Goal: Task Accomplishment & Management: Manage account settings

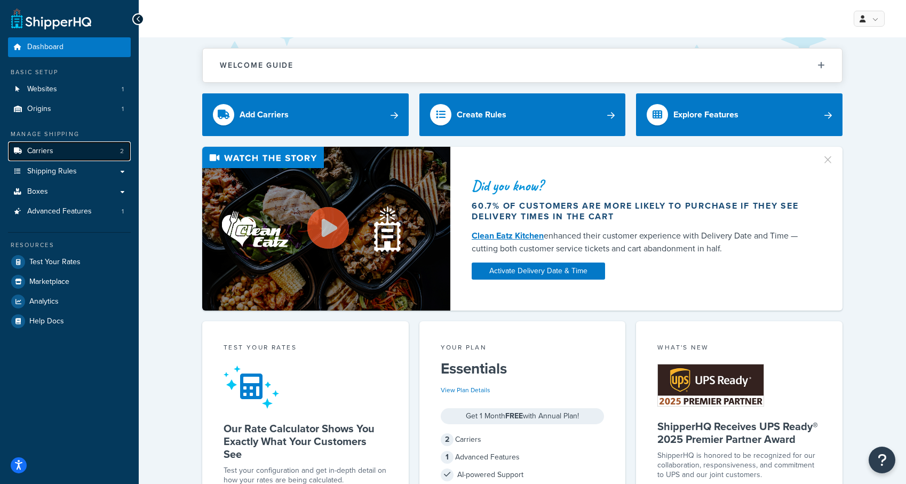
click at [62, 153] on link "Carriers 2" at bounding box center [69, 151] width 123 height 20
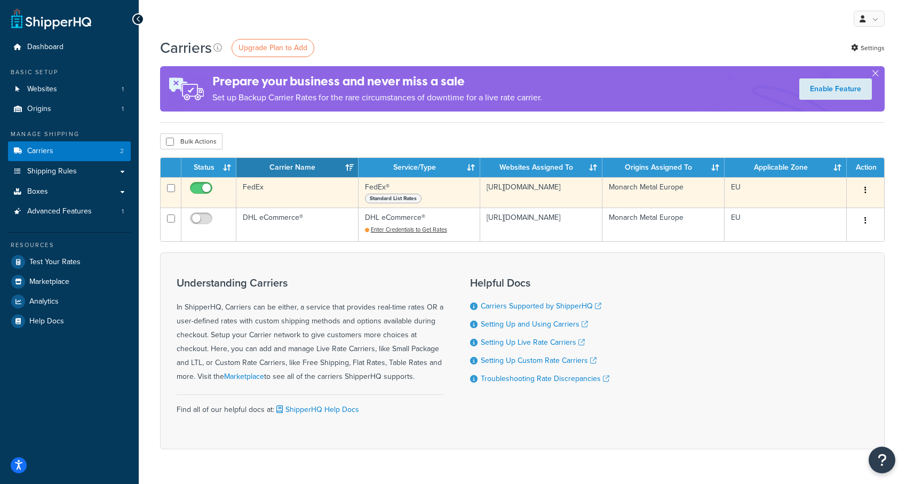
click at [434, 194] on div "Standard List Rates" at bounding box center [419, 198] width 109 height 11
click at [569, 195] on td "https://monarchmetal.eu/" at bounding box center [541, 192] width 122 height 30
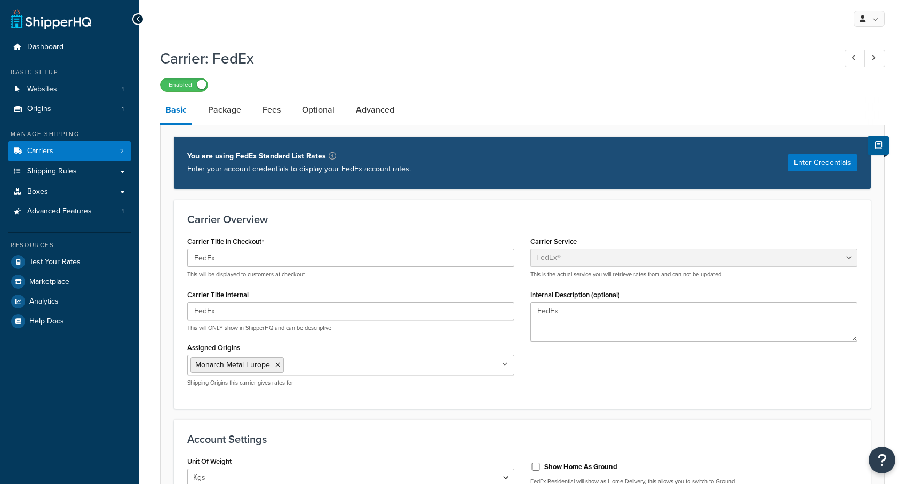
select select "fedEx"
select select "kg"
select select "CM"
select select "YOUR_PACKAGING"
click at [819, 162] on button "Enter Credentials" at bounding box center [822, 162] width 70 height 17
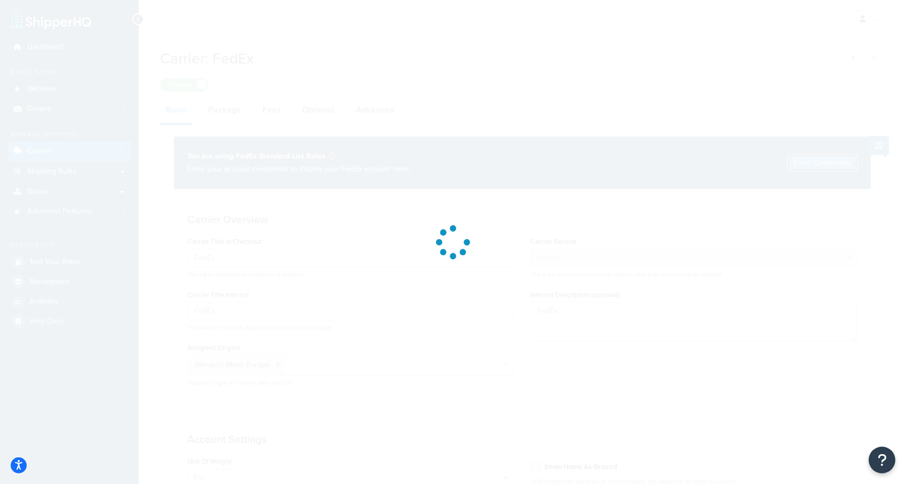
select select "US"
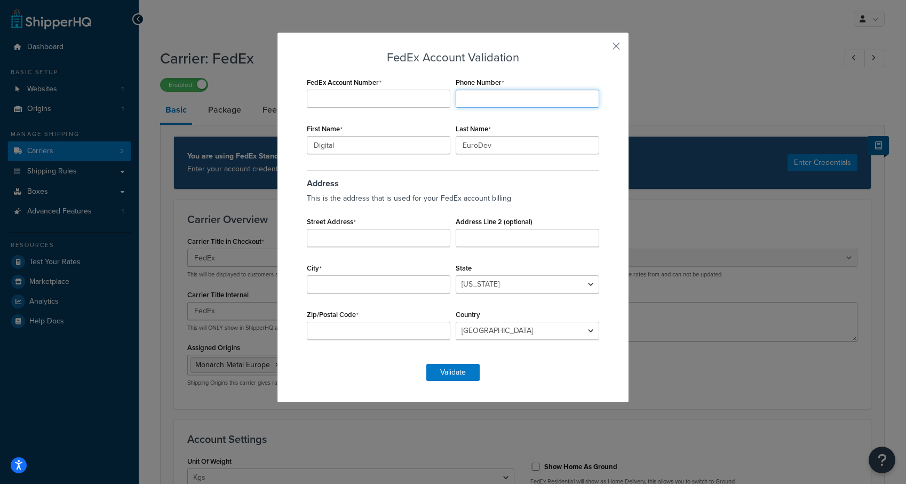
click at [525, 104] on input "Phone Number" at bounding box center [528, 99] width 144 height 18
click at [424, 99] on input "FedEx Account Number" at bounding box center [379, 99] width 144 height 18
paste input "790698630"
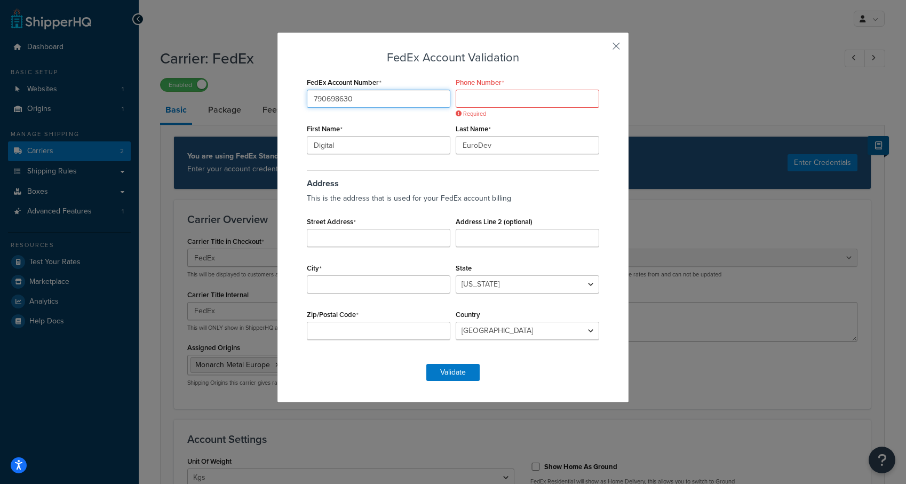
type input "790698630"
click at [368, 140] on input "Digital" at bounding box center [379, 145] width 144 height 18
type input "Prime"
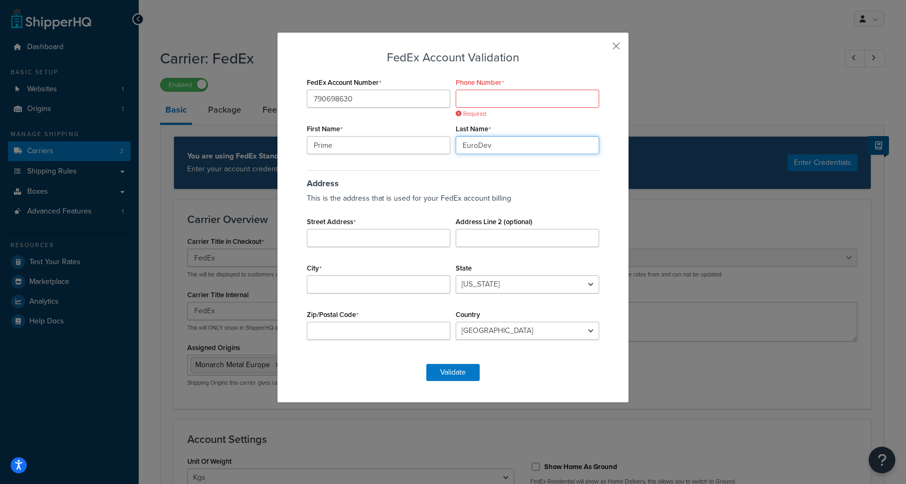
click at [474, 145] on input "EuroDev" at bounding box center [528, 145] width 144 height 18
type input "Warehousing"
click at [391, 222] on div "Street Address" at bounding box center [378, 230] width 149 height 33
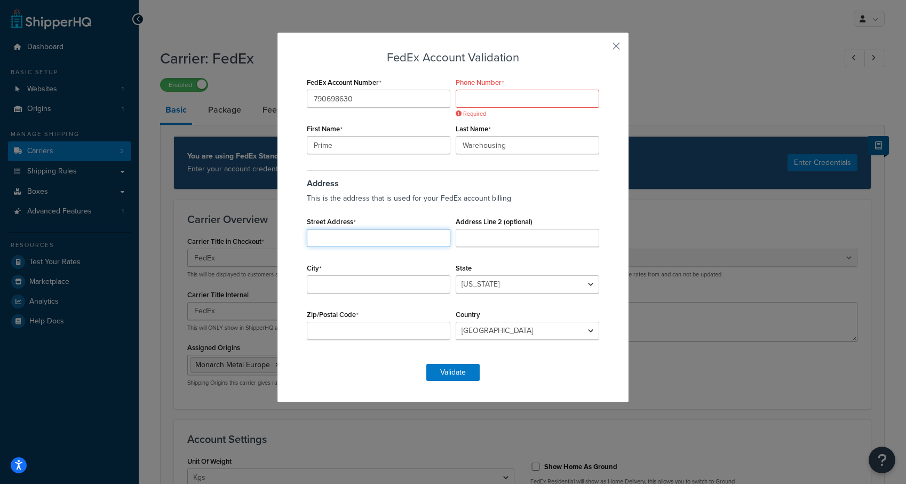
click at [379, 243] on input "Street Address" at bounding box center [379, 238] width 144 height 18
type input "Enterseweg 15"
click at [338, 281] on input "City" at bounding box center [379, 284] width 144 height 18
type input "Goor"
click at [484, 331] on select "Algeria Angola Argentina Austria Australia Azerbaijan Bahamas Bahrain Banglades…" at bounding box center [528, 331] width 144 height 18
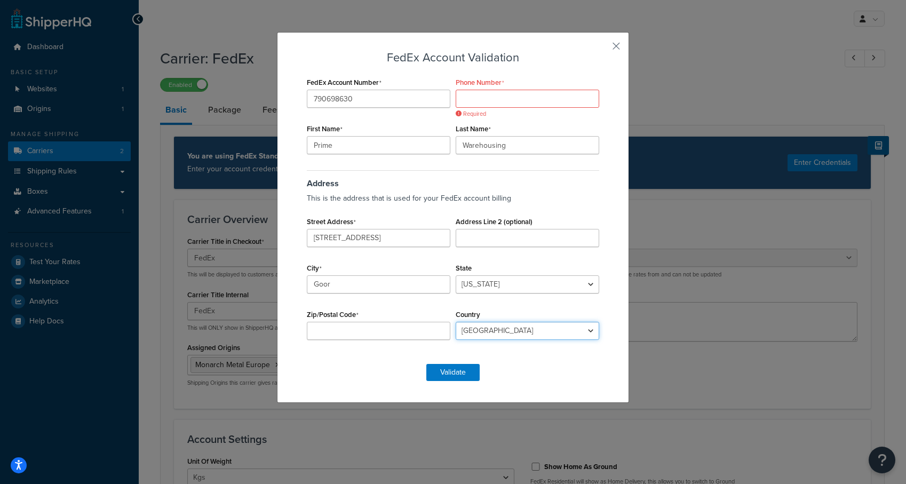
select select "NL"
click at [456, 322] on select "Algeria Angola Argentina Austria Australia Azerbaijan Bahamas Bahrain Banglades…" at bounding box center [528, 331] width 144 height 18
click at [489, 106] on input "Phone Number" at bounding box center [528, 99] width 144 height 18
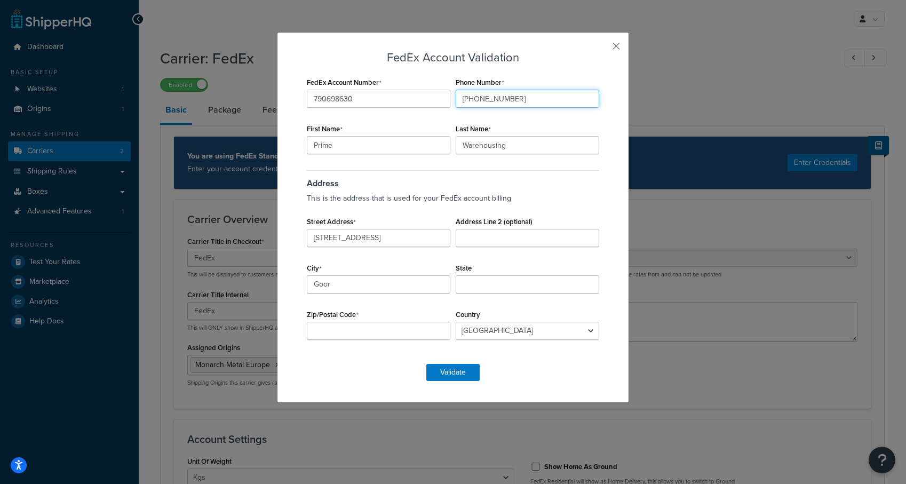
type input "+31623170728"
click at [489, 277] on input "State" at bounding box center [528, 284] width 144 height 18
type input "Overijssel"
click at [319, 326] on input "Zip/Postal Code" at bounding box center [379, 331] width 144 height 18
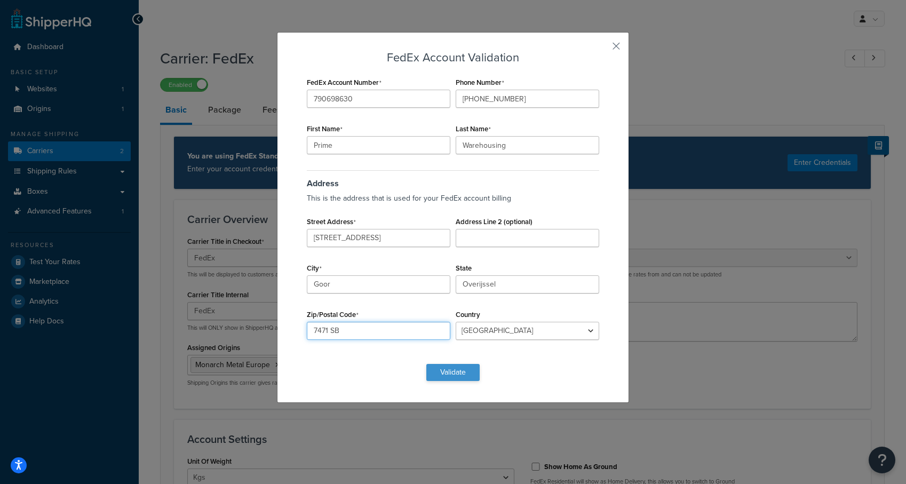
type input "7471 SB"
click at [459, 375] on button "Validate" at bounding box center [452, 372] width 53 height 17
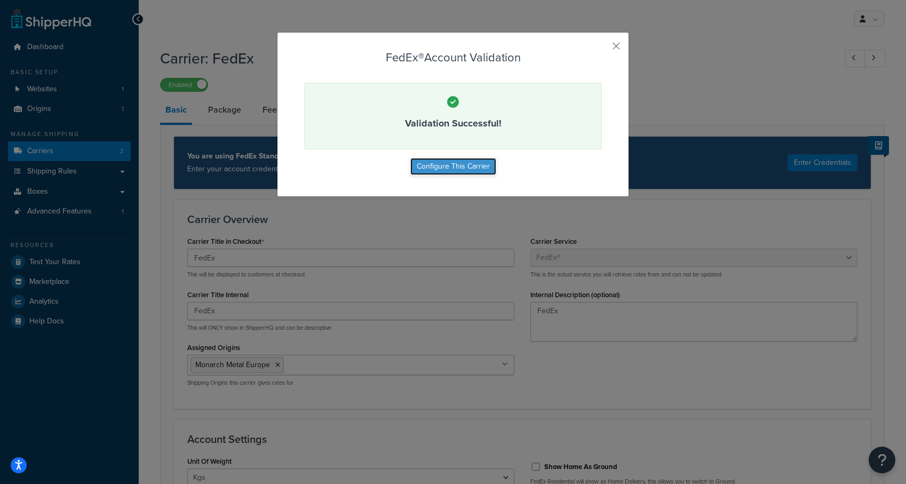
click at [473, 170] on button "Configure This Carrier" at bounding box center [453, 166] width 86 height 17
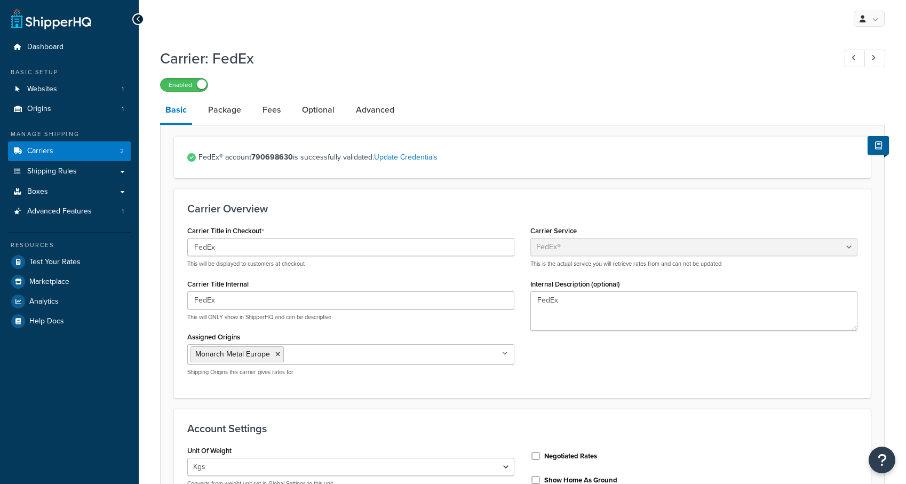
select select "fedEx"
select select "kg"
select select "CM"
select select "YOUR_PACKAGING"
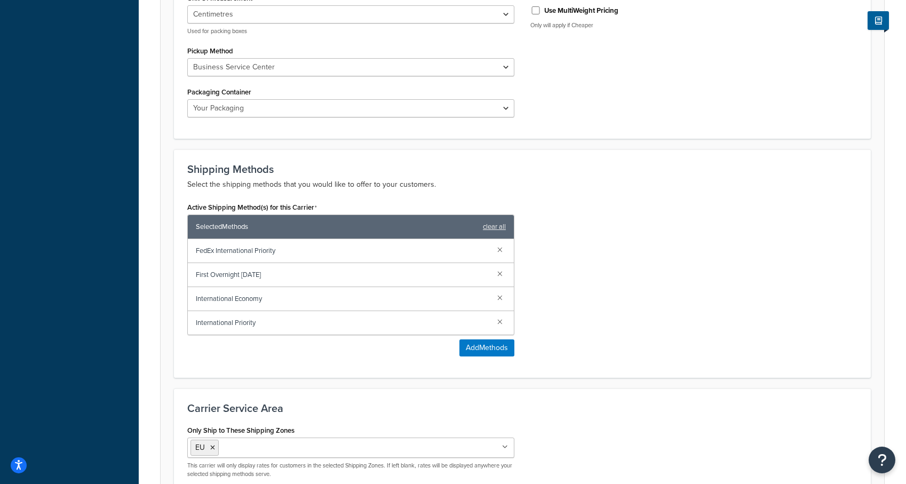
scroll to position [619, 0]
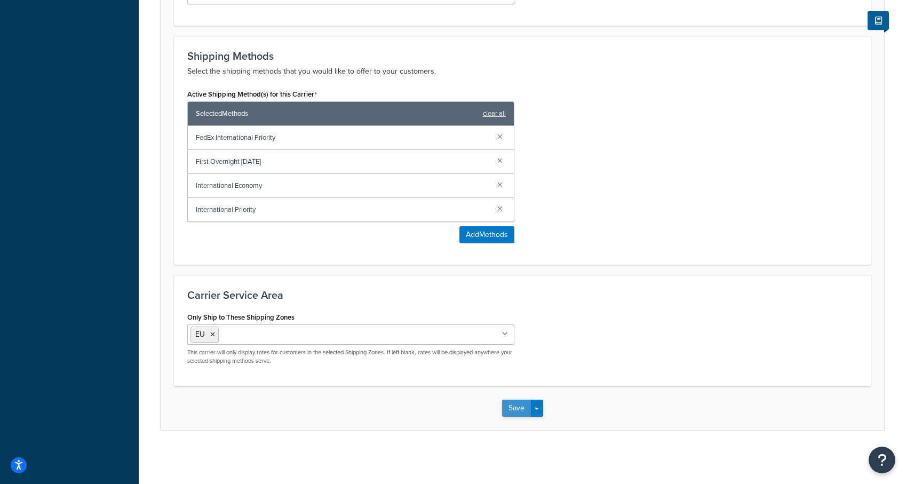
click at [513, 413] on button "Save" at bounding box center [516, 408] width 29 height 17
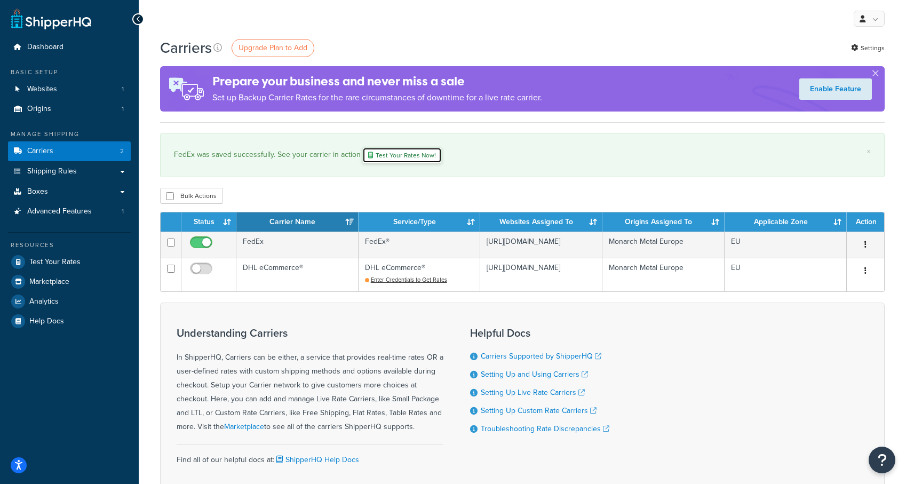
click at [391, 160] on link "Test Your Rates Now!" at bounding box center [401, 155] width 79 height 16
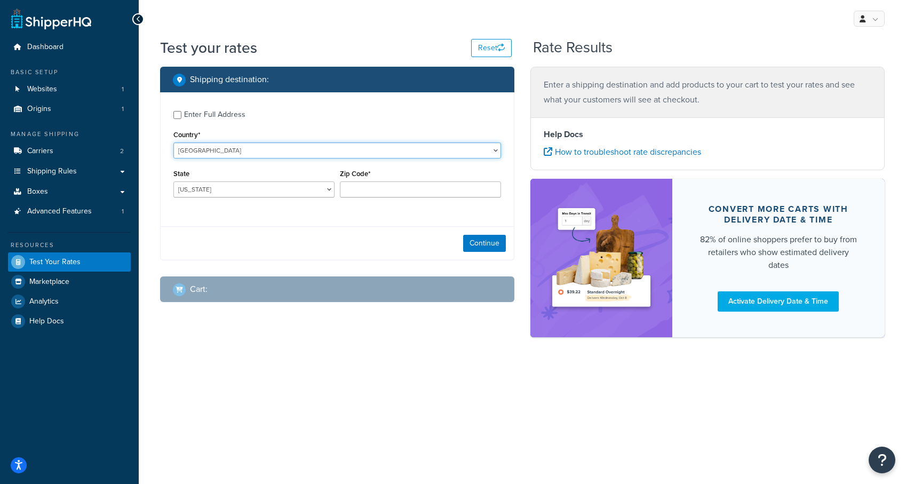
click at [221, 149] on select "[GEOGRAPHIC_DATA] [GEOGRAPHIC_DATA] [GEOGRAPHIC_DATA] [GEOGRAPHIC_DATA] [GEOGRA…" at bounding box center [337, 150] width 328 height 16
select select "FR"
click at [173, 142] on select "[GEOGRAPHIC_DATA] [GEOGRAPHIC_DATA] [GEOGRAPHIC_DATA] [GEOGRAPHIC_DATA] [GEOGRA…" at bounding box center [337, 150] width 328 height 16
click at [409, 189] on input "Zip Code*" at bounding box center [420, 189] width 161 height 16
paste input "70123"
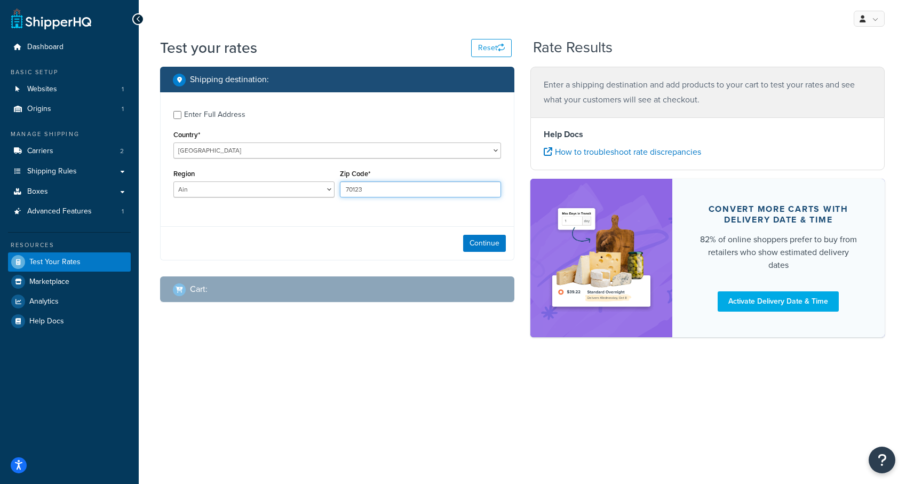
type input "70123"
click at [275, 189] on select "Ain Aisne Allier Alpes-de-Haute-Provence Alpes-Maritimes Ardèche Ardennes Arièg…" at bounding box center [253, 189] width 161 height 16
select select "75"
click at [173, 181] on select "Ain Aisne Allier Alpes-de-Haute-Provence Alpes-Maritimes Ardèche Ardennes Arièg…" at bounding box center [253, 189] width 161 height 16
click at [487, 246] on button "Continue" at bounding box center [484, 243] width 43 height 17
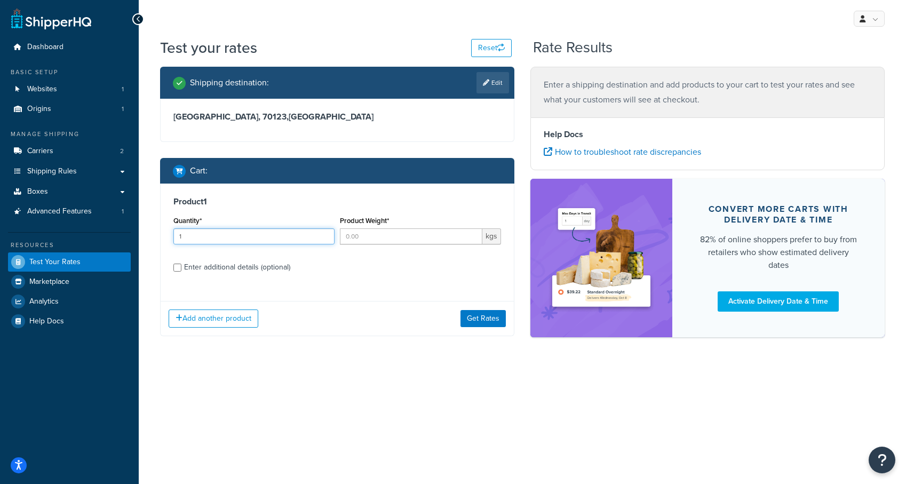
type input "1"
click at [327, 235] on input "1" at bounding box center [253, 236] width 161 height 16
click at [361, 236] on input "Product Weight*" at bounding box center [411, 236] width 142 height 16
type input "5"
click at [345, 270] on label "Enter additional details (optional)" at bounding box center [342, 266] width 317 height 17
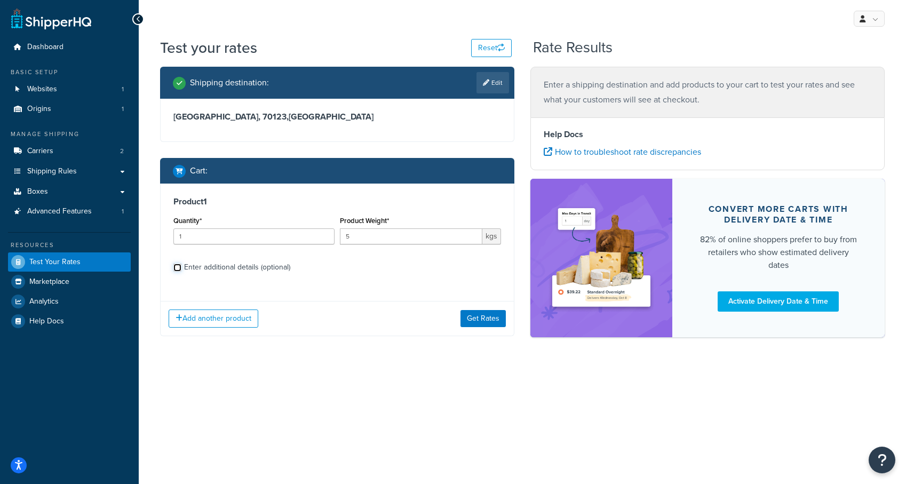
click at [181, 270] on input "Enter additional details (optional)" at bounding box center [177, 268] width 8 height 8
checkbox input "true"
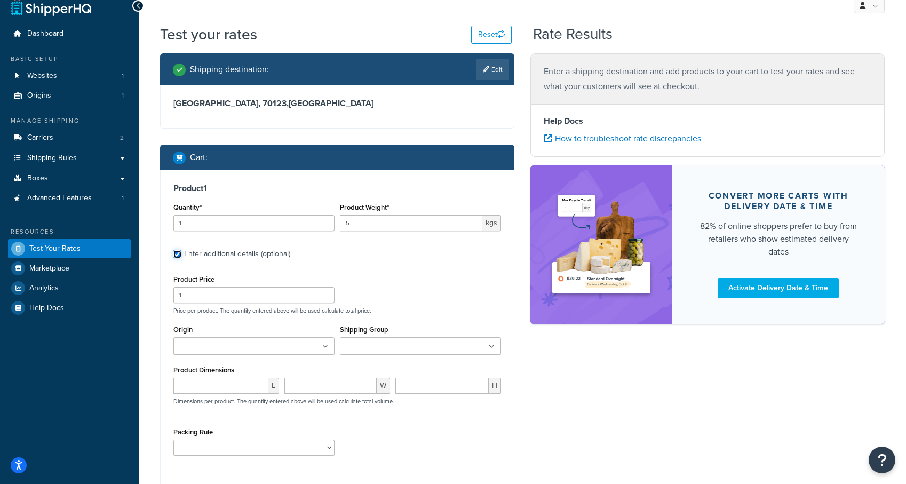
scroll to position [27, 0]
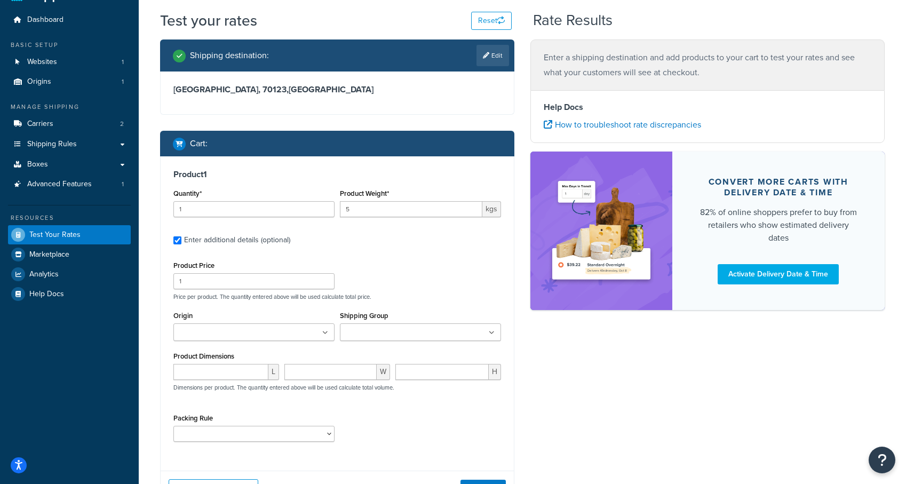
click at [203, 333] on input "Origin" at bounding box center [224, 333] width 94 height 12
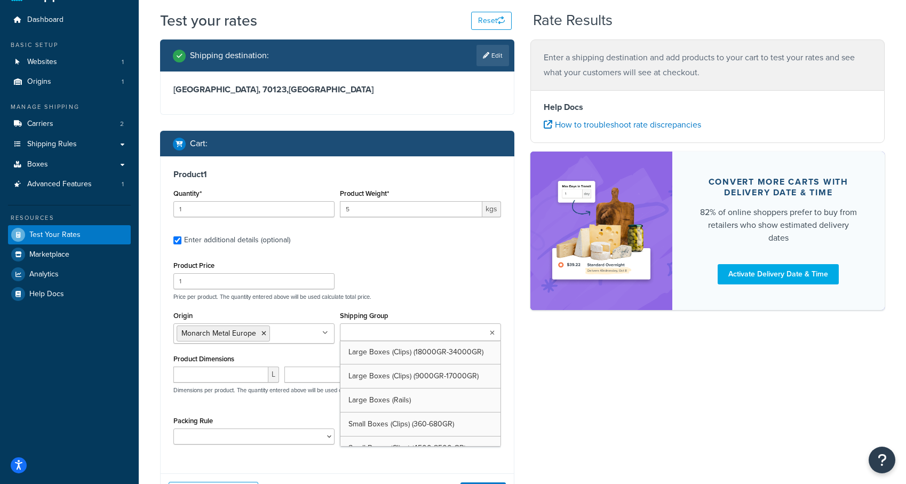
click at [367, 331] on input "Shipping Group" at bounding box center [390, 333] width 94 height 12
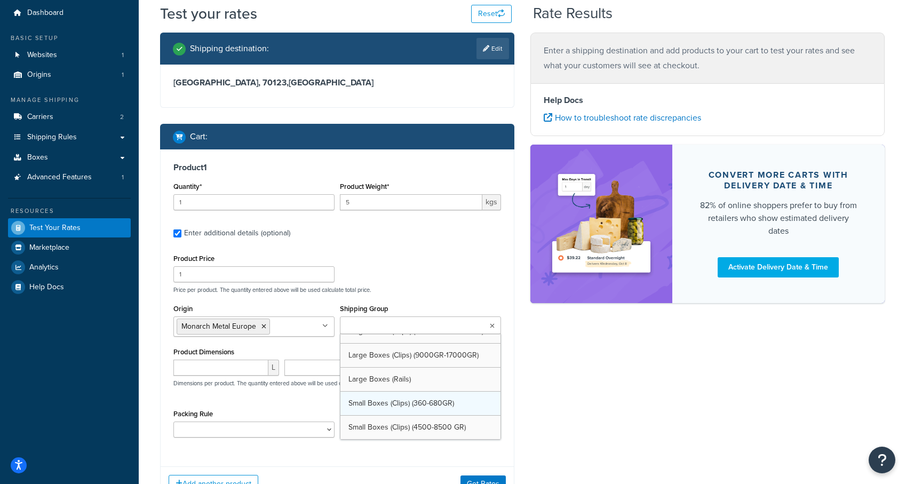
scroll to position [0, 0]
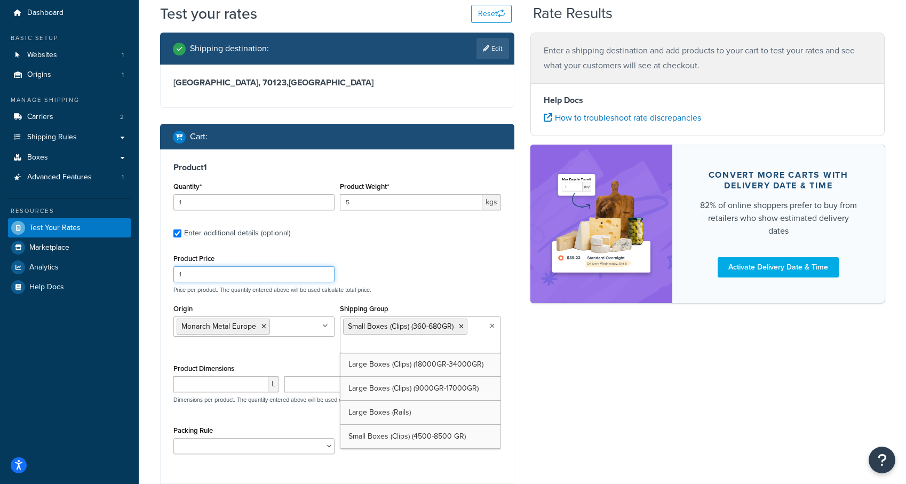
click at [411, 281] on div "Product Price 1 Price per product. The quantity entered above will be used calc…" at bounding box center [337, 272] width 333 height 42
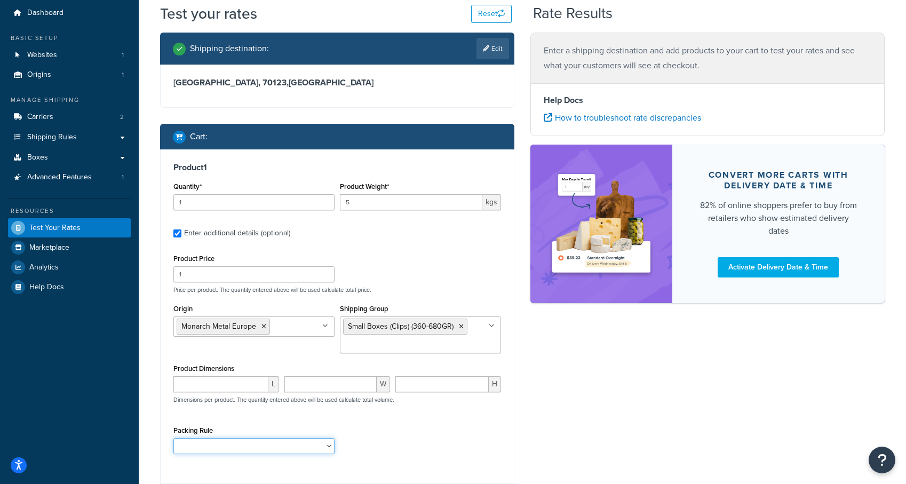
click at [219, 444] on select "Clips Packing Rule Rails Packing rule" at bounding box center [253, 446] width 161 height 16
select select "86495"
click at [173, 438] on select "Clips Packing Rule Rails Packing rule" at bounding box center [253, 446] width 161 height 16
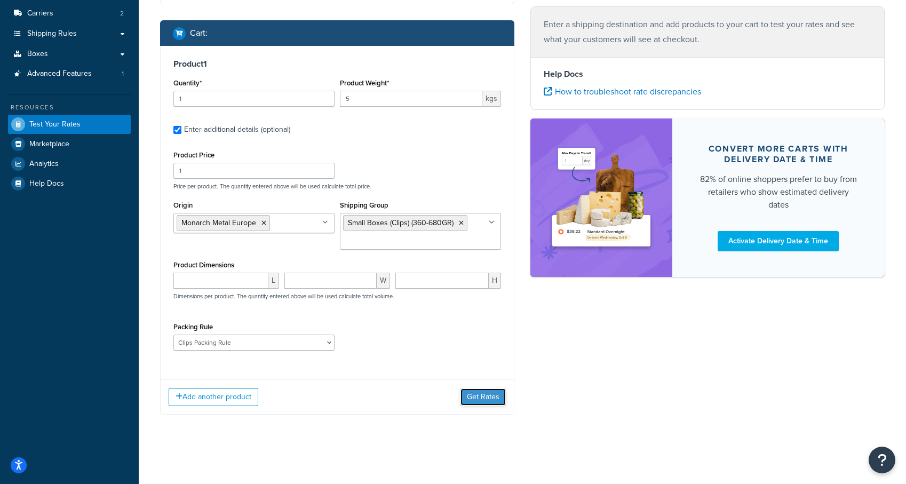
click at [482, 403] on button "Get Rates" at bounding box center [482, 396] width 45 height 17
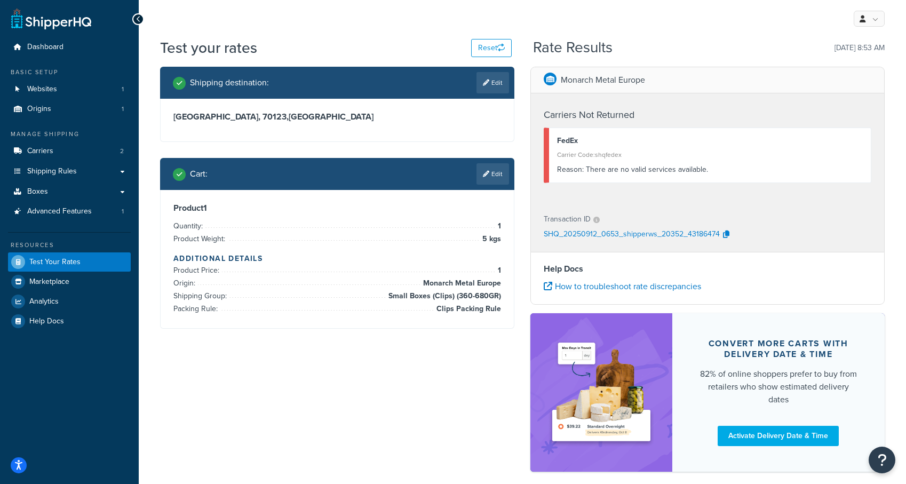
click at [497, 83] on link "Edit" at bounding box center [492, 82] width 33 height 21
select select "FR"
select select "75"
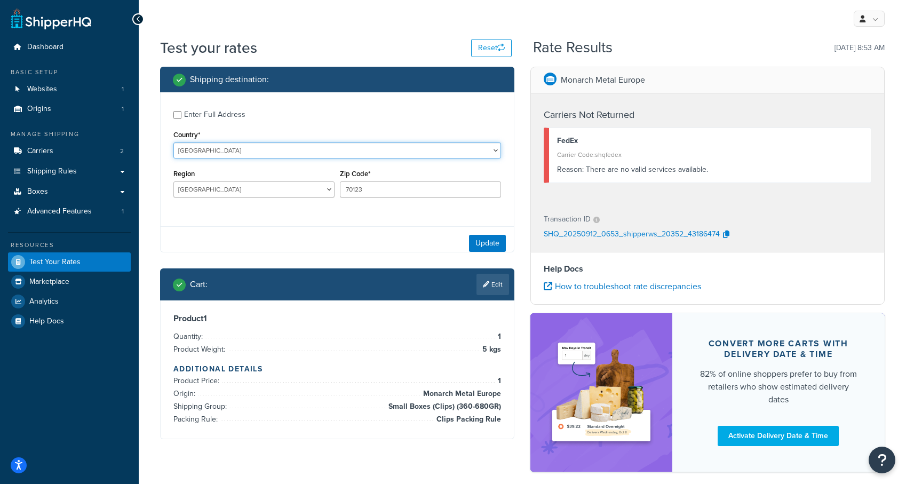
click at [222, 153] on select "United States United Kingdom Afghanistan Åland Islands Albania Algeria American…" at bounding box center [337, 150] width 328 height 16
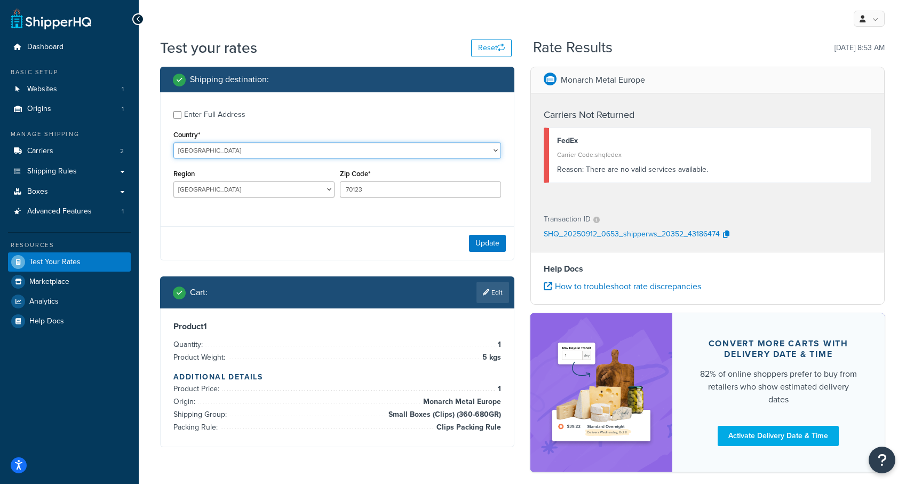
select select "ES"
click at [173, 142] on select "United States United Kingdom Afghanistan Åland Islands Albania Algeria American…" at bounding box center [337, 150] width 328 height 16
click at [358, 190] on input "70123" at bounding box center [420, 189] width 161 height 16
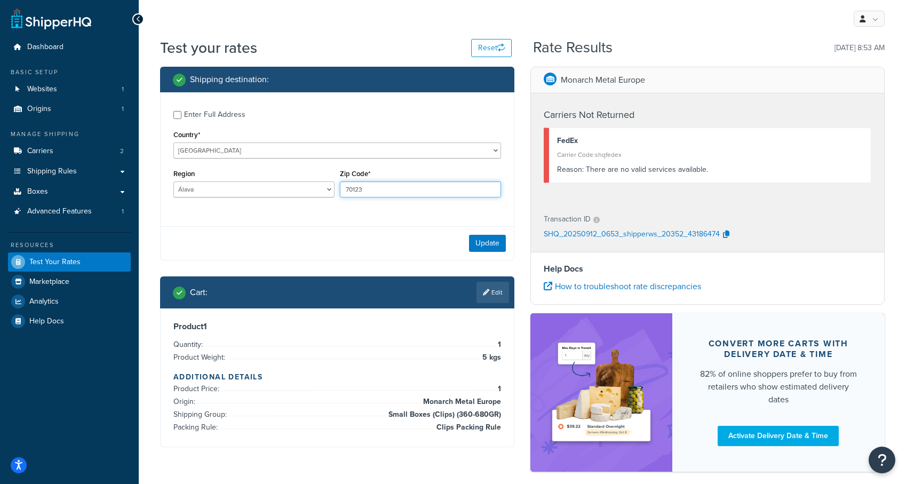
type input "5"
type input "46002"
click at [256, 188] on select "Álava Albacete Alicante Almería Asturias Ávila Badajoz Baleares Barcelona Burgo…" at bounding box center [253, 189] width 161 height 16
select select "V"
click at [173, 181] on select "Álava Albacete Alicante Almería Asturias Ávila Badajoz Baleares Barcelona Burgo…" at bounding box center [253, 189] width 161 height 16
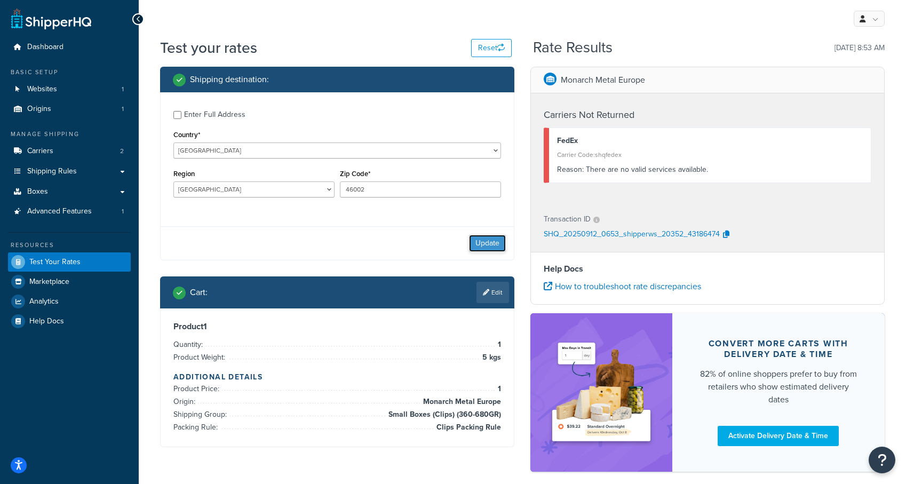
click at [482, 244] on button "Update" at bounding box center [487, 243] width 37 height 17
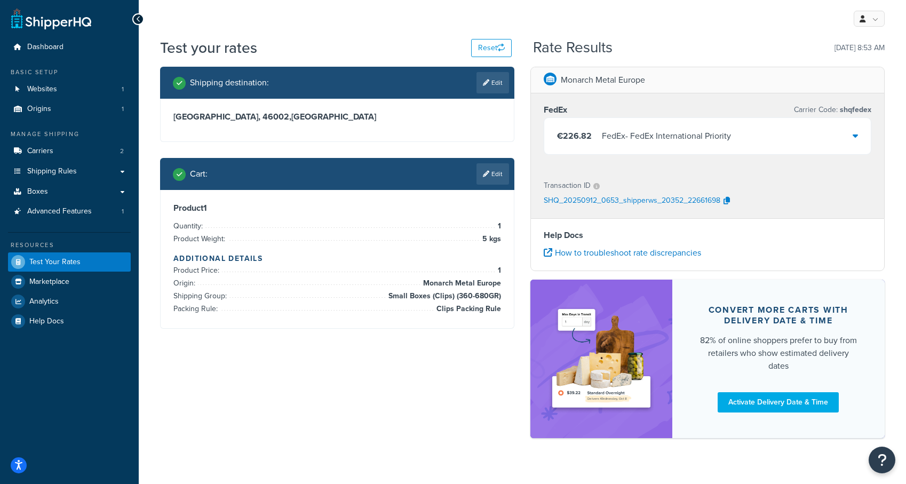
click at [777, 135] on div "€226.82 FedEx - FedEx International Priority" at bounding box center [707, 136] width 327 height 36
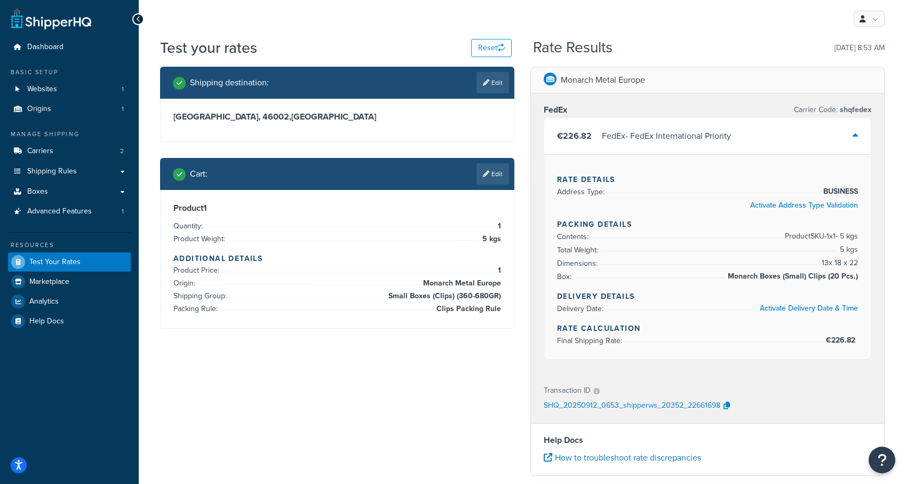
click at [777, 135] on div "€226.82 FedEx - FedEx International Priority" at bounding box center [707, 136] width 327 height 36
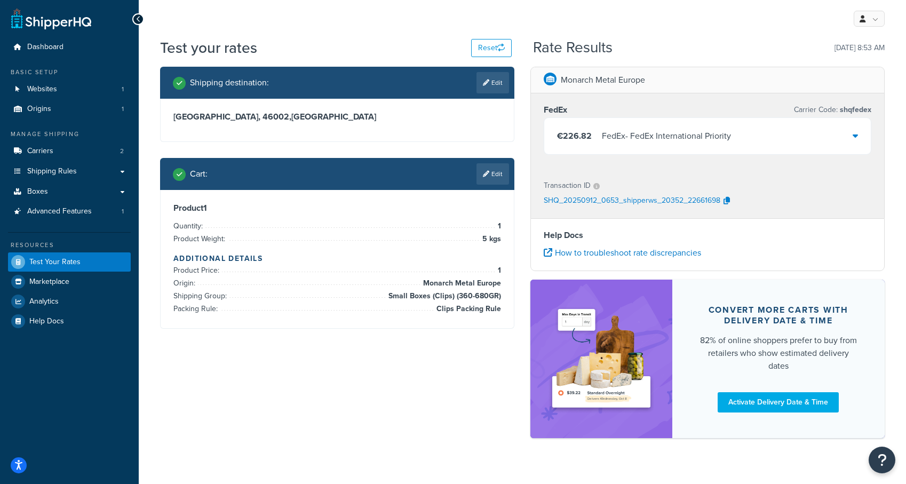
click at [777, 135] on div "€226.82 FedEx - FedEx International Priority" at bounding box center [707, 136] width 327 height 36
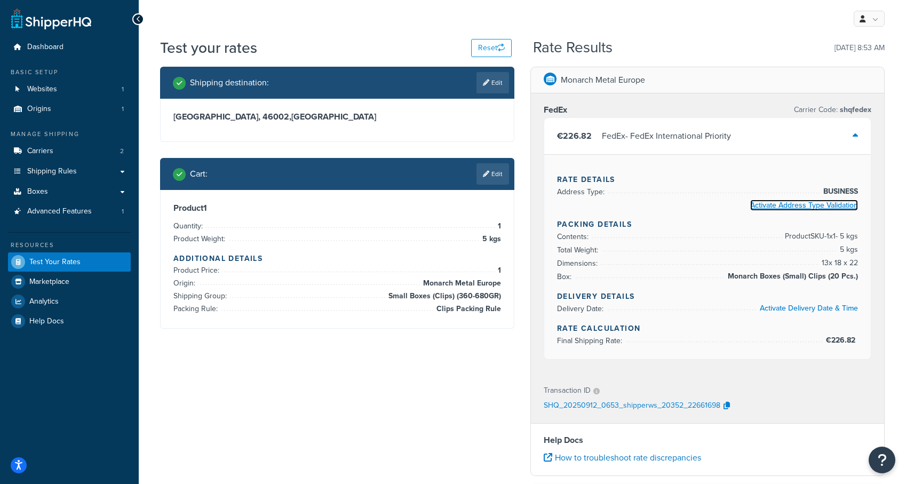
click at [803, 208] on link "Activate Address Type Validation" at bounding box center [804, 205] width 108 height 11
click at [800, 210] on link "Activate Address Type Validation" at bounding box center [804, 205] width 108 height 11
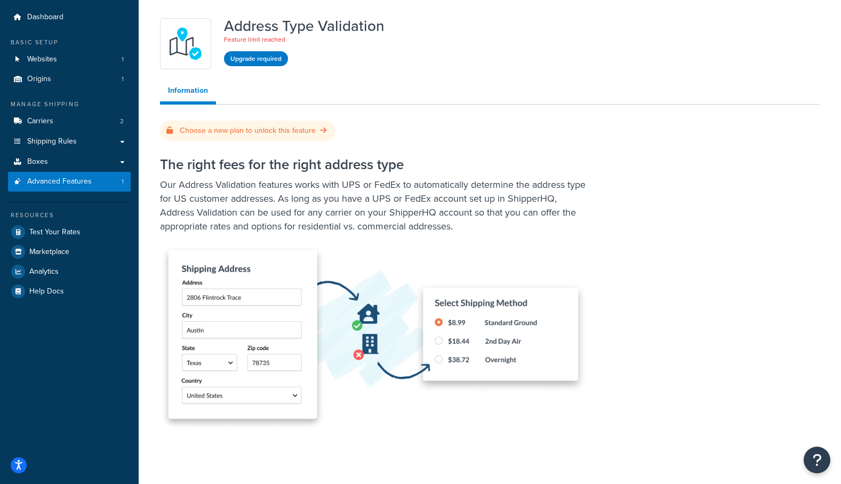
scroll to position [25, 0]
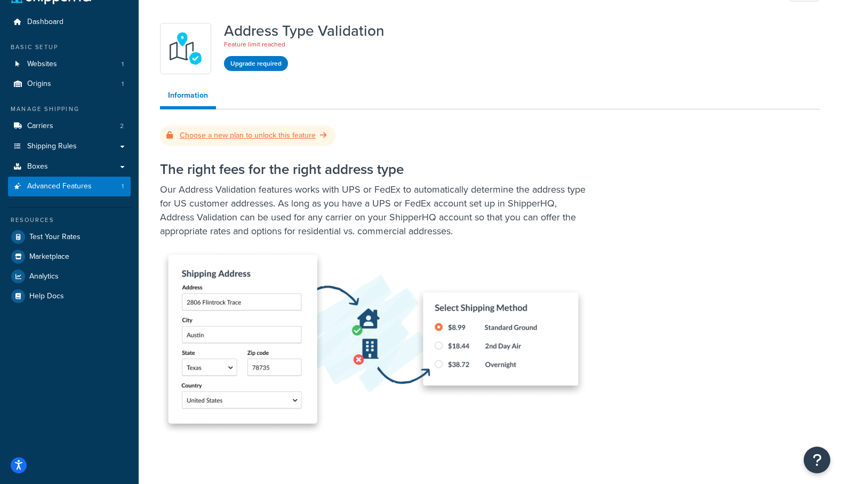
click at [244, 137] on link "Choose a new plan to unlock this feature" at bounding box center [247, 135] width 163 height 11
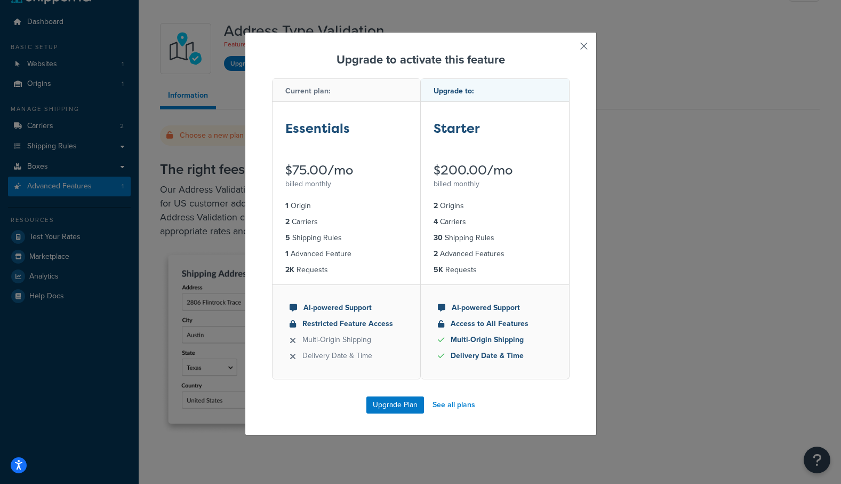
click at [570, 49] on button "button" at bounding box center [568, 50] width 3 height 3
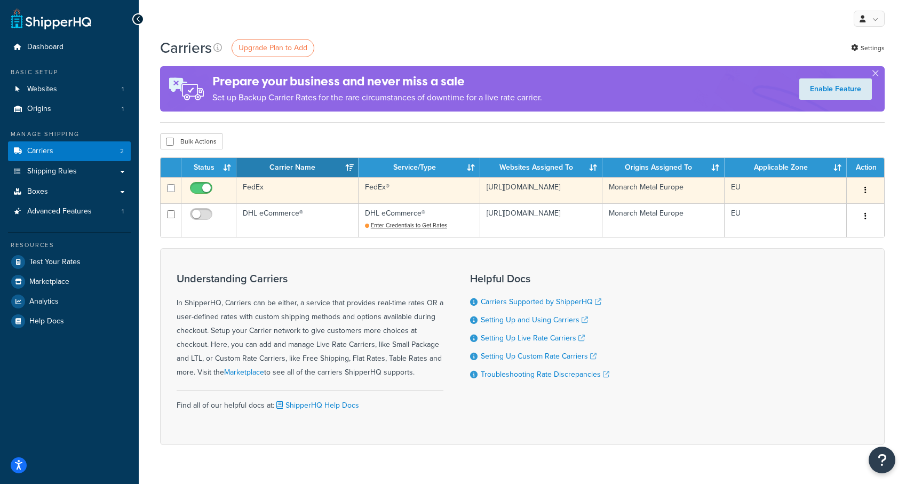
click at [407, 179] on td "FedEx®" at bounding box center [420, 190] width 122 height 26
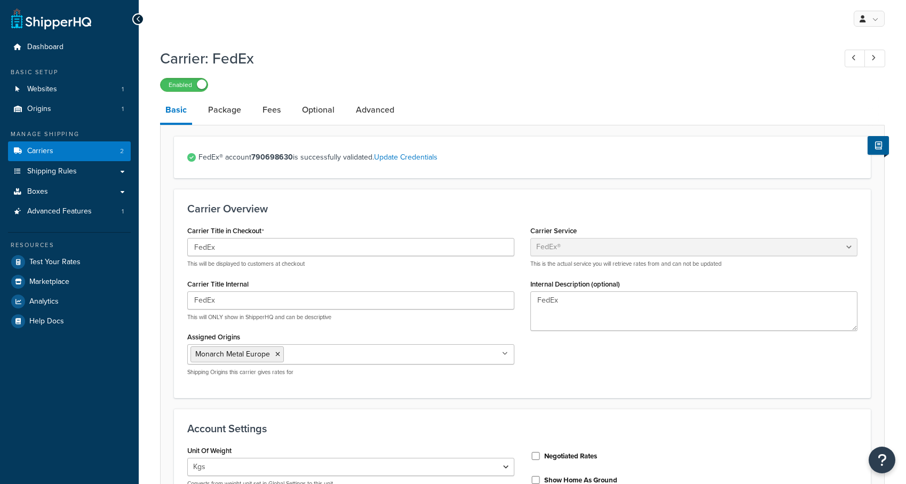
select select "fedEx"
select select "kg"
select select "CM"
select select "YOUR_PACKAGING"
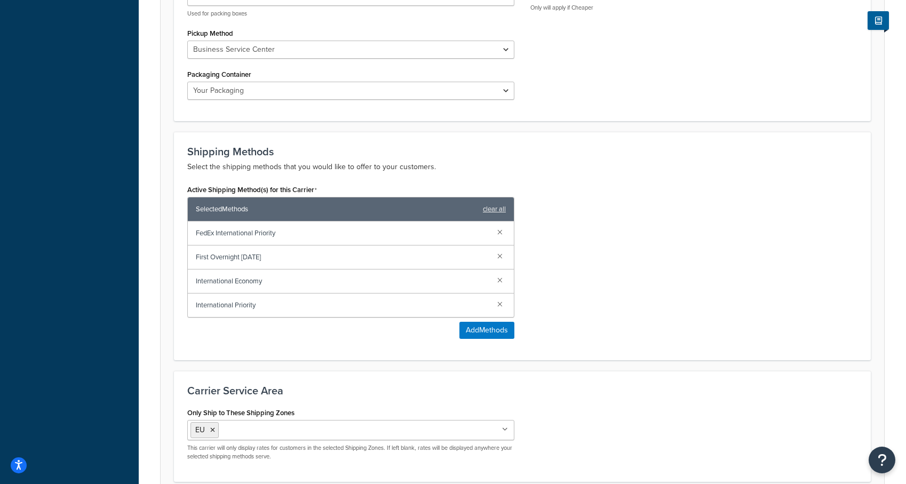
scroll to position [535, 0]
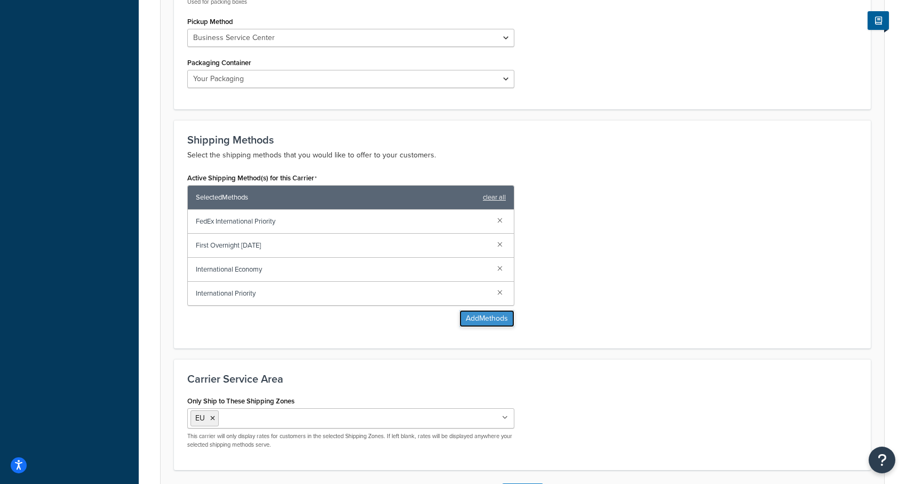
click at [491, 320] on button "Add Methods" at bounding box center [486, 318] width 55 height 17
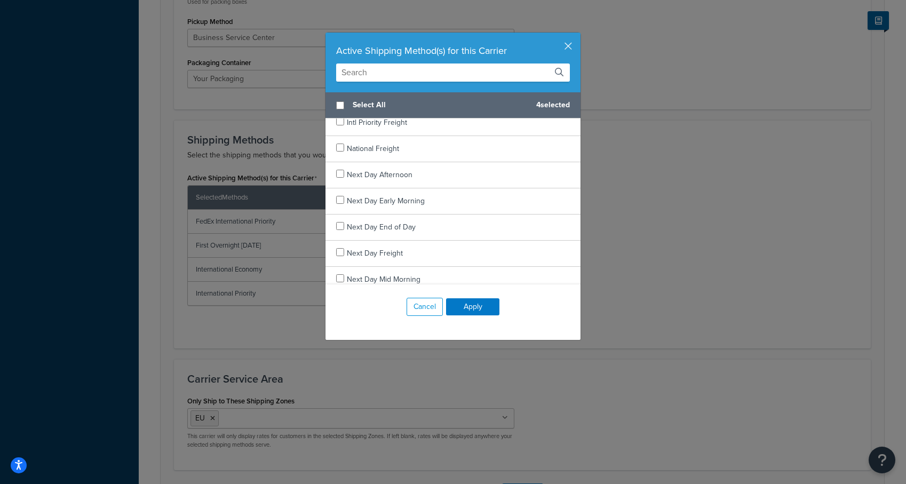
scroll to position [932, 0]
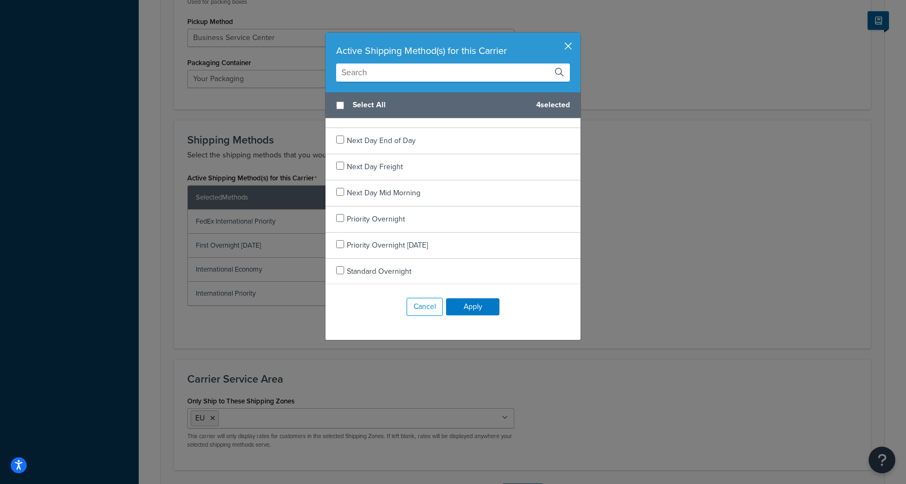
click at [578, 35] on button "button" at bounding box center [579, 34] width 3 height 3
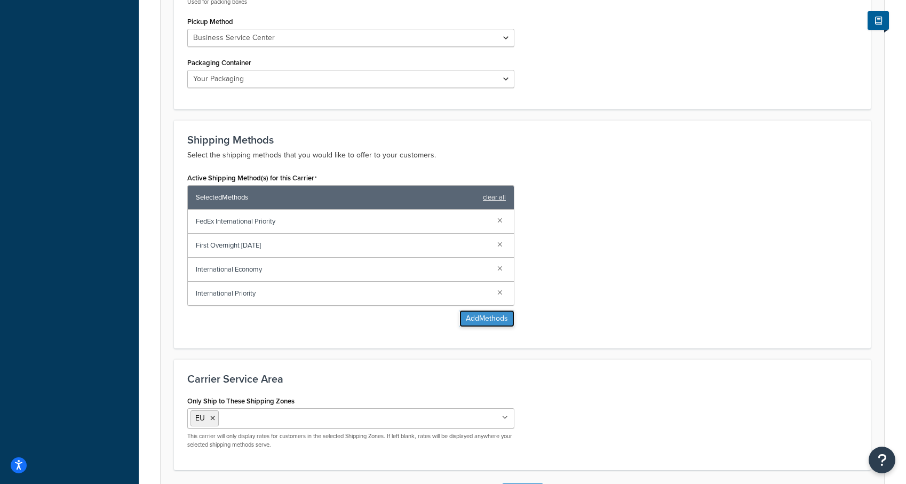
click at [474, 322] on button "Add Methods" at bounding box center [486, 318] width 55 height 17
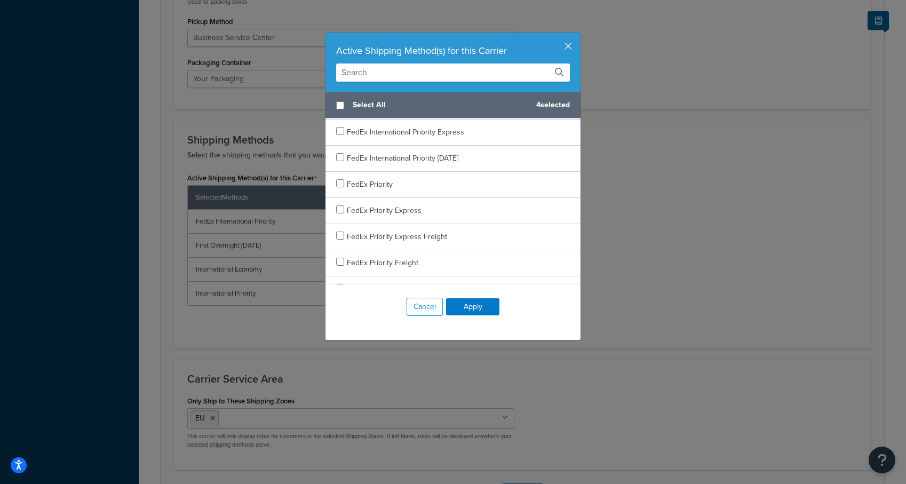
scroll to position [361, 0]
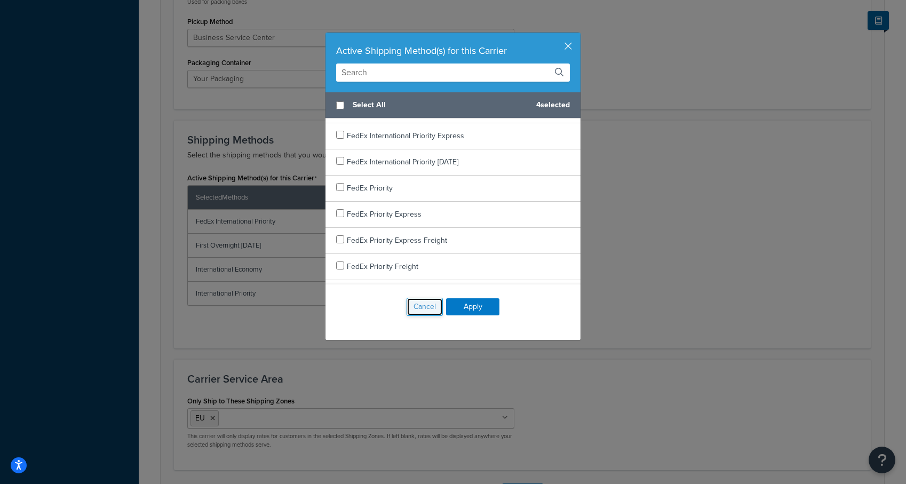
click at [423, 307] on button "Cancel" at bounding box center [425, 307] width 36 height 18
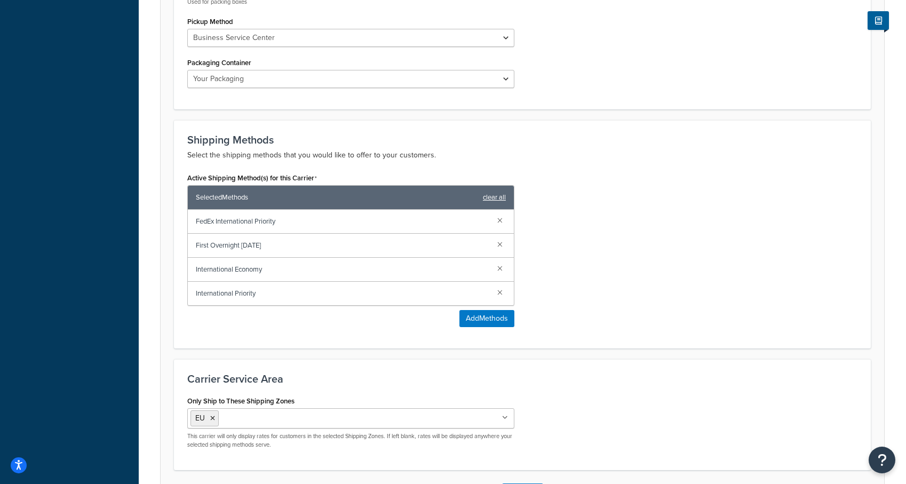
click at [487, 201] on link "clear all" at bounding box center [494, 197] width 23 height 15
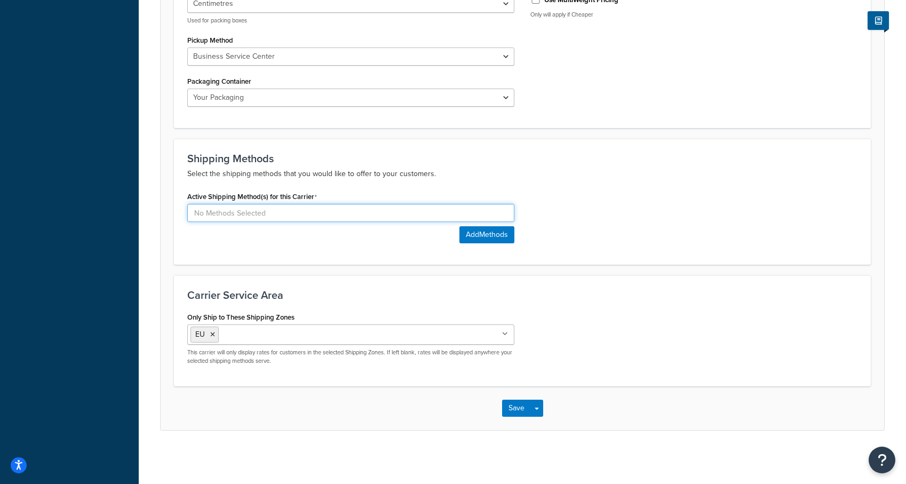
click at [456, 212] on input at bounding box center [350, 213] width 327 height 18
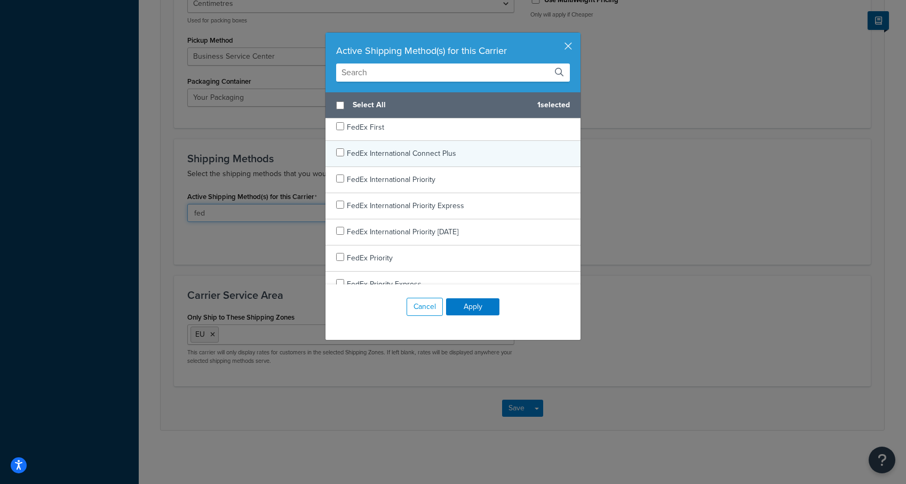
scroll to position [305, 0]
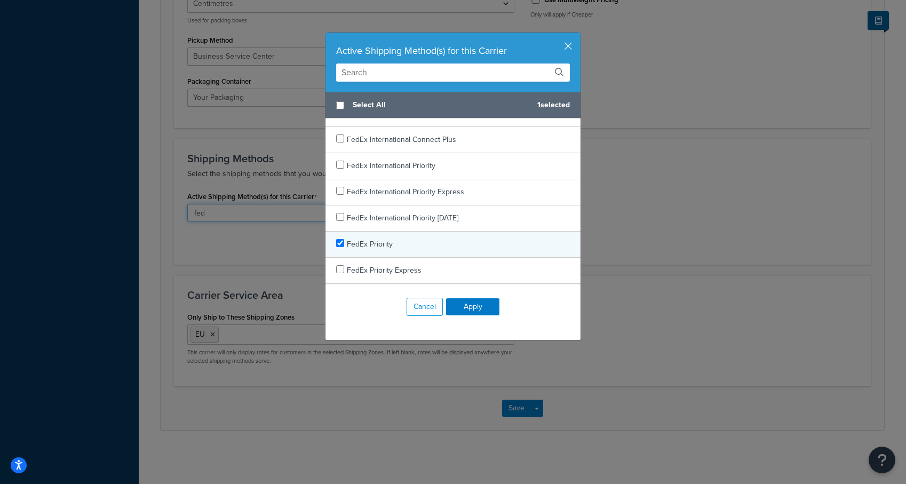
type input "fed"
checkbox input "true"
click at [380, 246] on span "FedEx Priority" at bounding box center [370, 243] width 46 height 11
click at [481, 309] on button "Apply" at bounding box center [472, 306] width 53 height 17
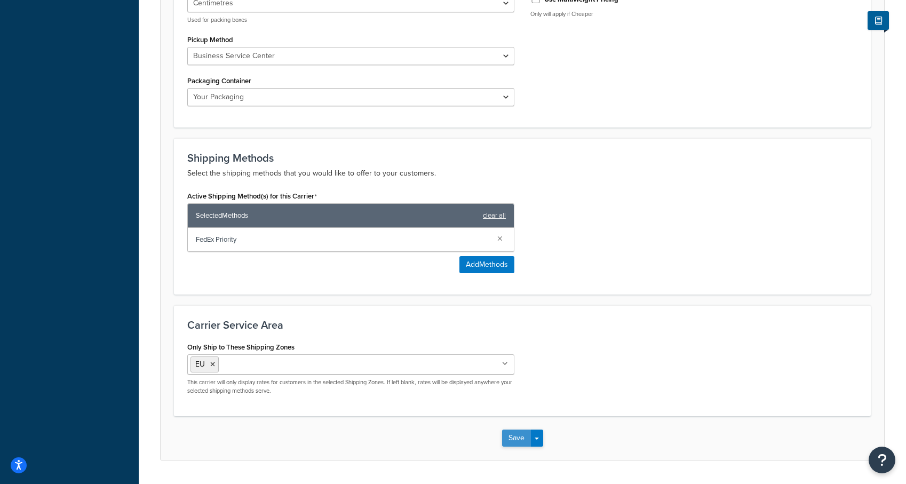
click at [516, 439] on button "Save" at bounding box center [516, 437] width 29 height 17
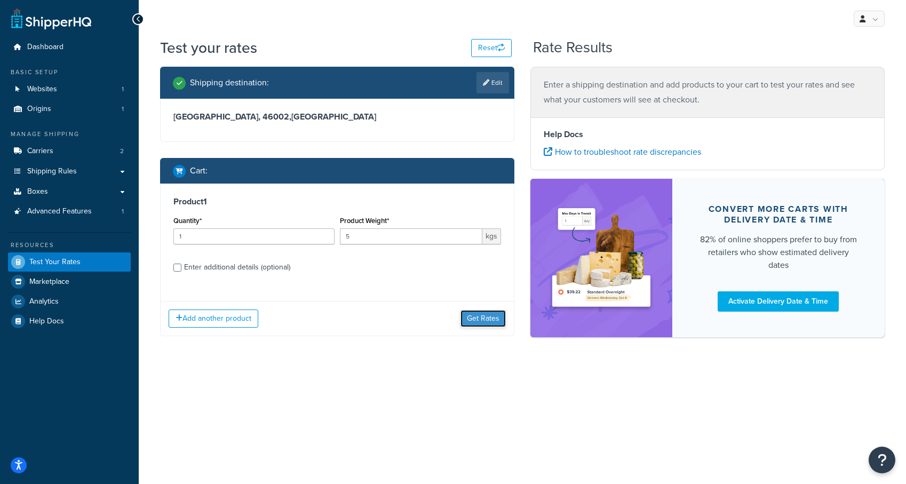
click at [480, 321] on button "Get Rates" at bounding box center [482, 318] width 45 height 17
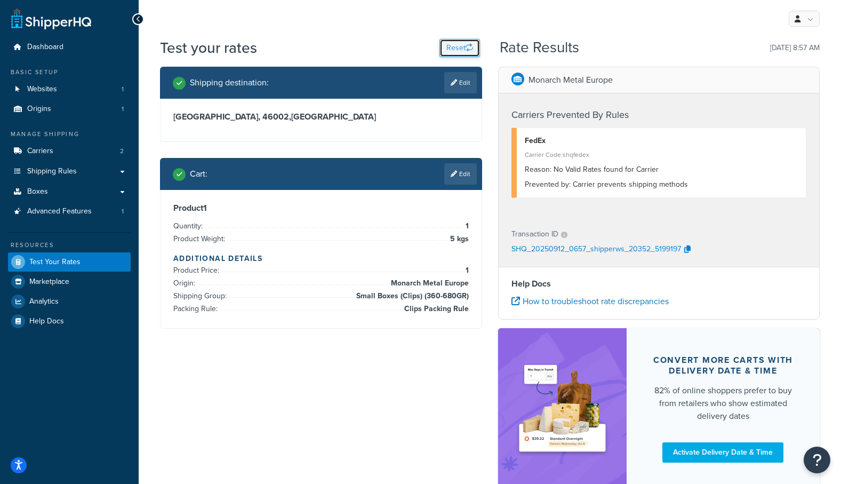
click at [459, 47] on button "Reset" at bounding box center [460, 48] width 41 height 18
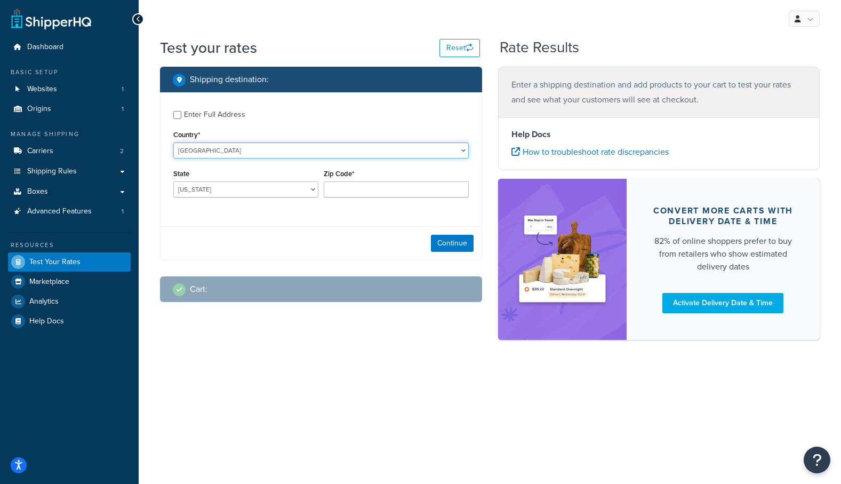
click at [219, 144] on select "United States United Kingdom Afghanistan Åland Islands Albania Algeria American…" at bounding box center [321, 150] width 296 height 16
select select "ES"
click at [173, 142] on select "United States United Kingdom Afghanistan Åland Islands Albania Algeria American…" at bounding box center [321, 150] width 296 height 16
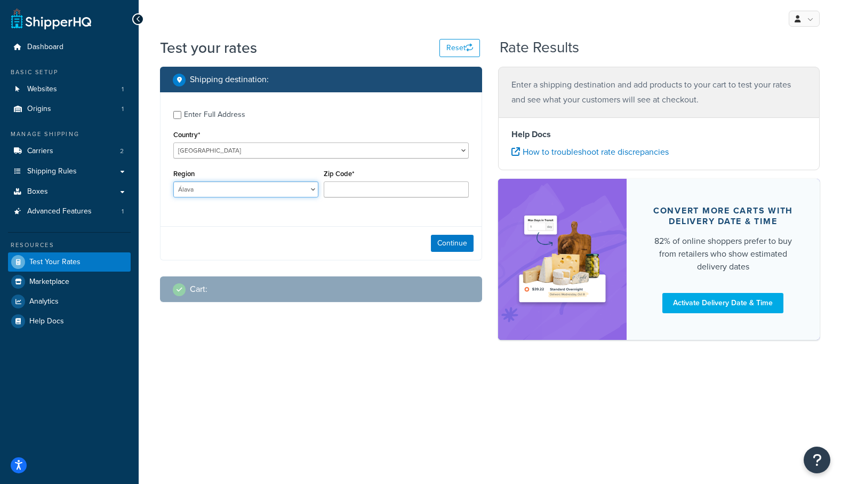
click at [314, 182] on select "Álava Albacete Alicante Almería Asturias Ávila Badajoz Baleares Barcelona Burgo…" at bounding box center [245, 189] width 145 height 16
select select "V"
click at [173, 181] on select "Álava Albacete Alicante Almería Asturias Ávila Badajoz Baleares Barcelona Burgo…" at bounding box center [245, 189] width 145 height 16
click at [347, 196] on input "Zip Code*" at bounding box center [396, 189] width 145 height 16
type input "46002"
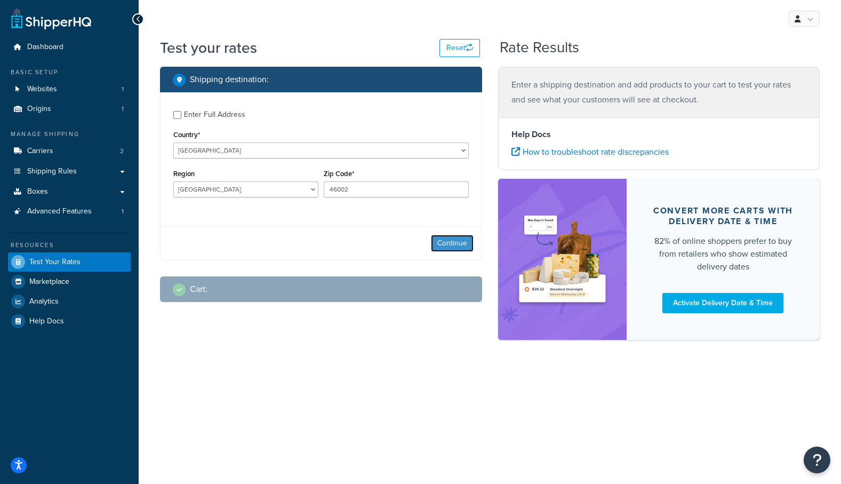
click at [455, 241] on button "Continue" at bounding box center [452, 243] width 43 height 17
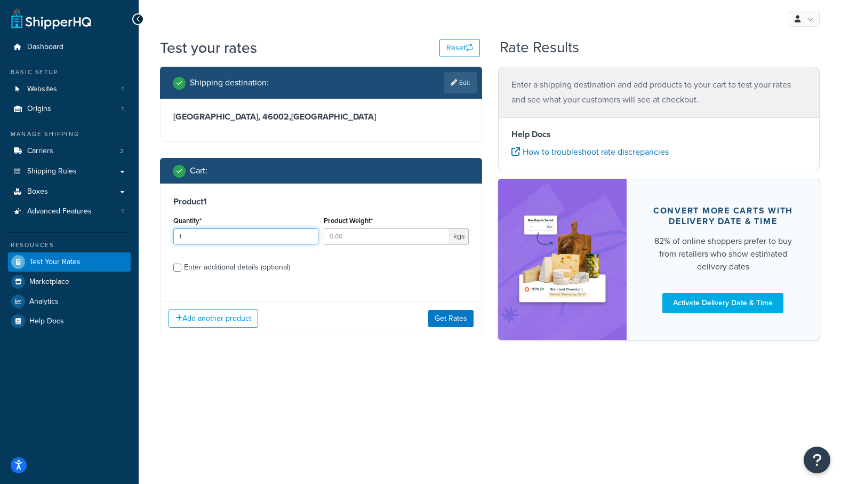
type input "1"
click at [312, 234] on input "1" at bounding box center [245, 236] width 145 height 16
click at [399, 238] on input "Product Weight*" at bounding box center [387, 236] width 126 height 16
type input "5"
click at [460, 320] on button "Get Rates" at bounding box center [450, 318] width 45 height 17
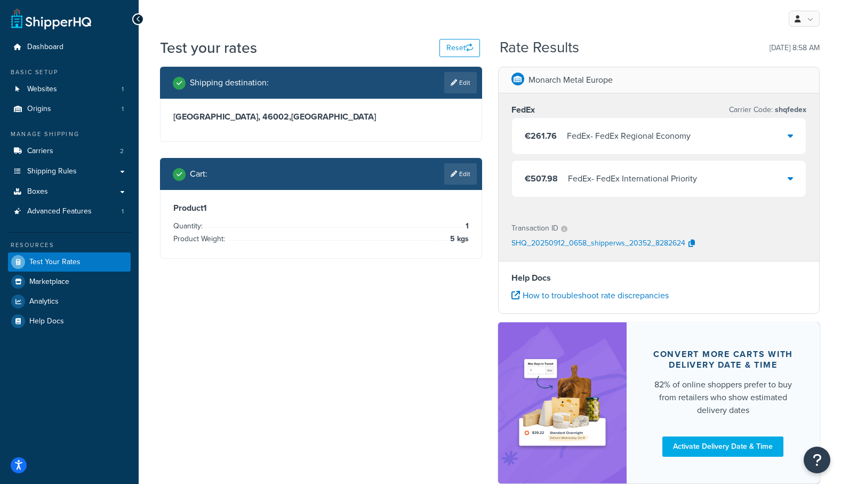
click at [660, 146] on div "€261.76 FedEx - FedEx Regional Economy" at bounding box center [659, 136] width 295 height 36
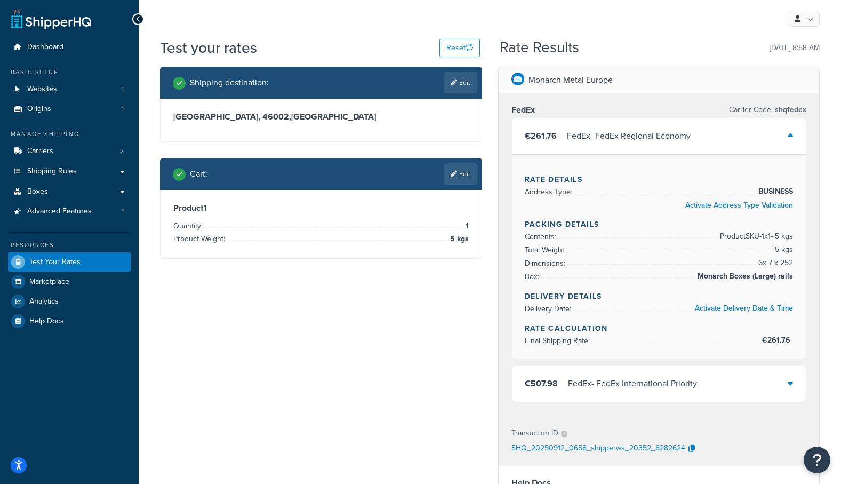
scroll to position [6, 0]
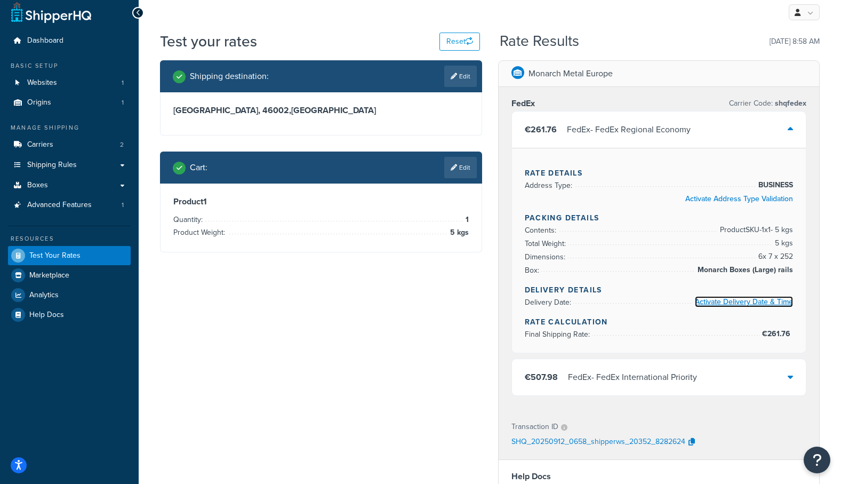
click at [731, 302] on link "Activate Delivery Date & Time" at bounding box center [744, 301] width 98 height 11
click at [650, 136] on div "FedEx - FedEx Regional Economy" at bounding box center [629, 129] width 124 height 15
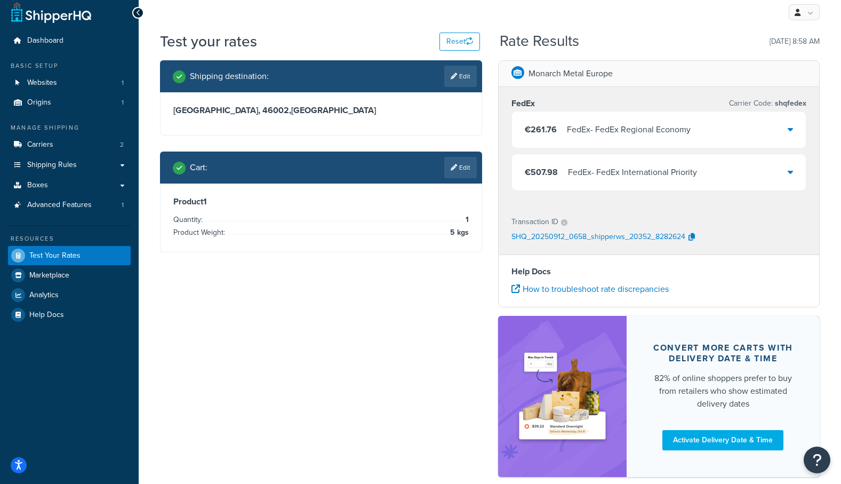
click at [647, 131] on div "FedEx - FedEx Regional Economy" at bounding box center [629, 129] width 124 height 15
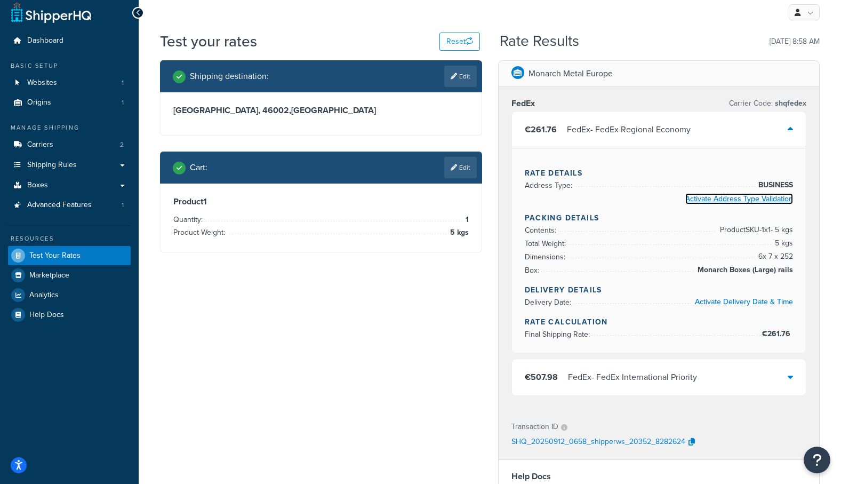
click at [701, 198] on link "Activate Address Type Validation" at bounding box center [740, 198] width 108 height 11
click at [323, 109] on h3 "Valencia, 46002 , Spain" at bounding box center [321, 110] width 296 height 11
click at [448, 79] on link "Edit" at bounding box center [460, 76] width 33 height 21
select select "ES"
select select "V"
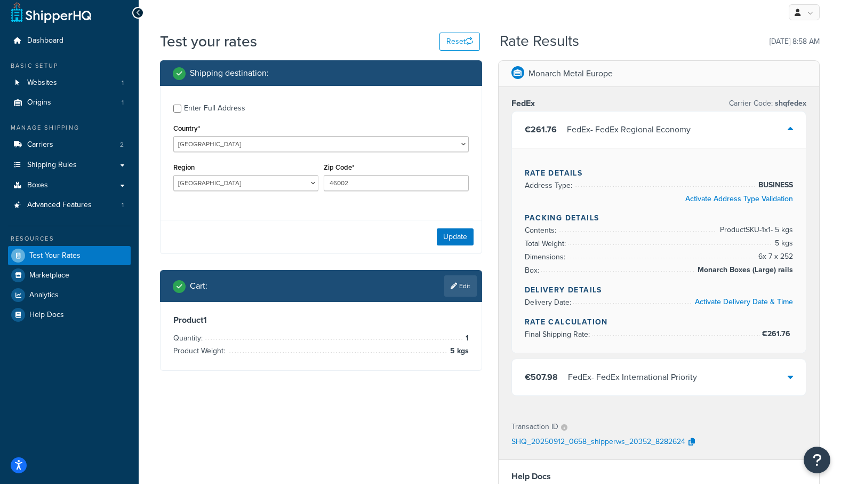
click at [204, 107] on div "Enter Full Address" at bounding box center [214, 108] width 61 height 15
click at [181, 107] on input "Enter Full Address" at bounding box center [177, 109] width 8 height 8
checkbox input "true"
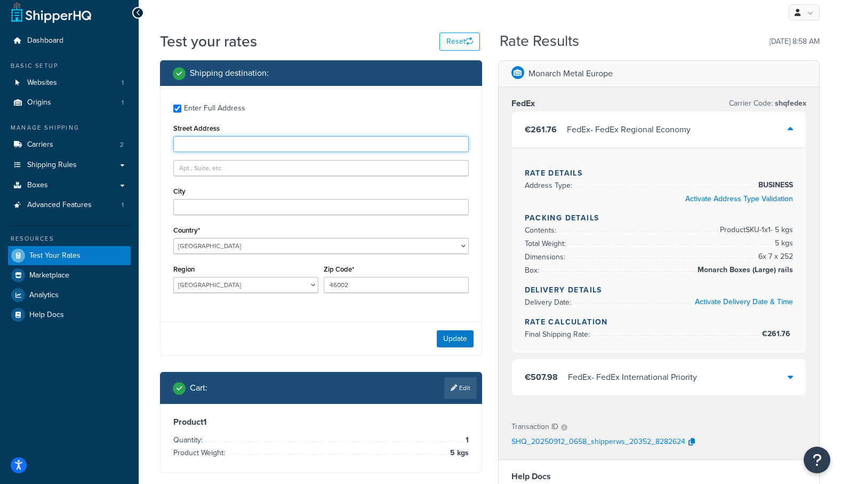
click at [205, 145] on input "Street Address" at bounding box center [321, 144] width 296 height 16
type input "Calle de Santa Eulalia 3"
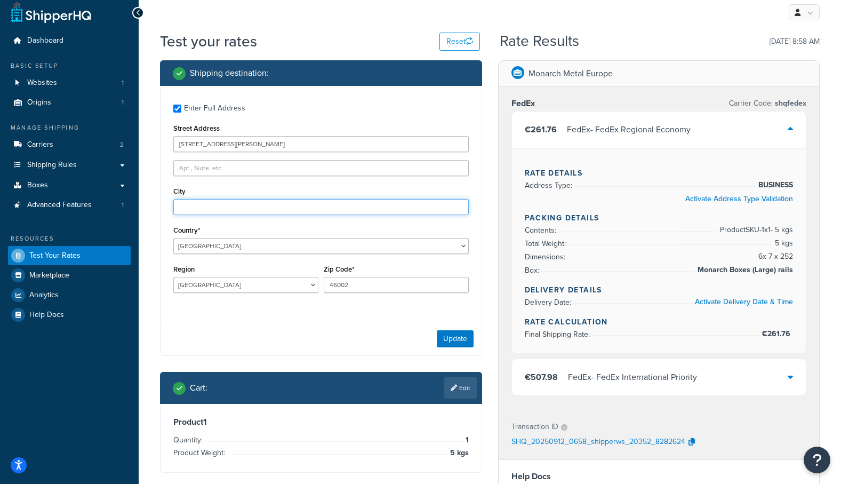
type input "València"
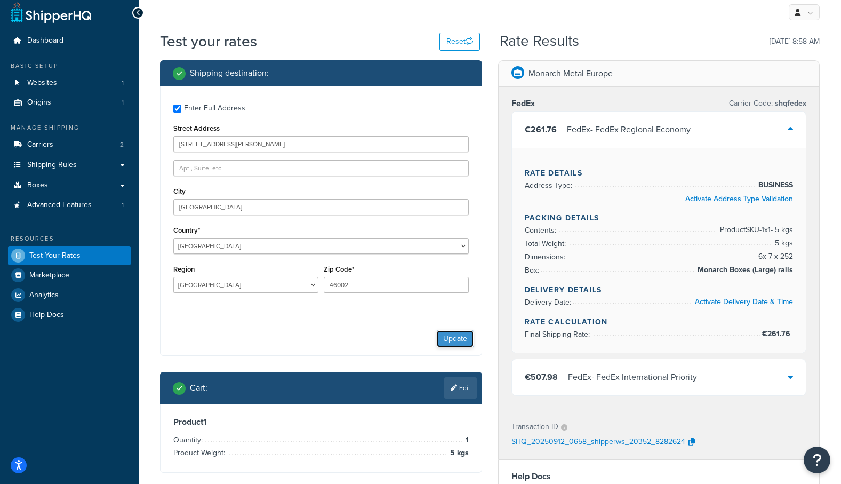
click at [454, 340] on button "Update" at bounding box center [455, 338] width 37 height 17
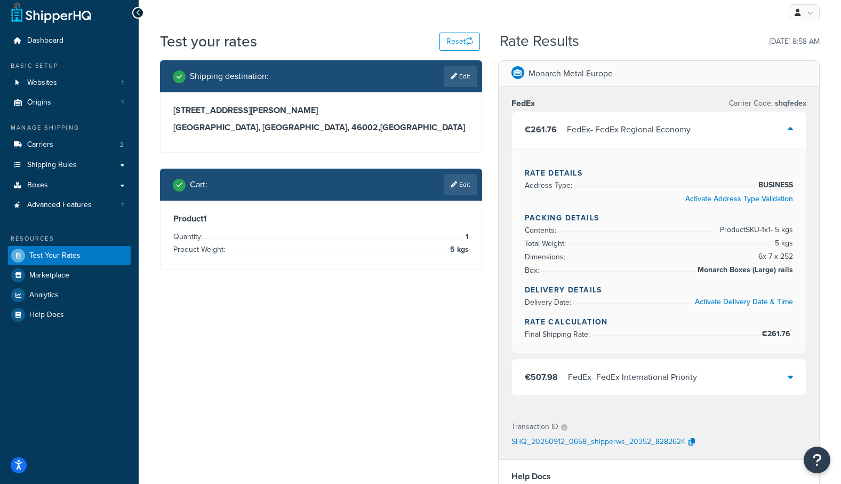
scroll to position [0, 0]
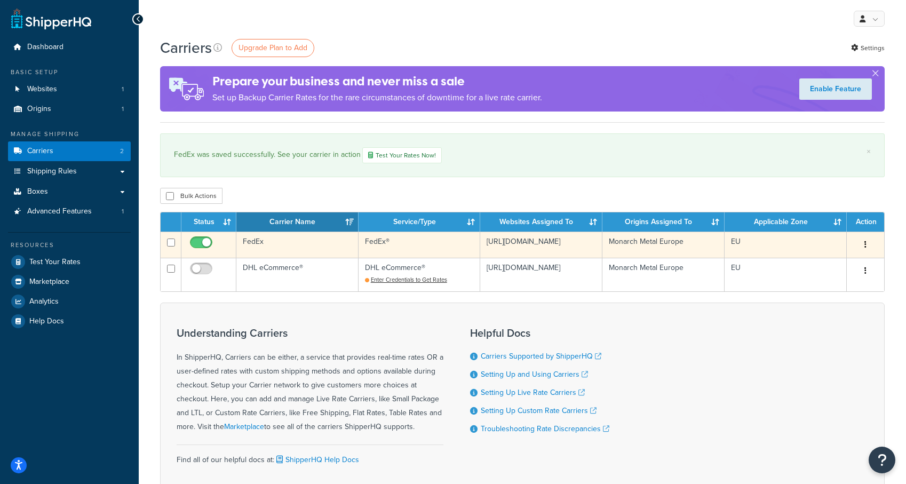
click at [405, 251] on td "FedEx®" at bounding box center [420, 245] width 122 height 26
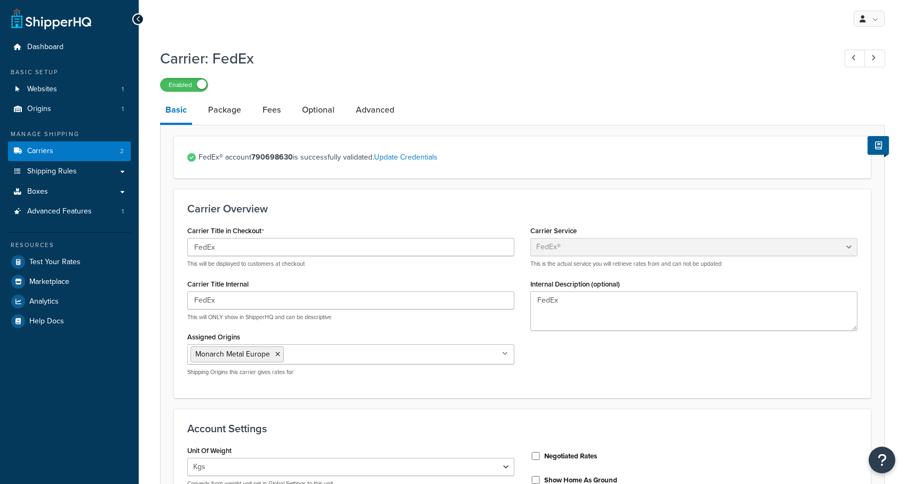
select select "fedEx"
select select "kg"
select select "CM"
select select "YOUR_PACKAGING"
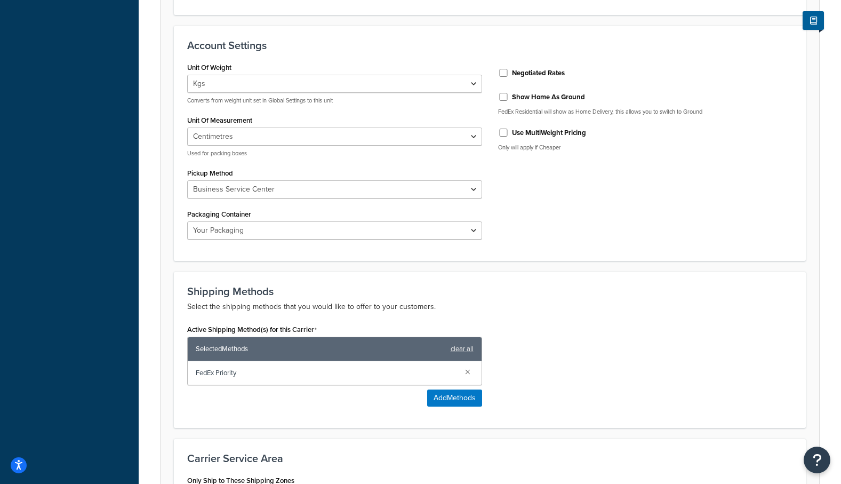
scroll to position [499, 0]
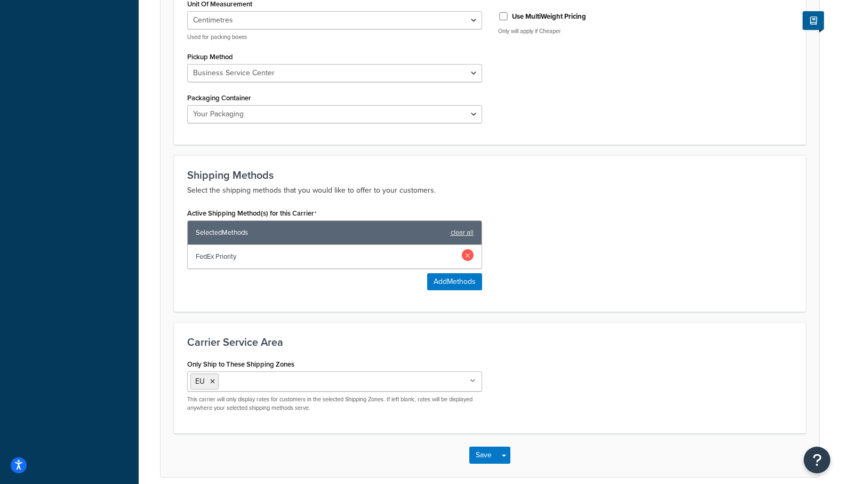
click at [468, 256] on link at bounding box center [468, 255] width 12 height 12
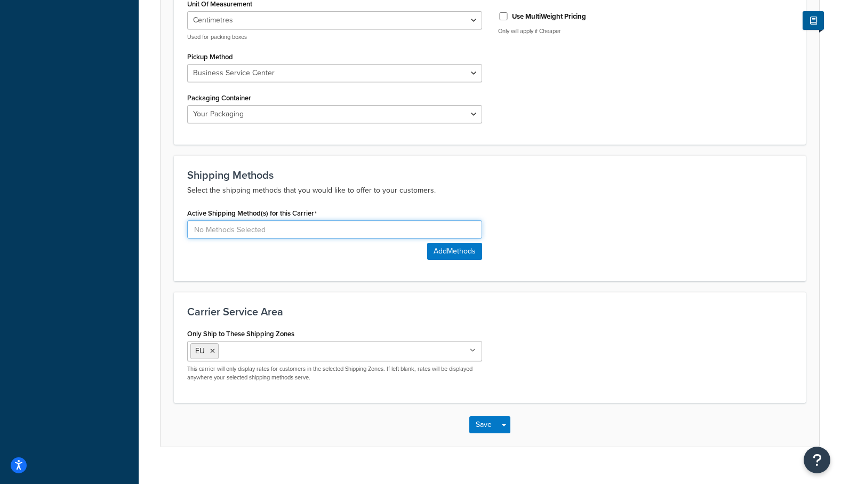
click at [385, 225] on input at bounding box center [334, 229] width 295 height 18
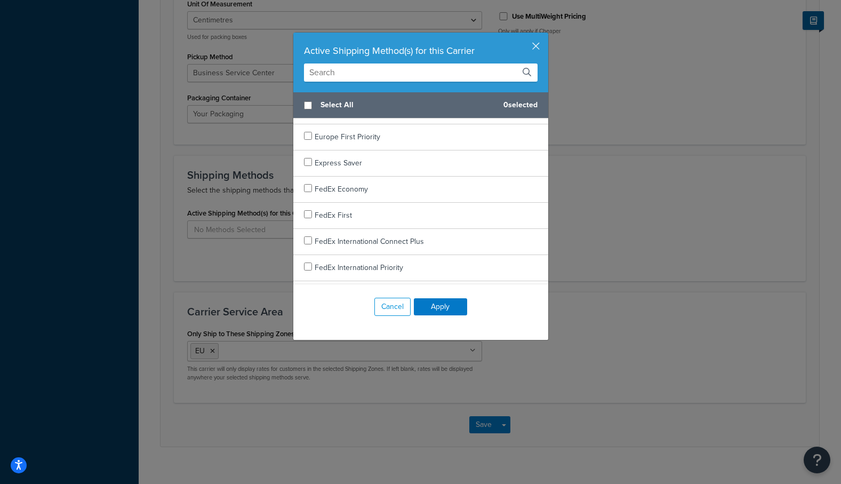
scroll to position [253, 0]
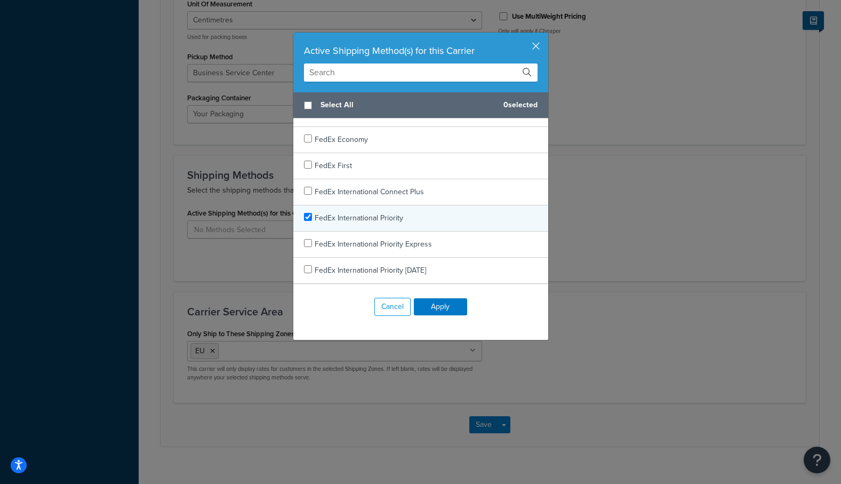
checkbox input "true"
click at [372, 218] on span "FedEx International Priority" at bounding box center [359, 217] width 89 height 11
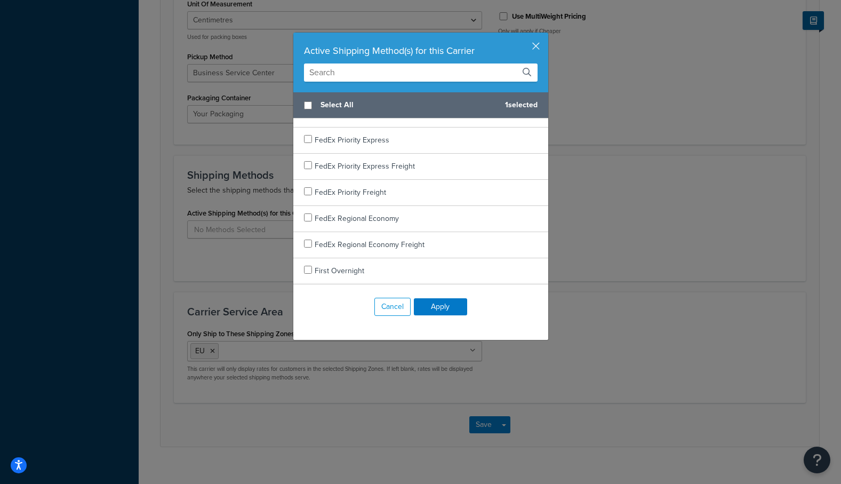
scroll to position [522, 0]
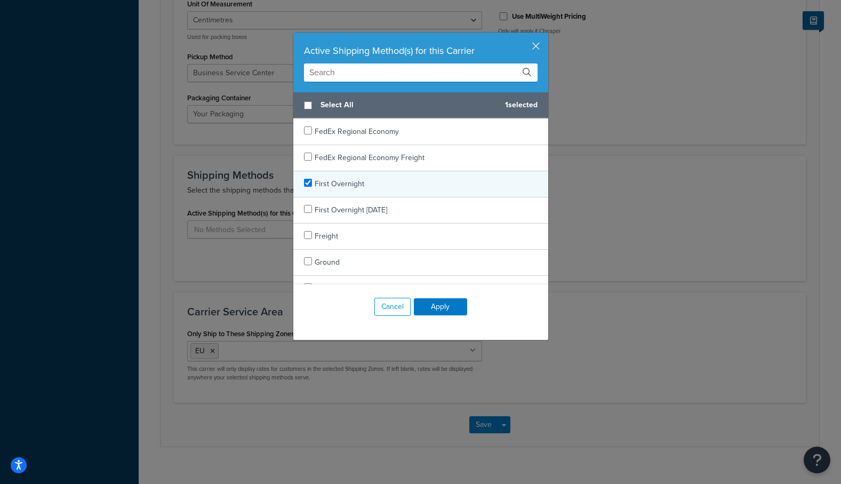
checkbox input "true"
click at [346, 186] on span "First Overnight" at bounding box center [340, 183] width 50 height 11
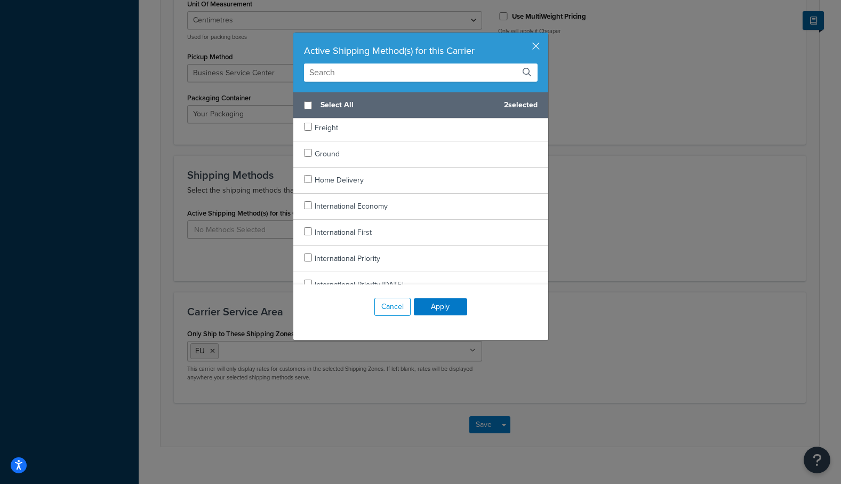
scroll to position [704, 0]
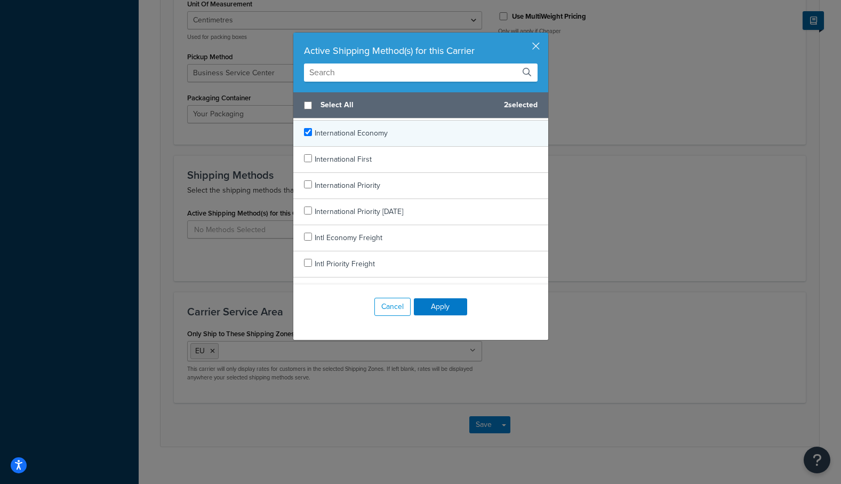
click at [359, 133] on span "International Economy" at bounding box center [351, 133] width 73 height 11
checkbox input "true"
click at [325, 130] on span "International Economy" at bounding box center [351, 133] width 73 height 11
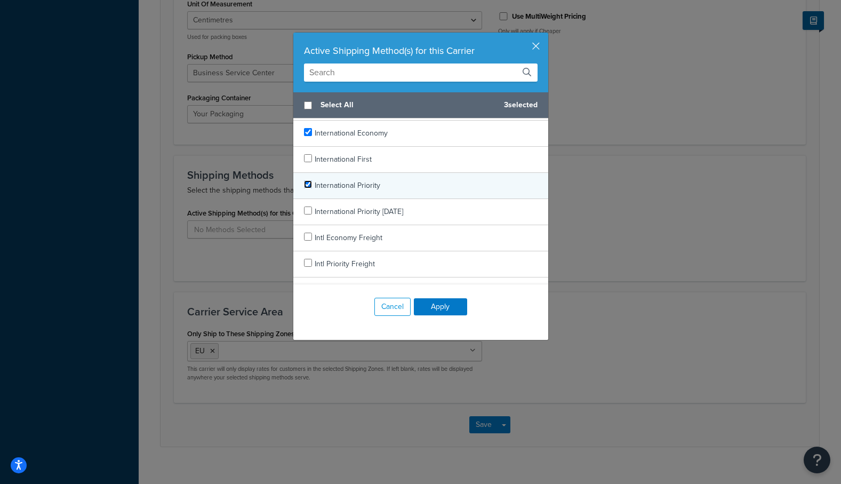
click at [308, 181] on input "checkbox" at bounding box center [308, 184] width 8 height 8
click at [309, 183] on input "checkbox" at bounding box center [308, 184] width 8 height 8
checkbox input "true"
click at [439, 305] on button "Apply" at bounding box center [440, 306] width 53 height 17
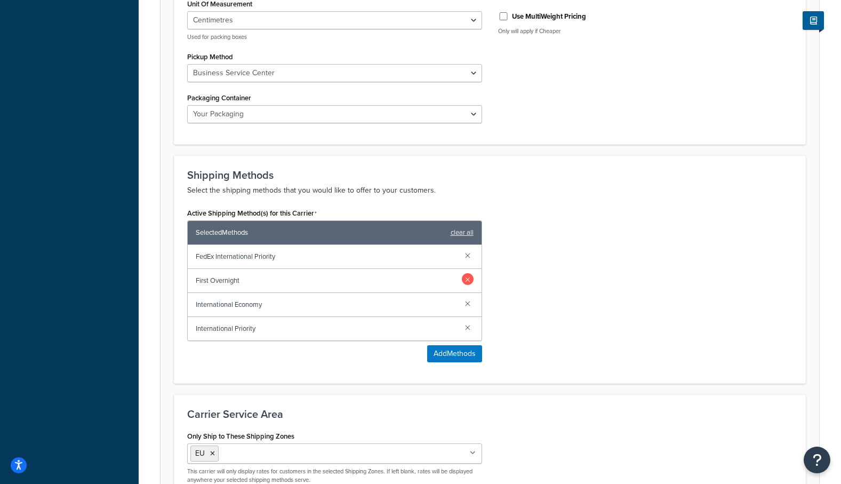
click at [467, 280] on link at bounding box center [468, 279] width 12 height 12
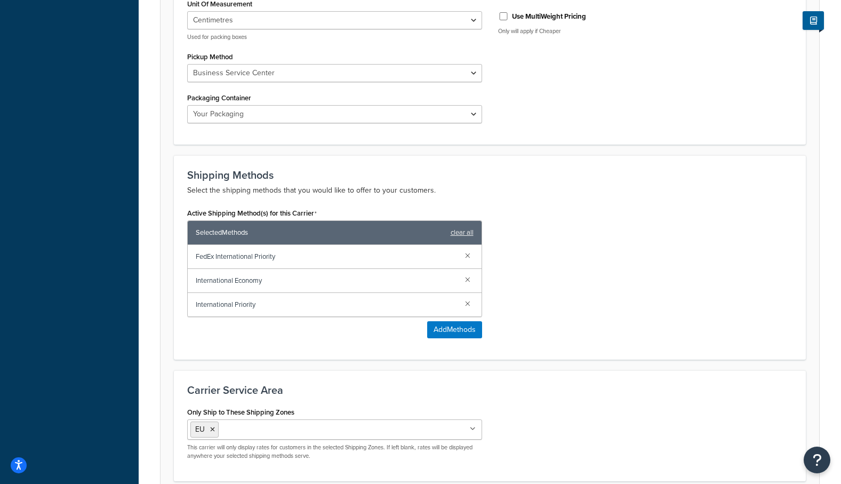
click at [467, 280] on link at bounding box center [468, 279] width 12 height 12
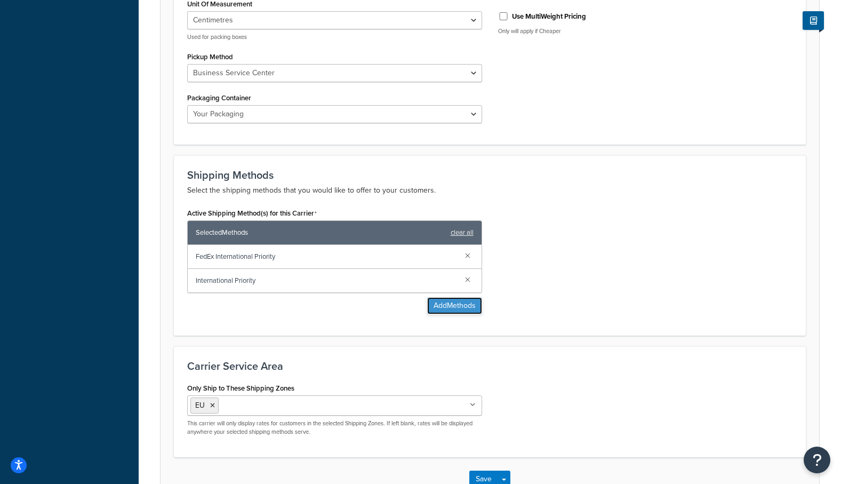
click at [440, 304] on button "Add Methods" at bounding box center [454, 305] width 55 height 17
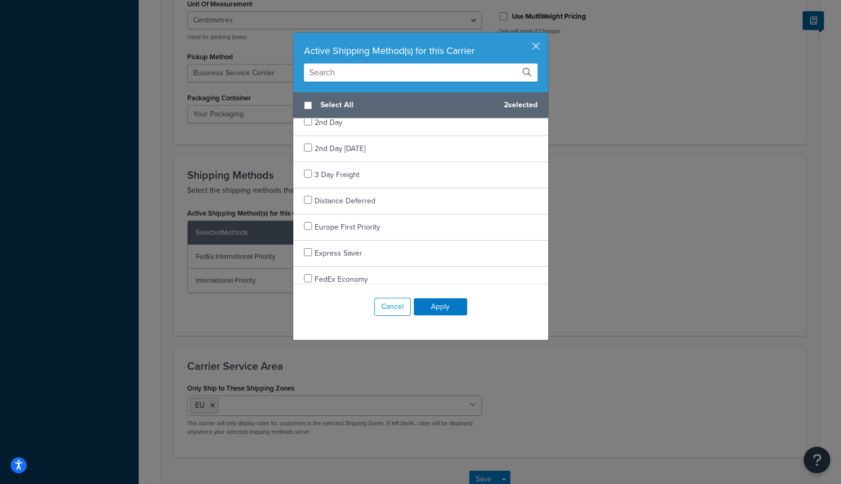
scroll to position [127, 0]
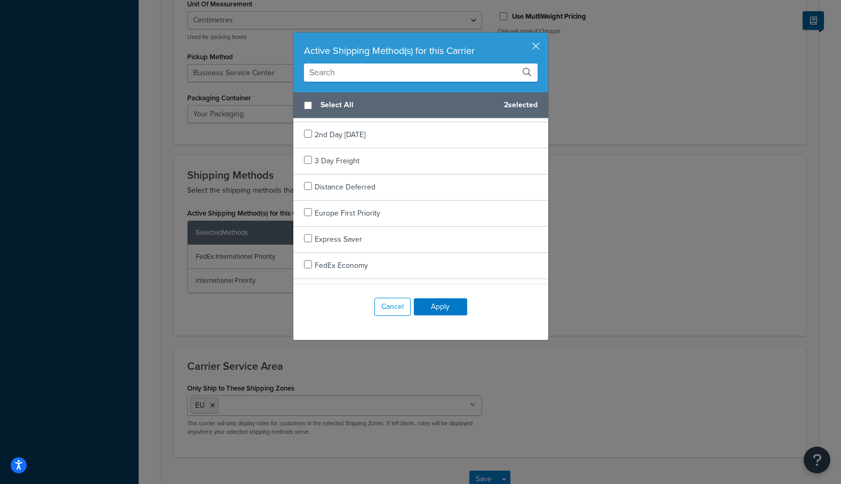
click at [347, 65] on input "text" at bounding box center [421, 72] width 234 height 18
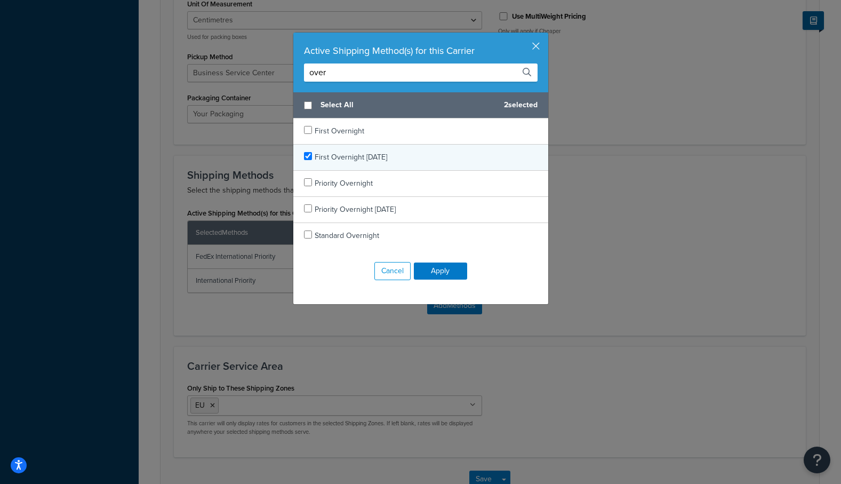
type input "over"
checkbox input "true"
click at [353, 158] on span "First Overnight Saturday" at bounding box center [351, 157] width 73 height 11
click at [450, 270] on button "Apply" at bounding box center [440, 270] width 53 height 17
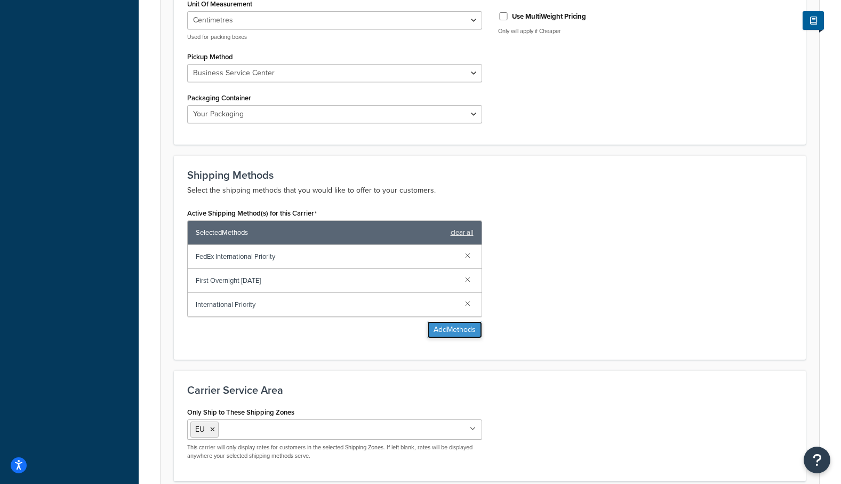
click at [446, 332] on button "Add Methods" at bounding box center [454, 329] width 55 height 17
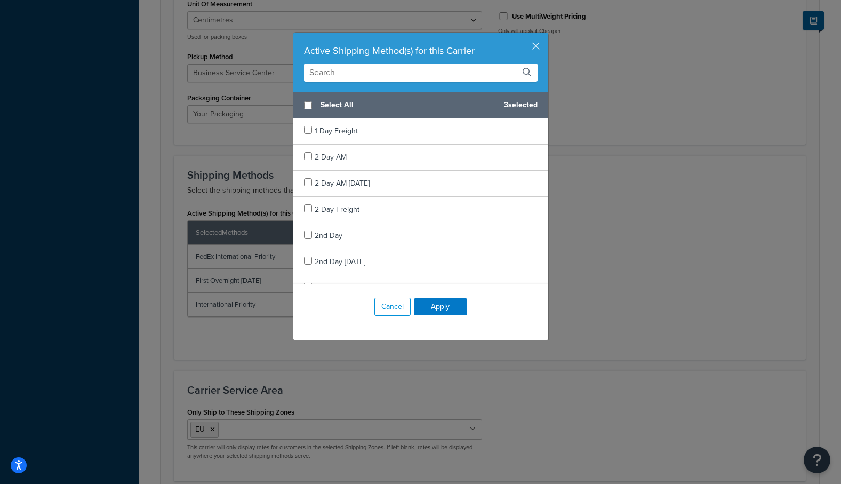
click at [332, 76] on input "text" at bounding box center [421, 72] width 234 height 18
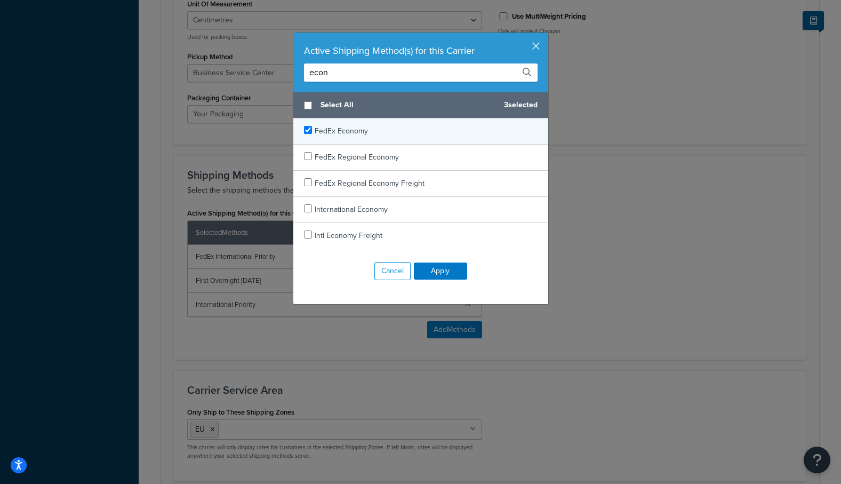
type input "econ"
checkbox input "true"
click at [336, 132] on span "FedEx Economy" at bounding box center [341, 130] width 53 height 11
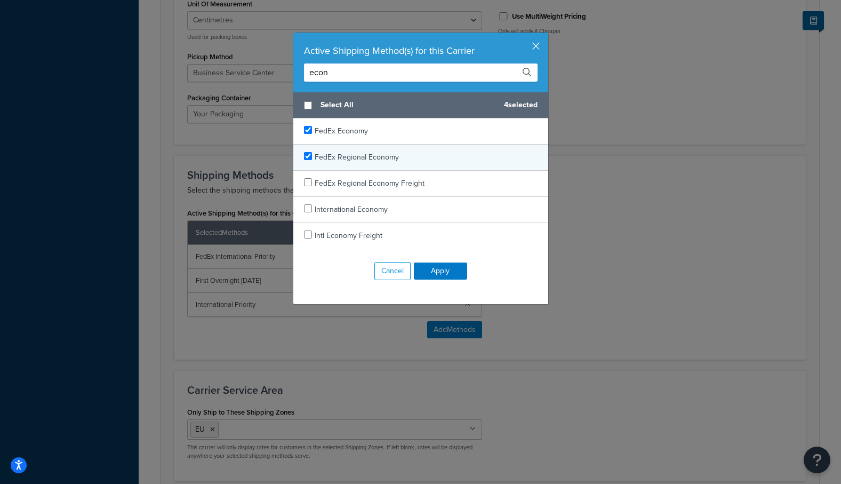
checkbox input "true"
click at [377, 159] on span "FedEx Regional Economy" at bounding box center [357, 157] width 84 height 11
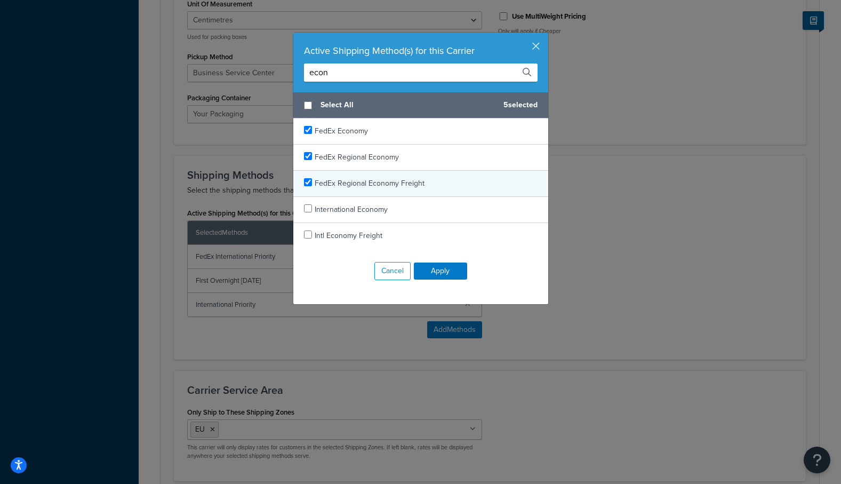
checkbox input "true"
click at [382, 183] on span "FedEx Regional Economy Freight" at bounding box center [370, 183] width 110 height 11
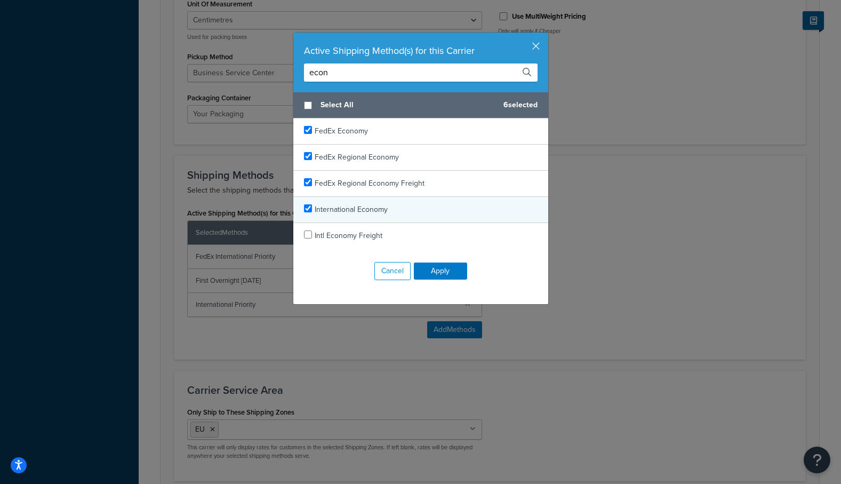
click at [369, 209] on span "International Economy" at bounding box center [351, 209] width 73 height 11
click at [366, 205] on span "International Economy" at bounding box center [351, 209] width 73 height 11
checkbox input "true"
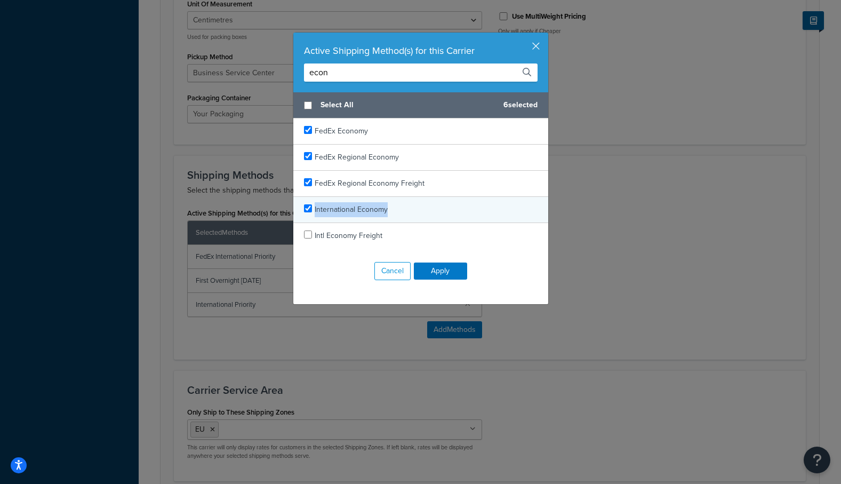
click at [366, 205] on span "International Economy" at bounding box center [351, 209] width 73 height 11
click at [456, 273] on button "Apply" at bounding box center [440, 270] width 53 height 17
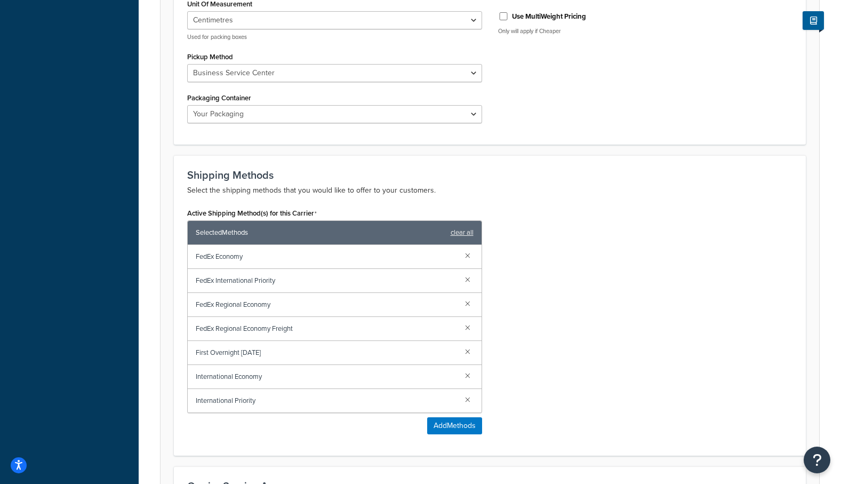
scroll to position [691, 0]
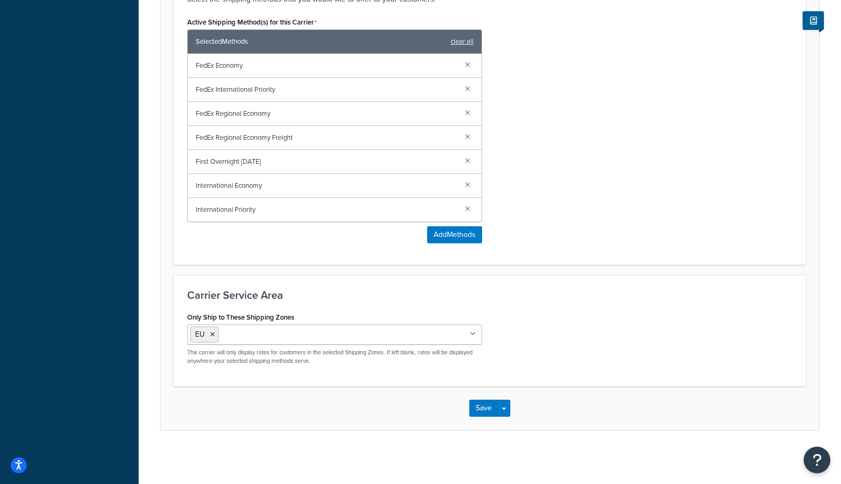
click at [484, 419] on div "Save Save Dropdown Save and Edit" at bounding box center [490, 408] width 659 height 44
click at [487, 409] on button "Save" at bounding box center [483, 408] width 29 height 17
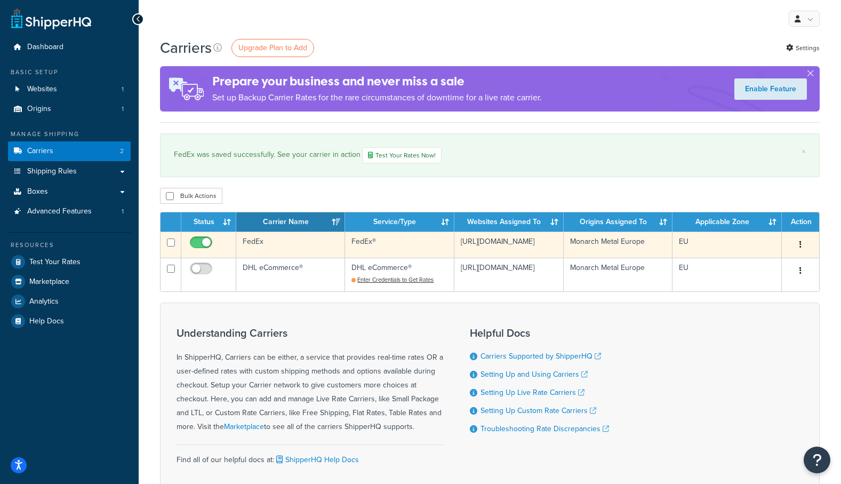
click at [405, 241] on td "FedEx®" at bounding box center [399, 245] width 109 height 26
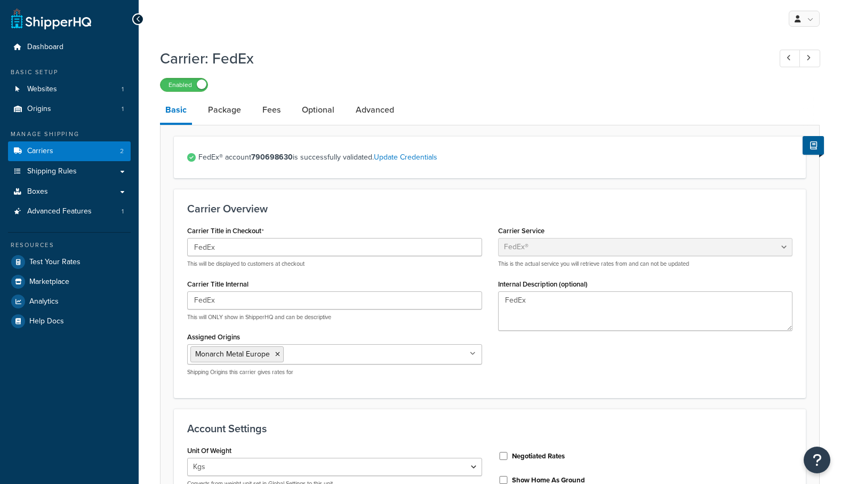
select select "fedEx"
select select "kg"
select select "CM"
select select "YOUR_PACKAGING"
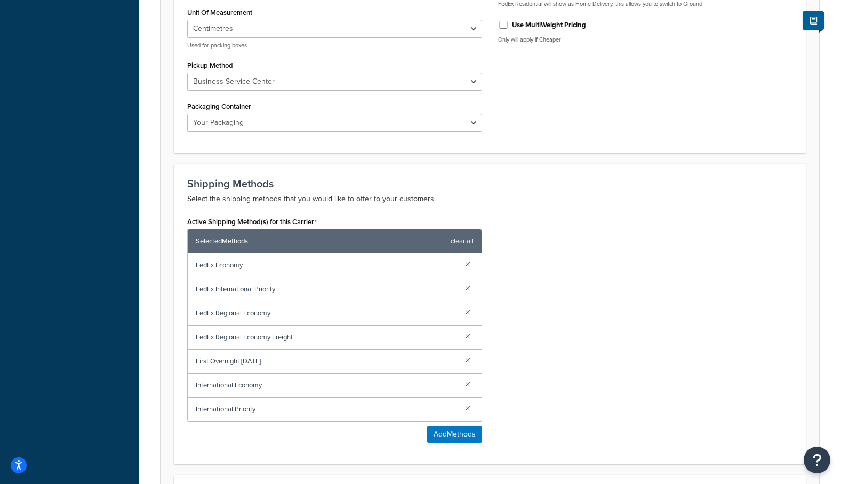
scroll to position [498, 0]
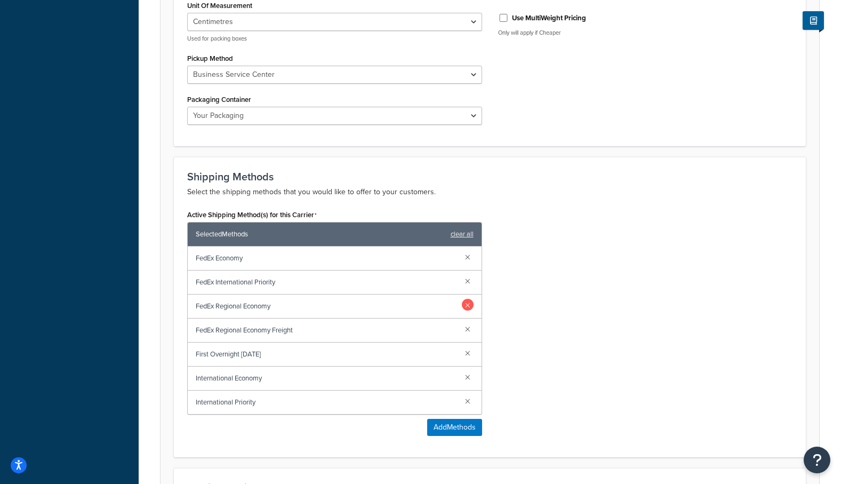
click at [467, 306] on link at bounding box center [468, 305] width 12 height 12
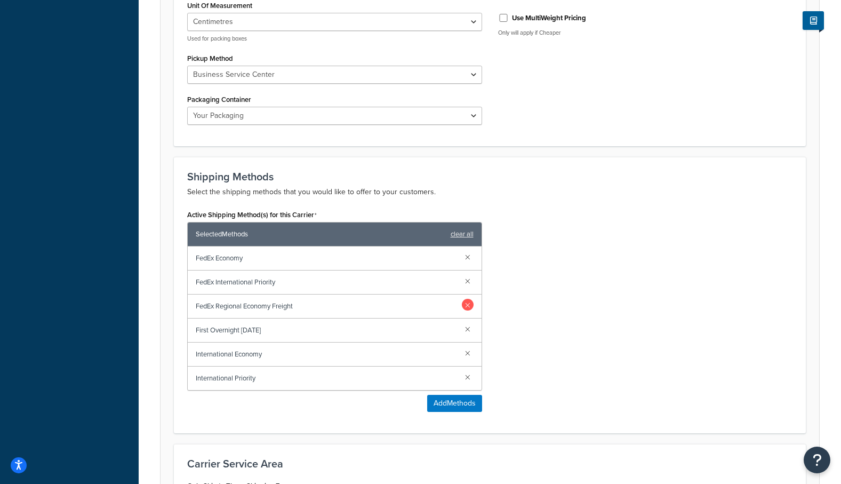
click at [467, 304] on link at bounding box center [468, 305] width 12 height 12
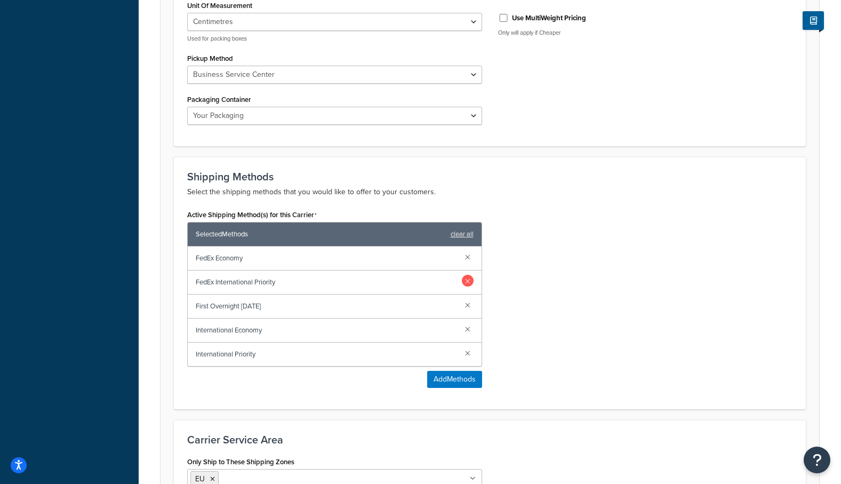
click at [468, 282] on link at bounding box center [468, 281] width 12 height 12
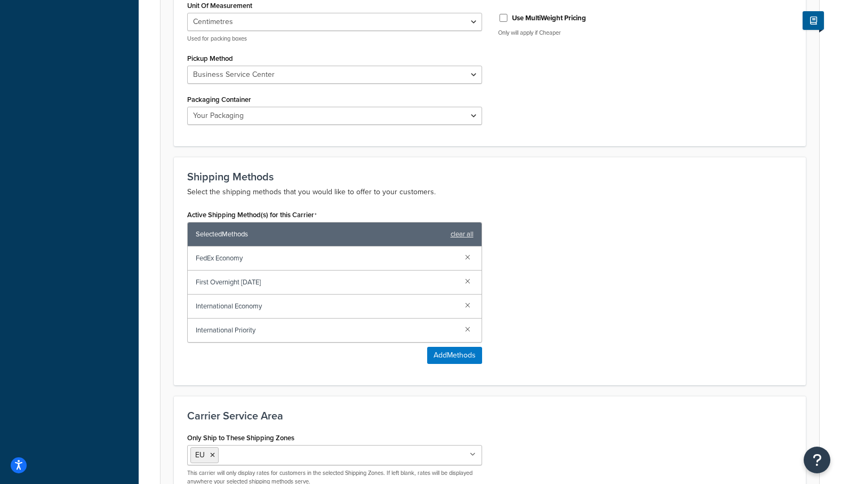
scroll to position [619, 0]
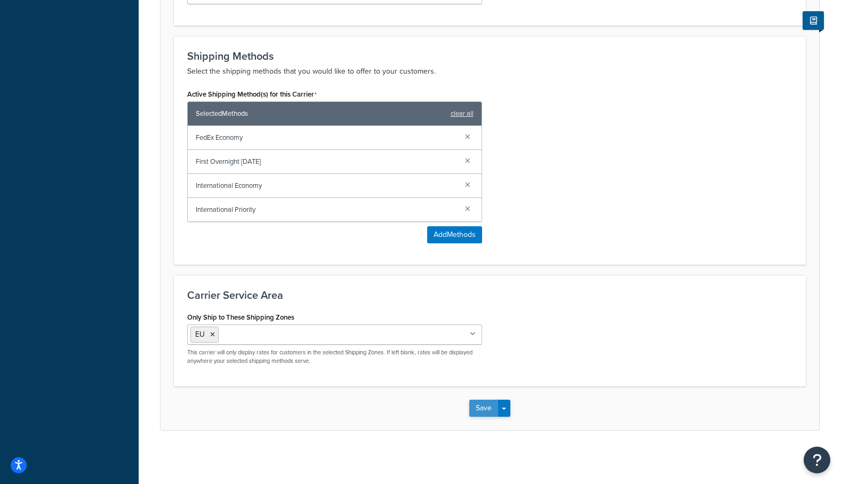
click at [476, 409] on button "Save" at bounding box center [483, 408] width 29 height 17
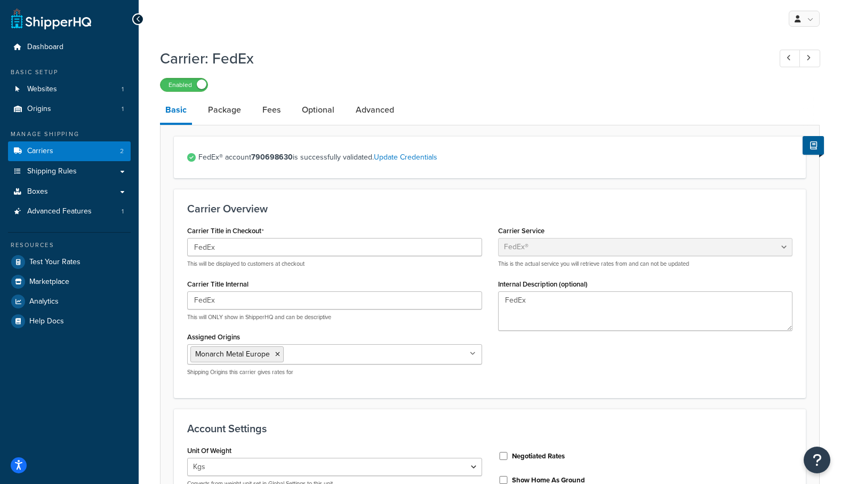
scroll to position [202, 0]
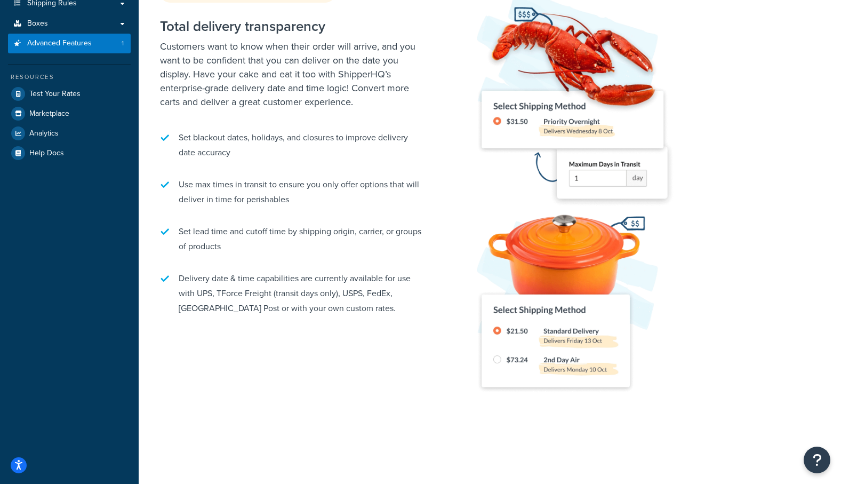
scroll to position [162, 0]
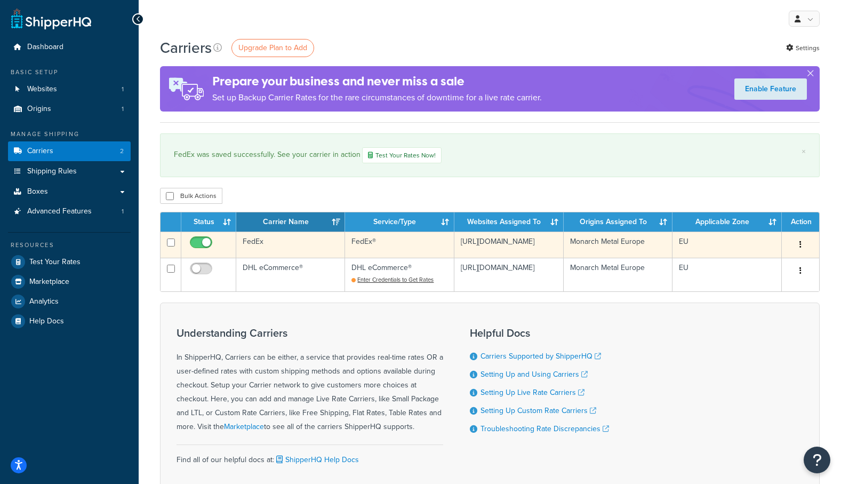
click at [491, 246] on td "[URL][DOMAIN_NAME]" at bounding box center [509, 245] width 109 height 26
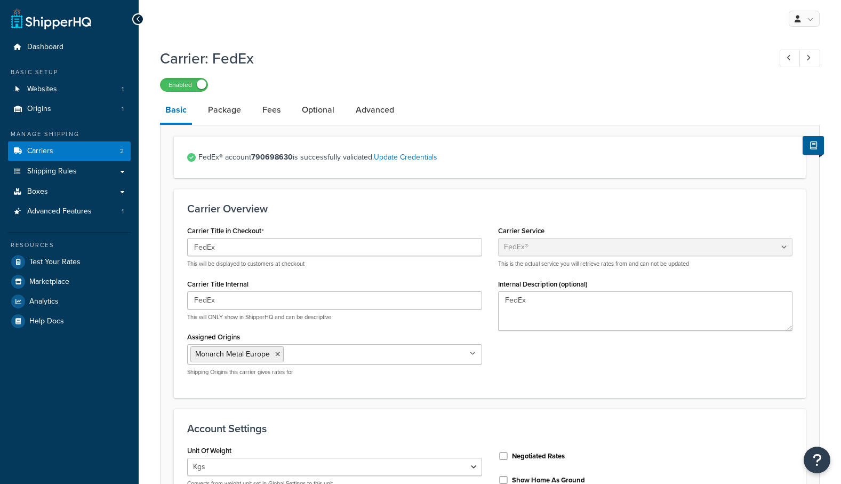
select select "fedEx"
select select "kg"
select select "CM"
select select "YOUR_PACKAGING"
click at [226, 114] on link "Package" at bounding box center [225, 110] width 44 height 26
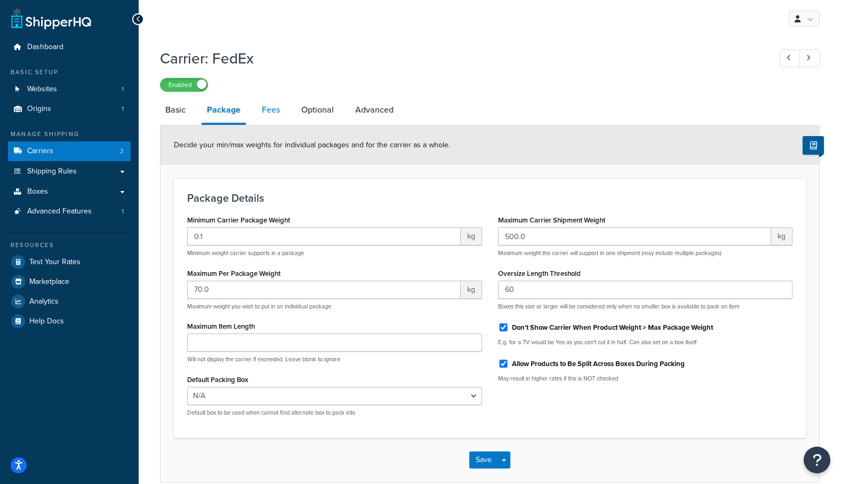
click at [272, 114] on link "Fees" at bounding box center [271, 110] width 29 height 26
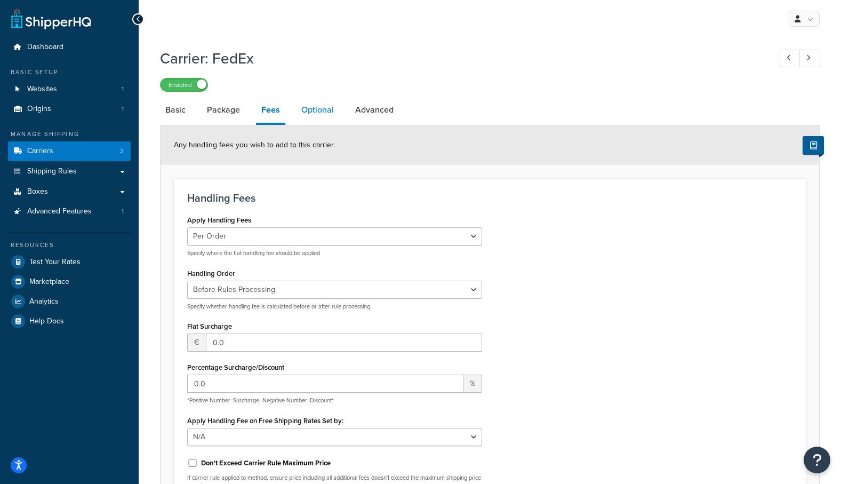
click at [317, 116] on link "Optional" at bounding box center [317, 110] width 43 height 26
select select "business"
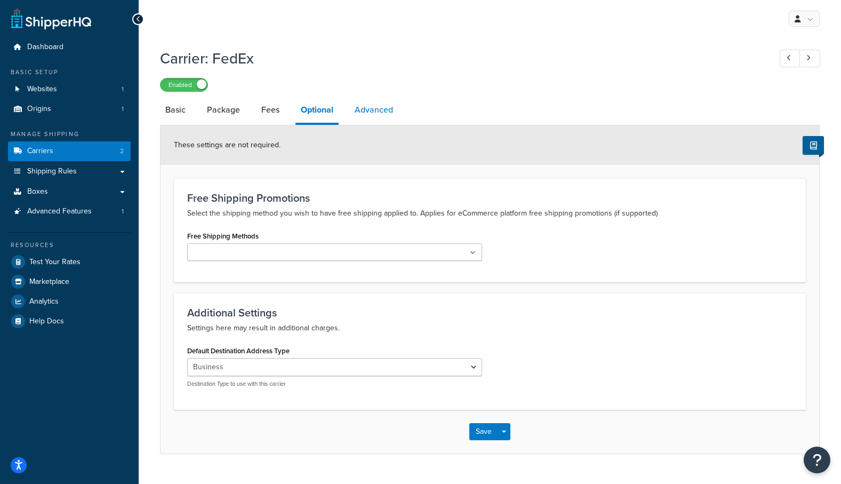
click at [362, 116] on link "Advanced" at bounding box center [373, 110] width 49 height 26
select select "false"
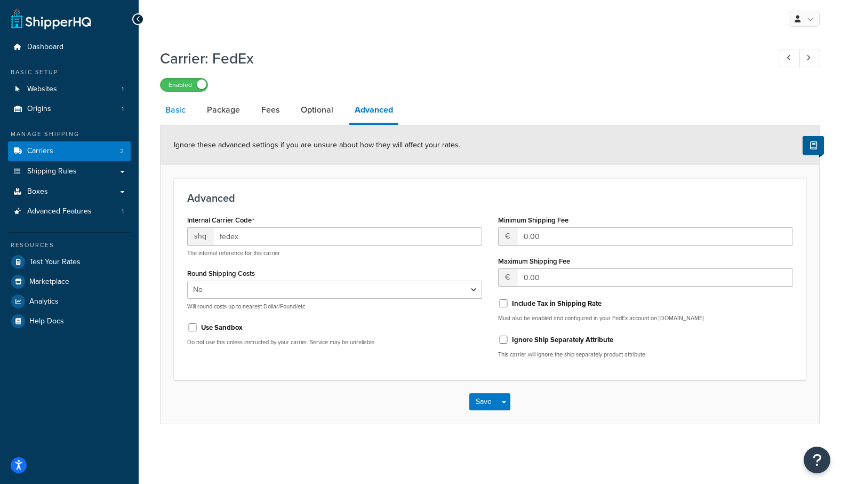
click at [182, 108] on link "Basic" at bounding box center [175, 110] width 31 height 26
select select "fedEx"
select select "kg"
select select "CM"
select select "YOUR_PACKAGING"
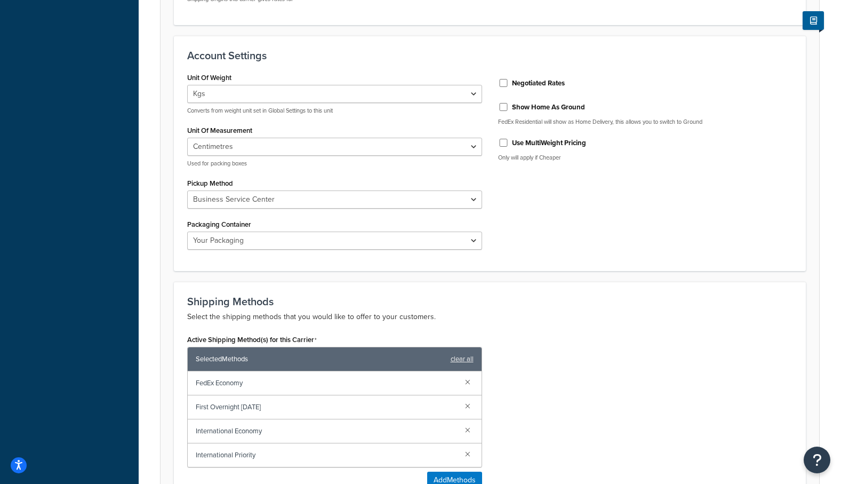
scroll to position [461, 0]
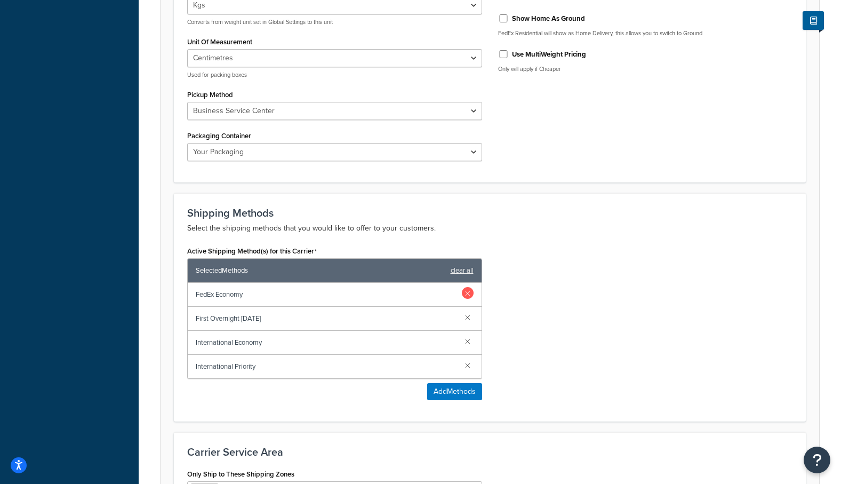
click at [468, 293] on link at bounding box center [468, 293] width 12 height 12
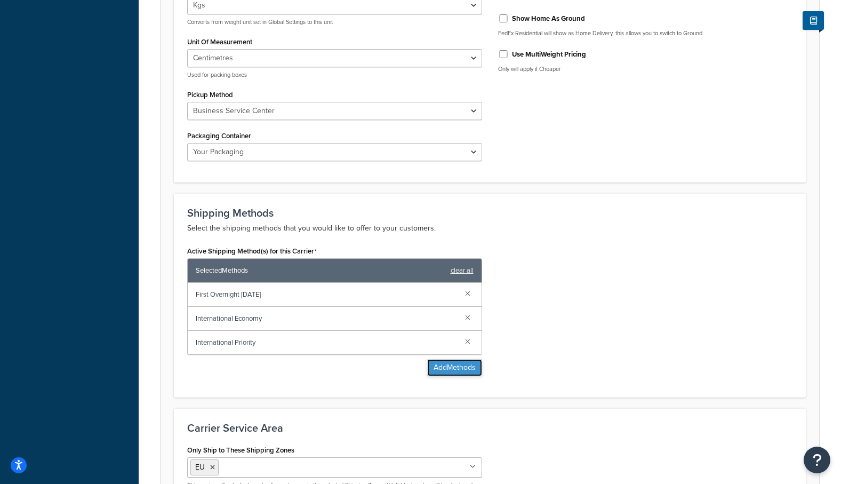
click at [456, 366] on button "Add Methods" at bounding box center [454, 367] width 55 height 17
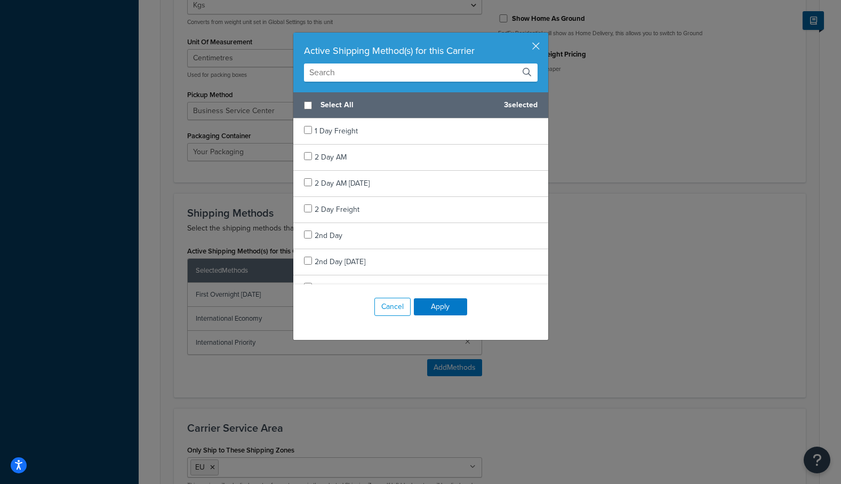
click at [362, 79] on input "text" at bounding box center [421, 72] width 234 height 18
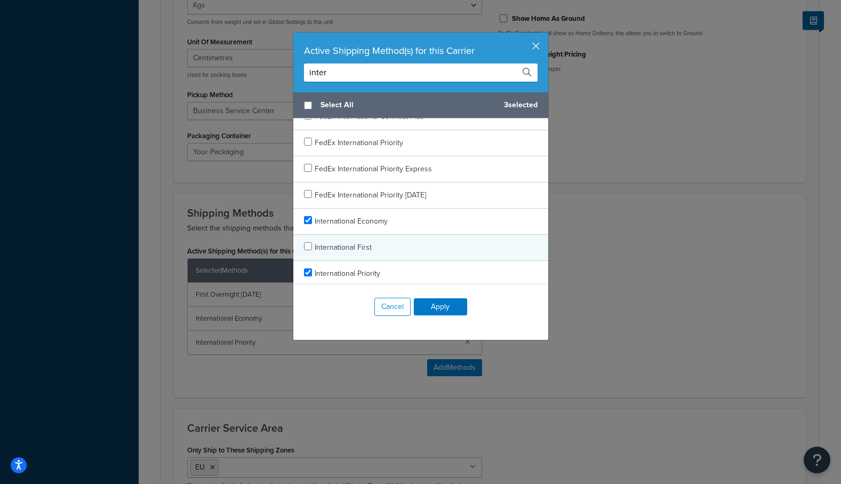
scroll to position [0, 0]
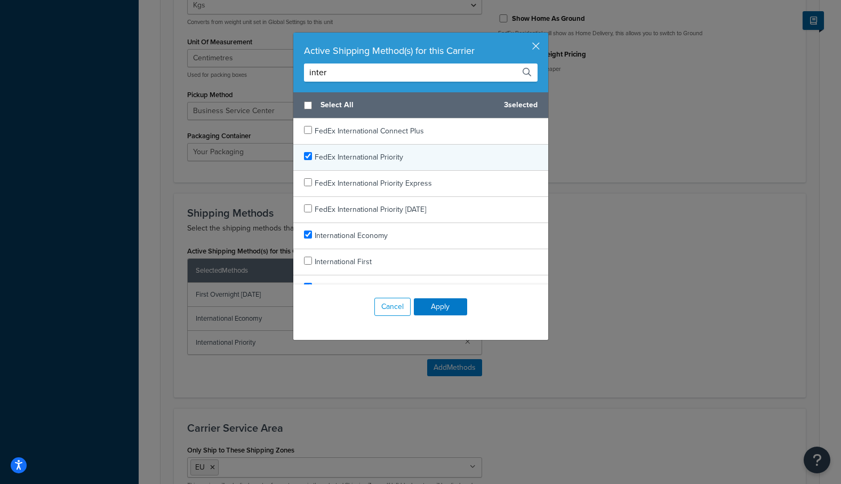
type input "inter"
checkbox input "true"
click at [390, 160] on span "FedEx International Priority" at bounding box center [359, 157] width 89 height 11
click at [439, 311] on button "Apply" at bounding box center [440, 306] width 53 height 17
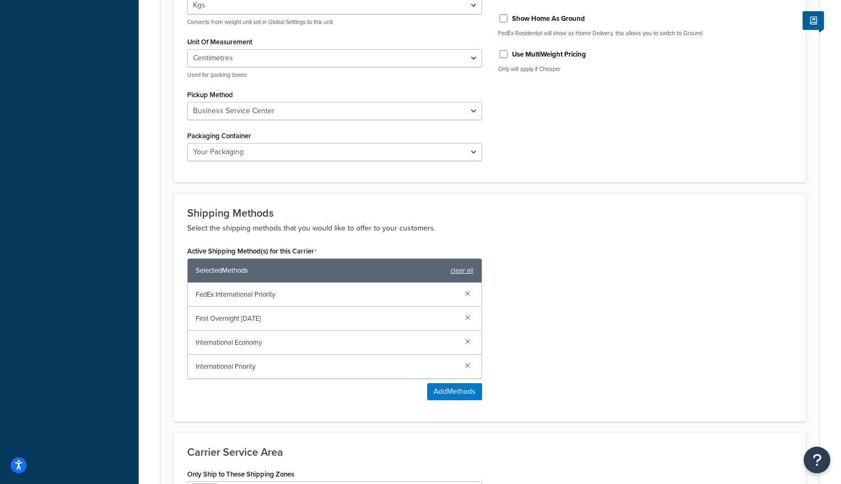
scroll to position [619, 0]
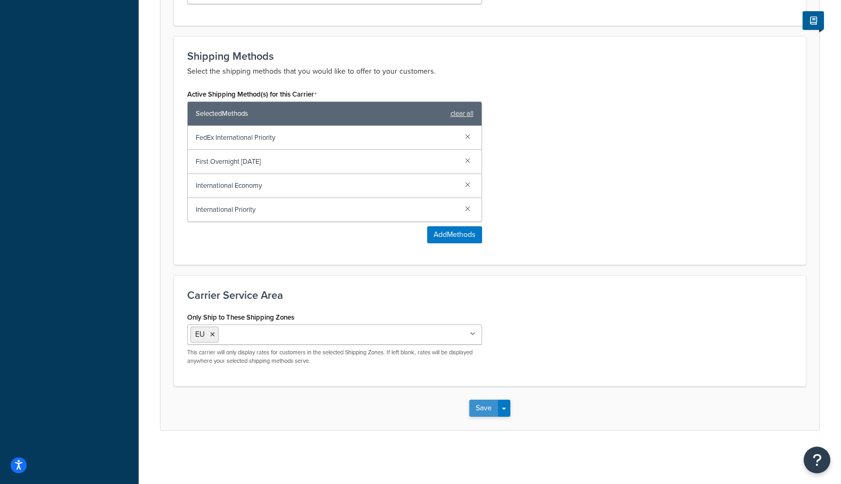
click at [480, 410] on button "Save" at bounding box center [483, 408] width 29 height 17
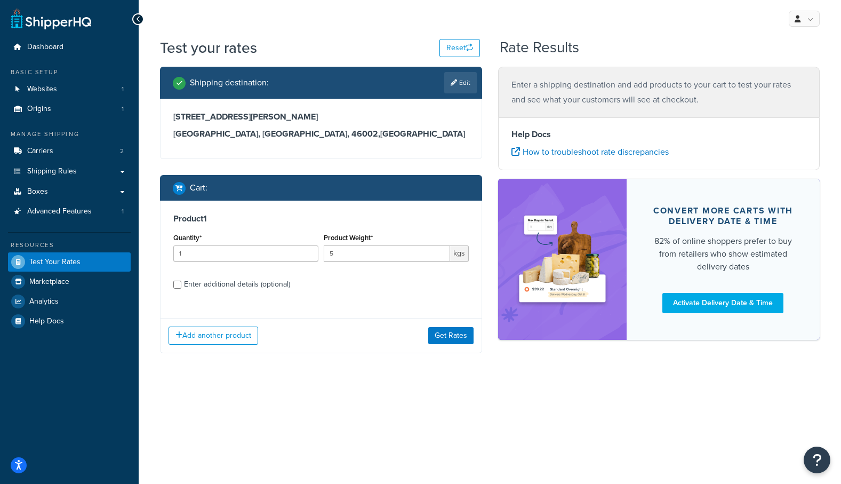
click at [445, 348] on div "Add another product Get Rates" at bounding box center [321, 335] width 321 height 35
click at [451, 340] on button "Get Rates" at bounding box center [450, 335] width 45 height 17
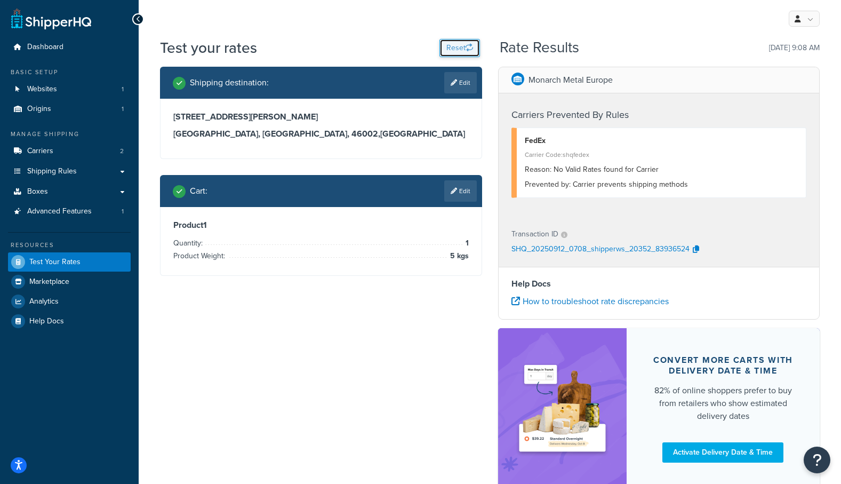
click at [461, 51] on button "Reset" at bounding box center [460, 48] width 41 height 18
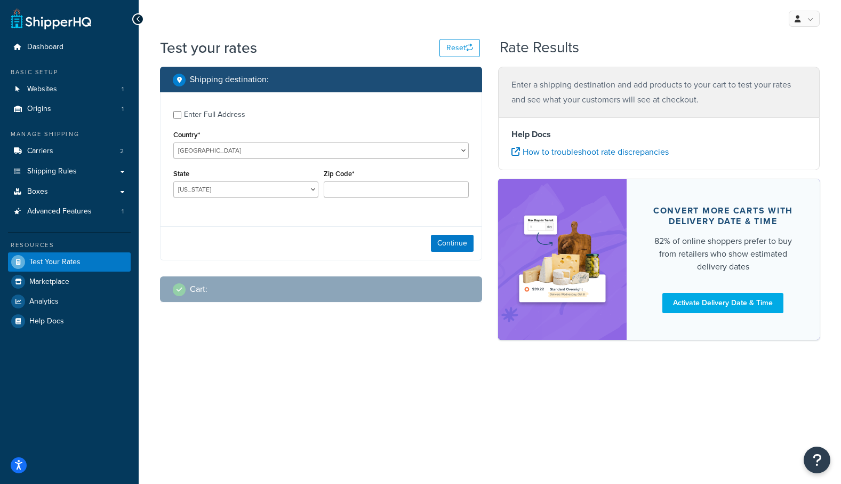
click at [209, 119] on div "Enter Full Address" at bounding box center [214, 114] width 61 height 15
click at [181, 119] on input "Enter Full Address" at bounding box center [177, 115] width 8 height 8
checkbox input "true"
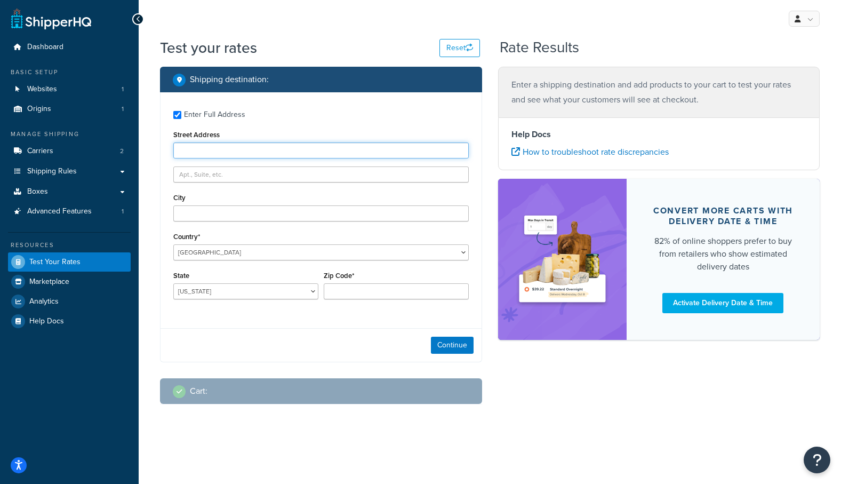
click at [206, 149] on input "Street Address" at bounding box center [321, 150] width 296 height 16
type input "[STREET_ADDRESS][PERSON_NAME]"
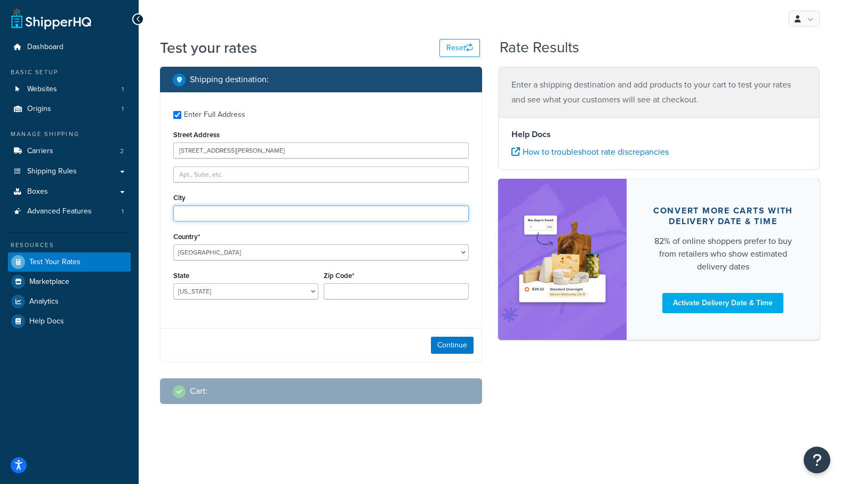
type input "[GEOGRAPHIC_DATA]"
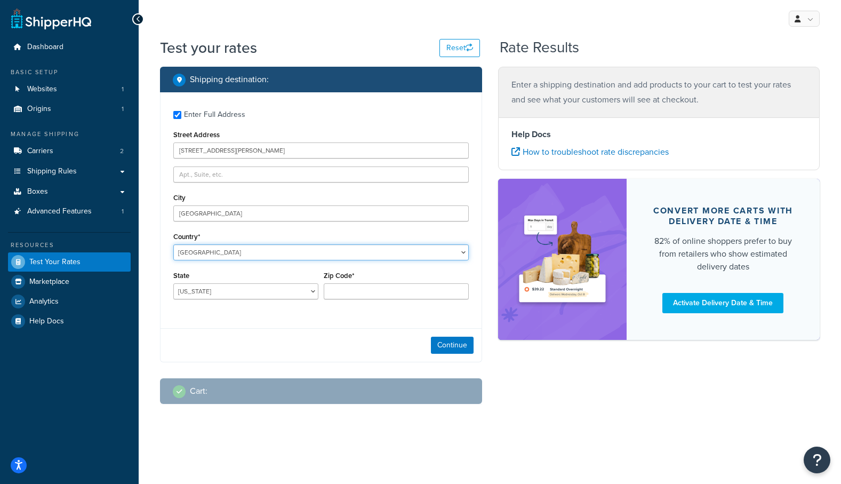
select select "ES"
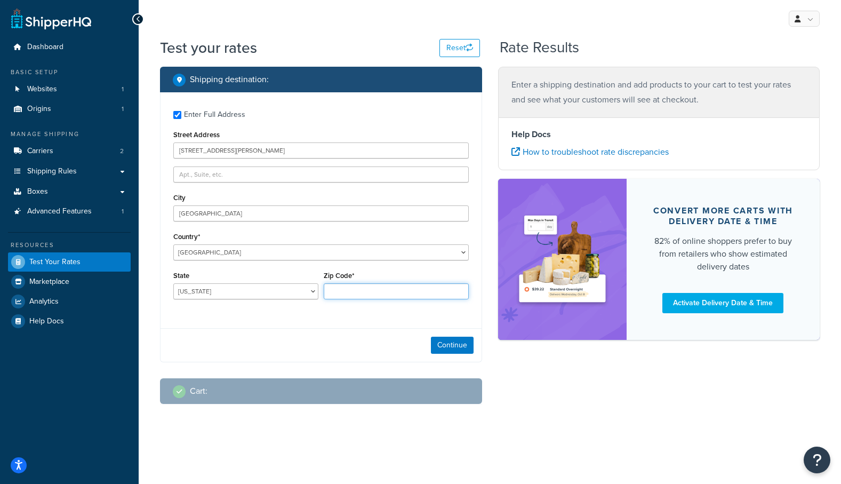
type input "46002"
click at [269, 293] on select "Álava [GEOGRAPHIC_DATA] [GEOGRAPHIC_DATA] [GEOGRAPHIC_DATA] [GEOGRAPHIC_DATA] […" at bounding box center [245, 291] width 145 height 16
select select "V"
click at [173, 283] on select "Álava [GEOGRAPHIC_DATA] [GEOGRAPHIC_DATA] [GEOGRAPHIC_DATA] [GEOGRAPHIC_DATA] […" at bounding box center [245, 291] width 145 height 16
click at [450, 345] on button "Continue" at bounding box center [452, 345] width 43 height 17
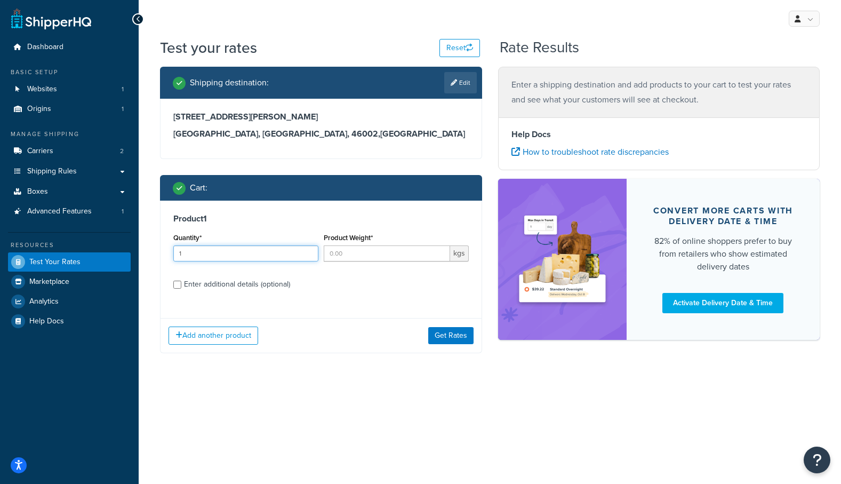
type input "1"
click at [309, 251] on input "1" at bounding box center [245, 253] width 145 height 16
click at [408, 250] on input "Product Weight*" at bounding box center [387, 253] width 126 height 16
type input "5"
click at [452, 337] on button "Get Rates" at bounding box center [450, 335] width 45 height 17
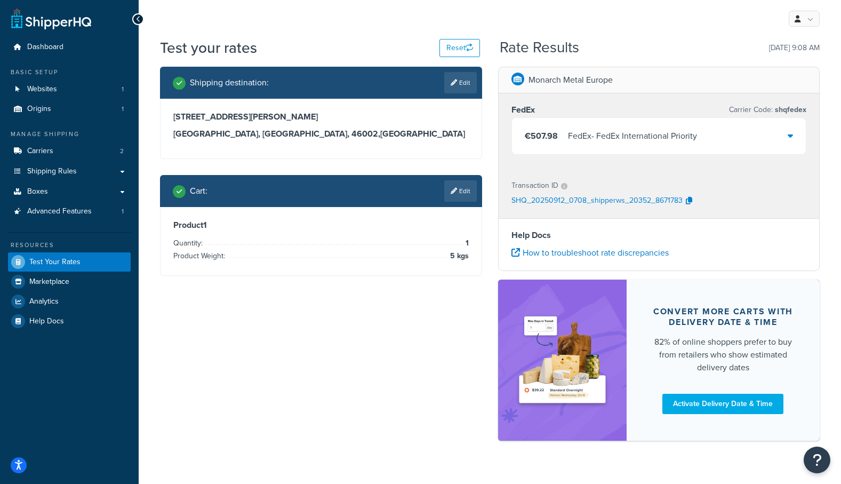
click at [707, 142] on div "€507.98 FedEx - FedEx International Priority" at bounding box center [659, 136] width 295 height 36
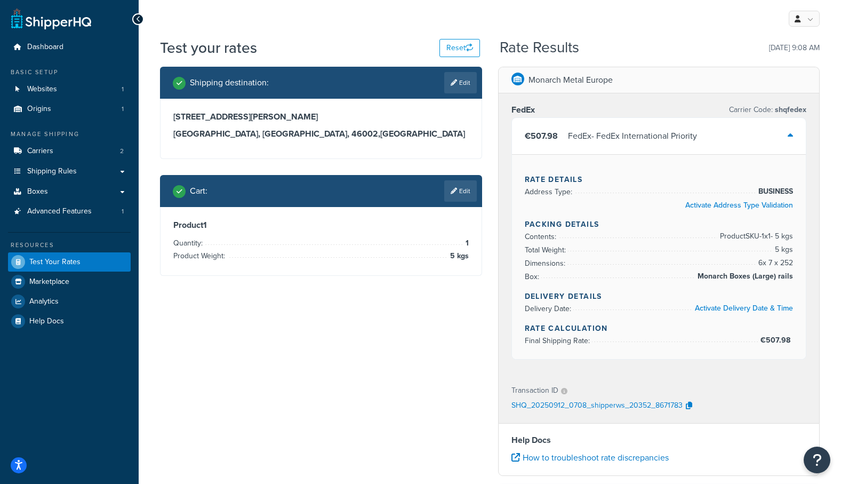
click at [707, 142] on div "€507.98 FedEx - FedEx International Priority" at bounding box center [659, 136] width 295 height 36
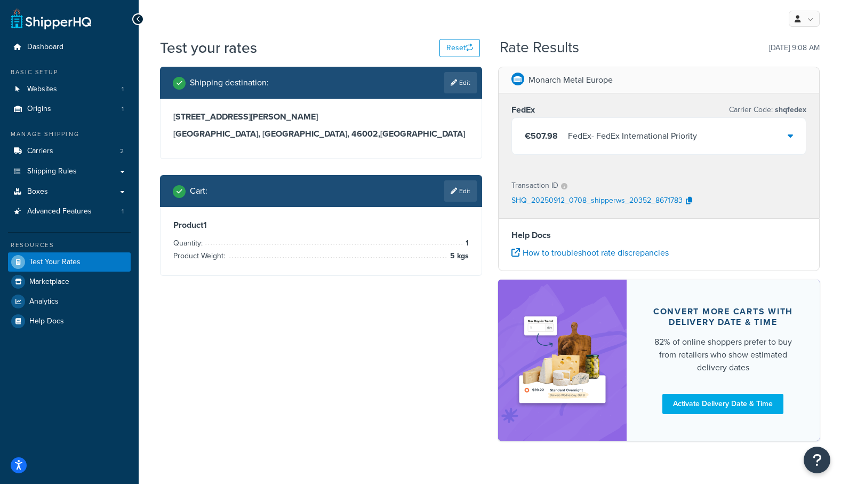
click at [706, 141] on div "€507.98 FedEx - FedEx International Priority" at bounding box center [659, 136] width 295 height 36
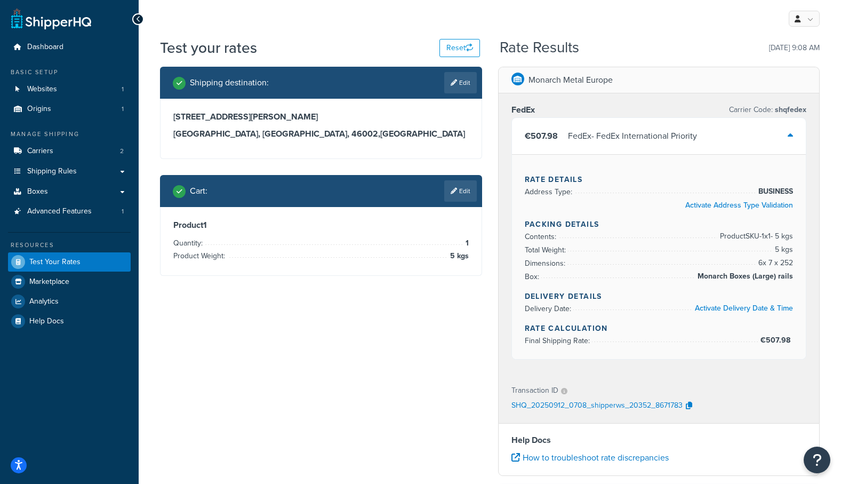
click at [682, 132] on div "FedEx - FedEx International Priority" at bounding box center [632, 136] width 129 height 15
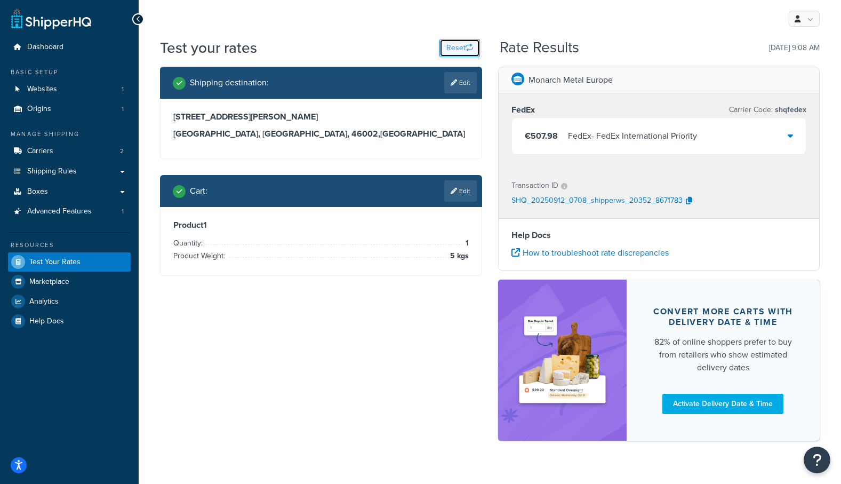
click at [444, 47] on button "Reset" at bounding box center [460, 48] width 41 height 18
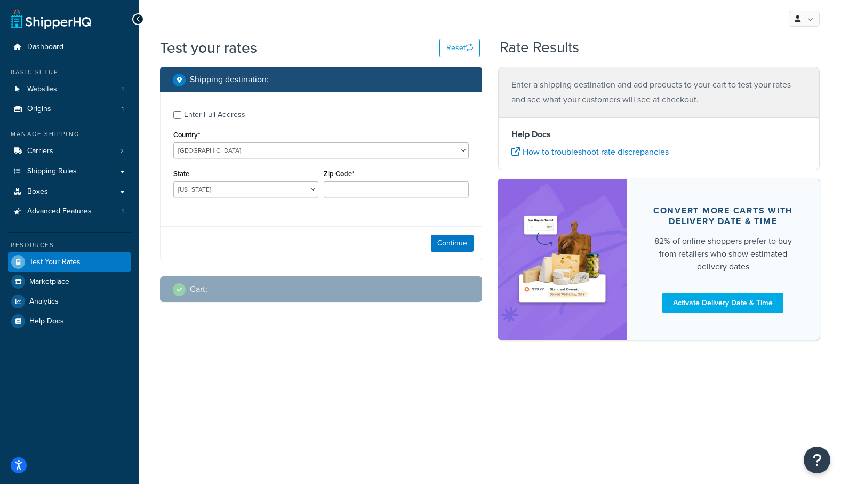
click at [214, 116] on div "Enter Full Address" at bounding box center [214, 114] width 61 height 15
click at [181, 116] on input "Enter Full Address" at bounding box center [177, 115] width 8 height 8
checkbox input "true"
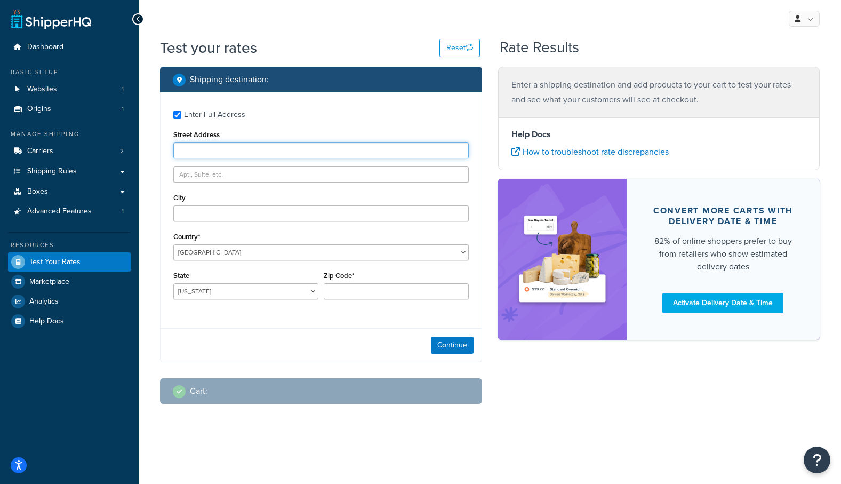
click at [229, 156] on input "Street Address" at bounding box center [321, 150] width 296 height 16
type input "[STREET_ADDRESS][PERSON_NAME]"
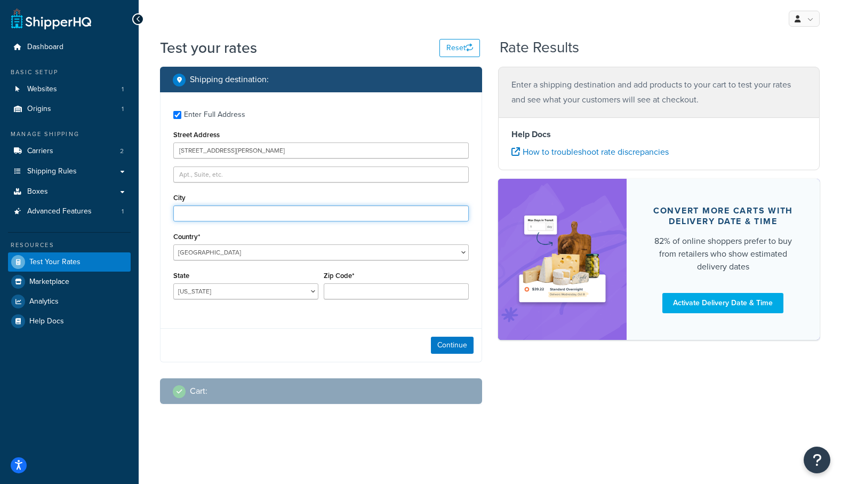
type input "[GEOGRAPHIC_DATA]"
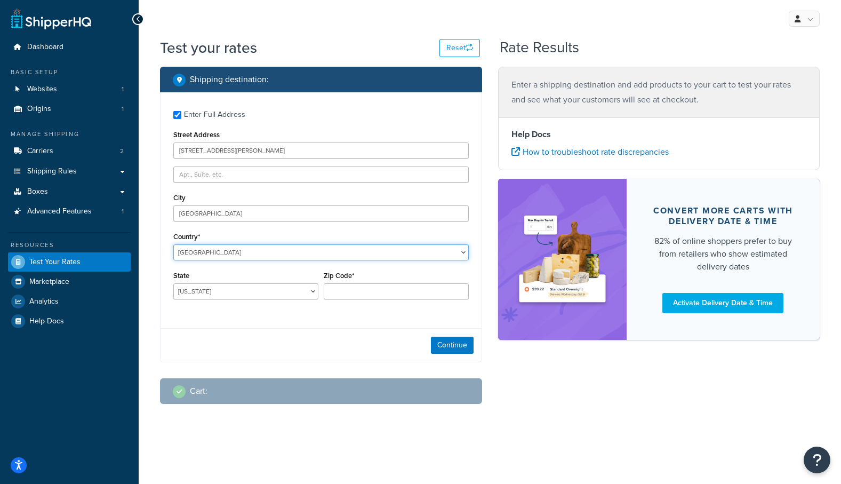
select select "ES"
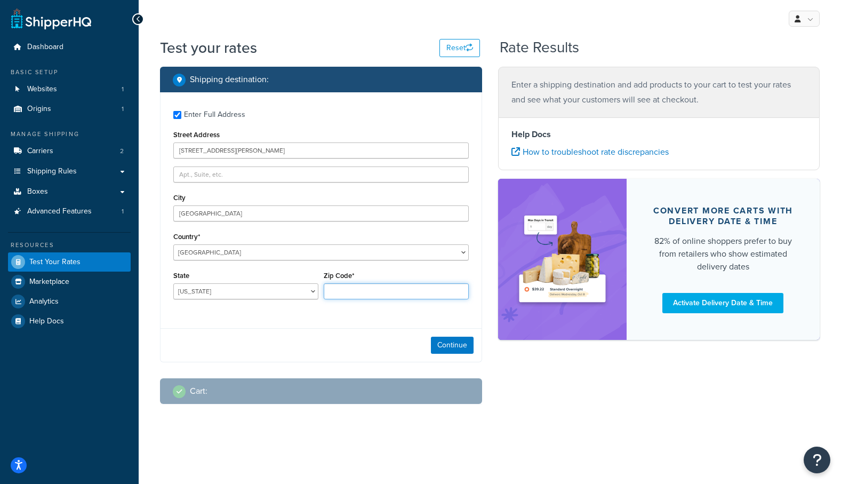
type input "46002"
click at [230, 281] on div "Region [GEOGRAPHIC_DATA] [GEOGRAPHIC_DATA] [GEOGRAPHIC_DATA] [GEOGRAPHIC_DATA] …" at bounding box center [245, 283] width 145 height 31
click at [227, 290] on select "Álava [GEOGRAPHIC_DATA] [GEOGRAPHIC_DATA] [GEOGRAPHIC_DATA] [GEOGRAPHIC_DATA] […" at bounding box center [245, 291] width 145 height 16
select select "V"
click at [173, 283] on select "Álava [GEOGRAPHIC_DATA] [GEOGRAPHIC_DATA] [GEOGRAPHIC_DATA] [GEOGRAPHIC_DATA] […" at bounding box center [245, 291] width 145 height 16
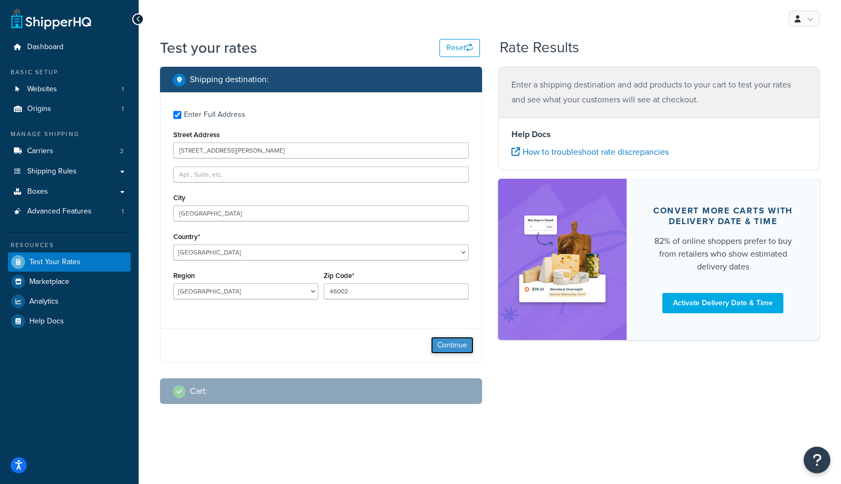
click at [453, 350] on button "Continue" at bounding box center [452, 345] width 43 height 17
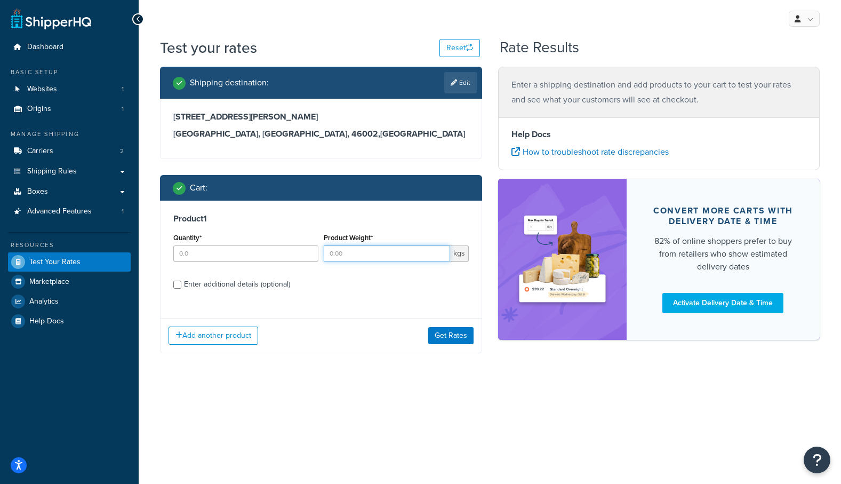
click at [340, 256] on input "Product Weight*" at bounding box center [387, 253] width 126 height 16
type input "5"
click at [309, 247] on input "Quantity*" at bounding box center [245, 253] width 145 height 16
click at [309, 248] on input "Quantity*" at bounding box center [245, 253] width 145 height 16
type input "1"
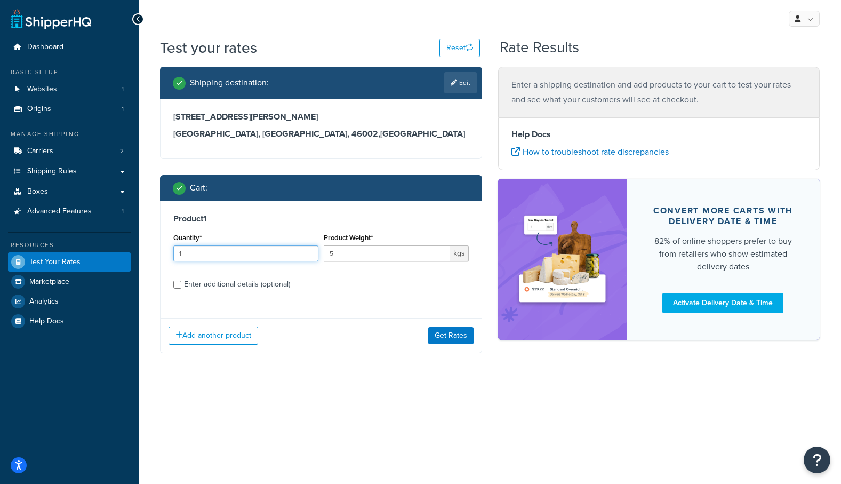
click at [309, 249] on input "1" at bounding box center [245, 253] width 145 height 16
click at [457, 338] on button "Get Rates" at bounding box center [450, 335] width 45 height 17
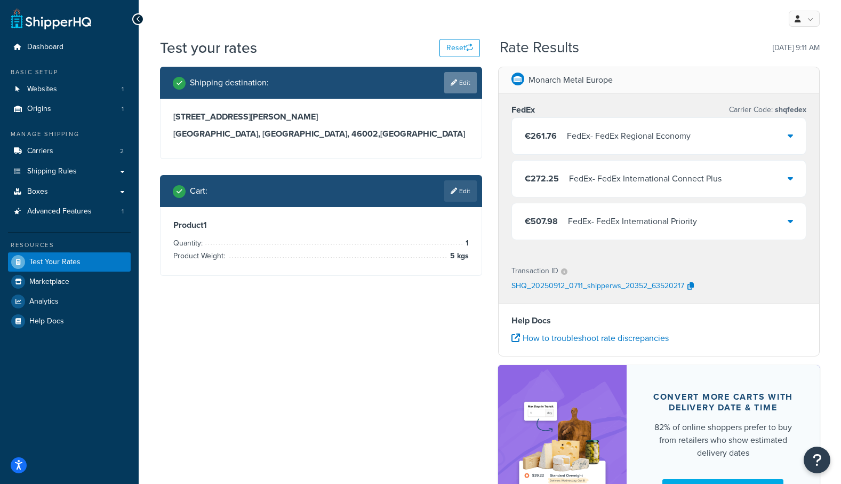
click at [456, 86] on link "Edit" at bounding box center [460, 82] width 33 height 21
select select "ES"
select select "V"
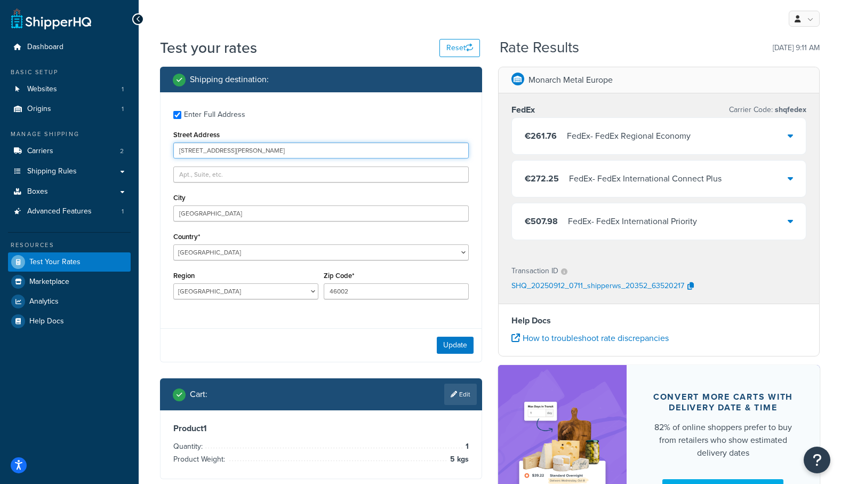
click at [194, 153] on input "[STREET_ADDRESS][PERSON_NAME]" at bounding box center [321, 150] width 296 height 16
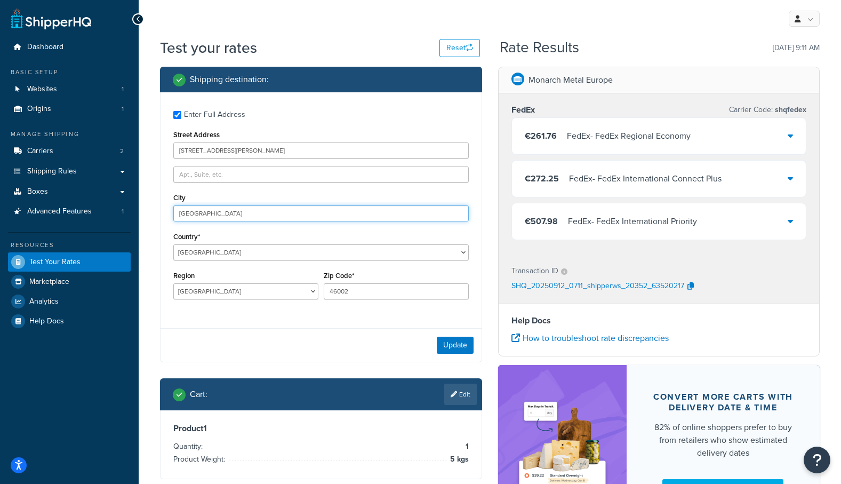
click at [195, 216] on input "[GEOGRAPHIC_DATA]" at bounding box center [321, 213] width 296 height 16
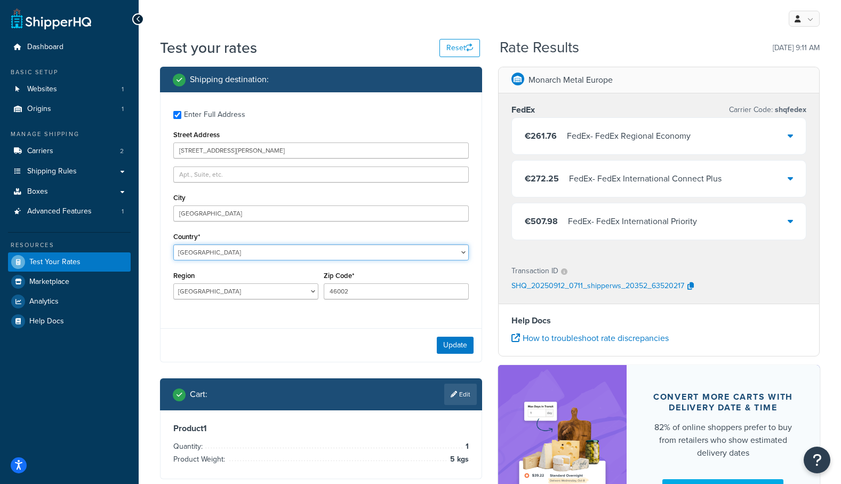
click at [196, 251] on select "[GEOGRAPHIC_DATA] [GEOGRAPHIC_DATA] [GEOGRAPHIC_DATA] [GEOGRAPHIC_DATA] [GEOGRA…" at bounding box center [321, 252] width 296 height 16
select select "FR"
click at [173, 244] on select "[GEOGRAPHIC_DATA] [GEOGRAPHIC_DATA] [GEOGRAPHIC_DATA] [GEOGRAPHIC_DATA] [GEOGRA…" at bounding box center [321, 252] width 296 height 16
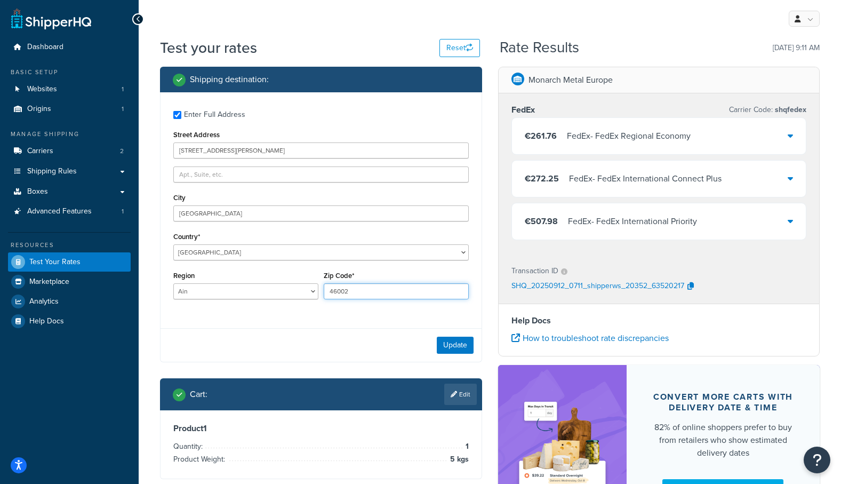
click at [353, 295] on input "46002" at bounding box center [396, 291] width 145 height 16
paste input "70123"
type input "70123"
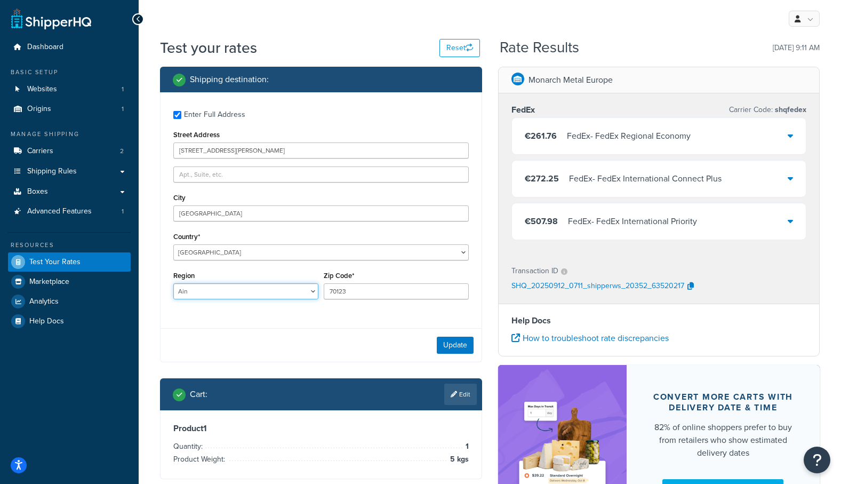
click at [256, 293] on select "[GEOGRAPHIC_DATA] [GEOGRAPHIC_DATA] [GEOGRAPHIC_DATA] [GEOGRAPHIC_DATA] [GEOGRA…" at bounding box center [245, 291] width 145 height 16
select select "75"
click at [173, 283] on select "[GEOGRAPHIC_DATA] [GEOGRAPHIC_DATA] [GEOGRAPHIC_DATA] [GEOGRAPHIC_DATA] [GEOGRA…" at bounding box center [245, 291] width 145 height 16
click at [464, 343] on button "Update" at bounding box center [455, 345] width 37 height 17
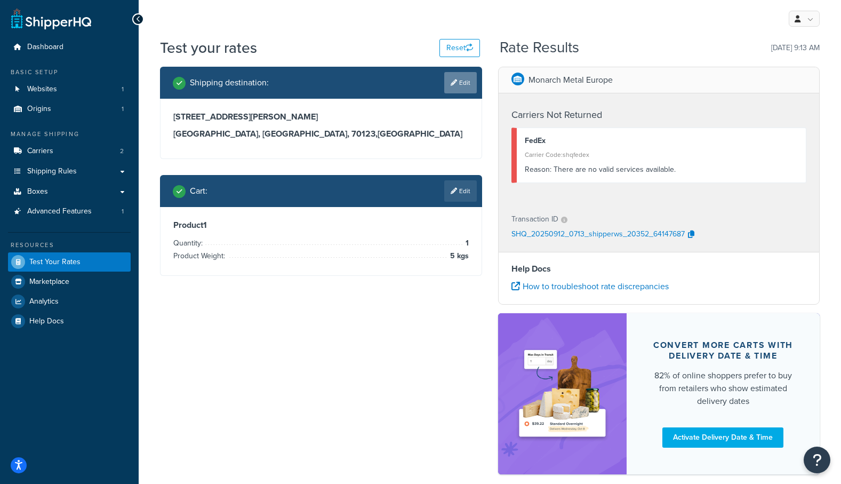
click at [457, 82] on link "Edit" at bounding box center [460, 82] width 33 height 21
select select "FR"
select select "75"
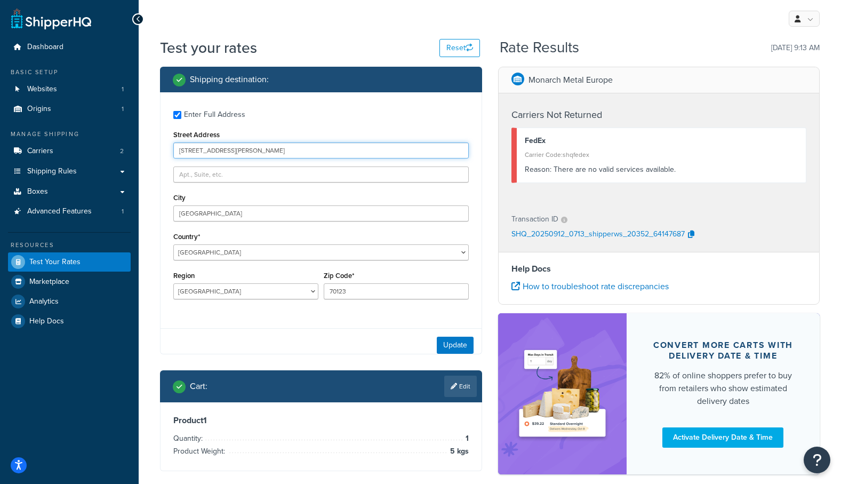
click at [250, 152] on input "Calle de Santa Eulalia 3" at bounding box center [321, 150] width 296 height 16
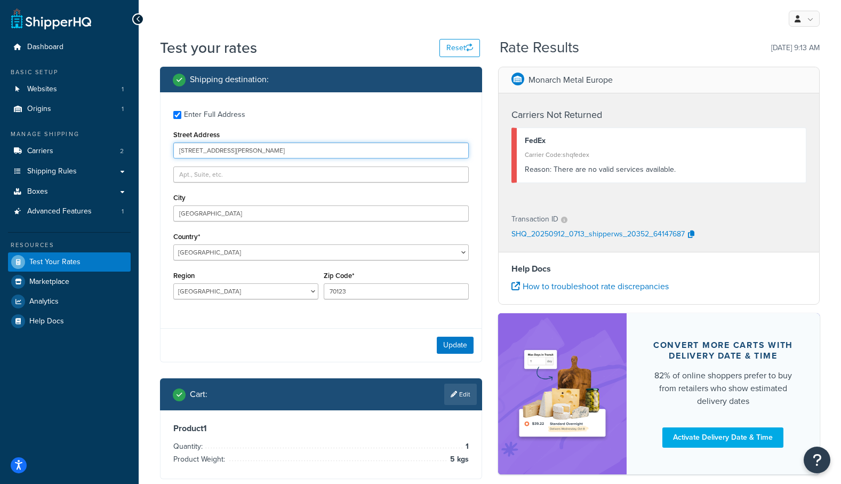
click at [250, 152] on input "Calle de Santa Eulalia 3" at bounding box center [321, 150] width 296 height 16
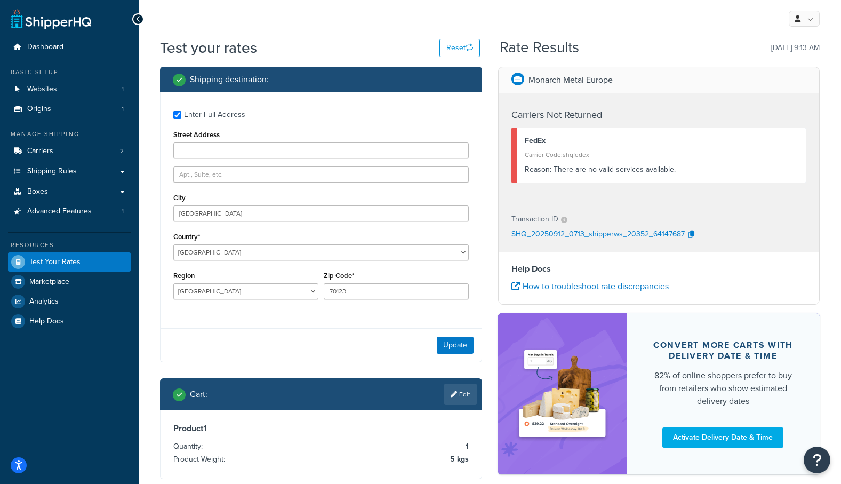
click at [193, 163] on div "Enter Full Address Street Address City València Country* United States United K…" at bounding box center [321, 206] width 321 height 228
click at [204, 154] on input "Street Address" at bounding box center [321, 150] width 296 height 16
paste input "2 Rue de la Coutellerie, 75004 Paris, France"
click at [254, 149] on input "2 Rue de la Coutellerie, 75004 Paris, France" at bounding box center [321, 150] width 296 height 16
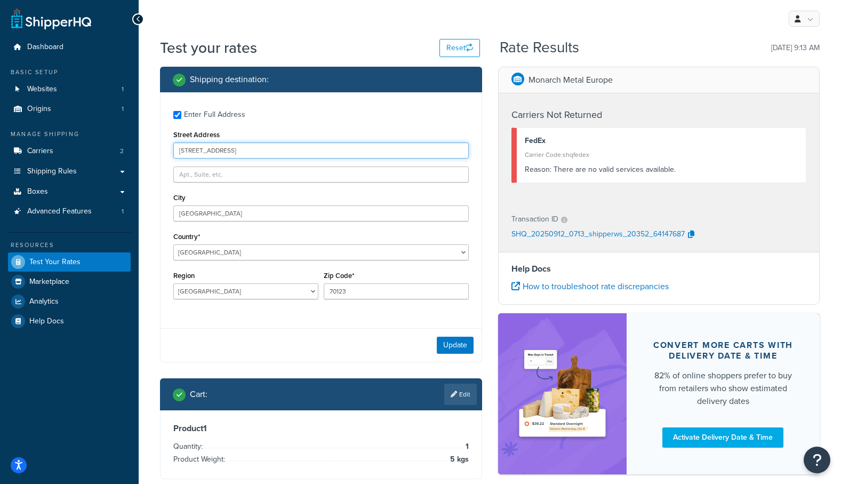
type input "2 Rue de la Coutellerie, 75004 Paris, France"
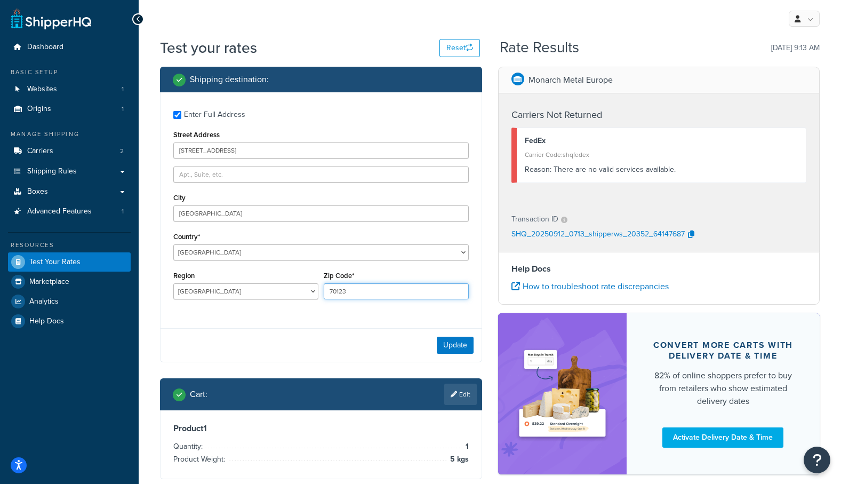
drag, startPoint x: 348, startPoint y: 291, endPoint x: 315, endPoint y: 292, distance: 33.6
click at [315, 292] on div "Region Ain Aisne Allier Alpes-de-Haute-Provence Alpes-Maritimes Ardèche Ardenne…" at bounding box center [321, 287] width 301 height 39
paste input "5004"
type input "75004"
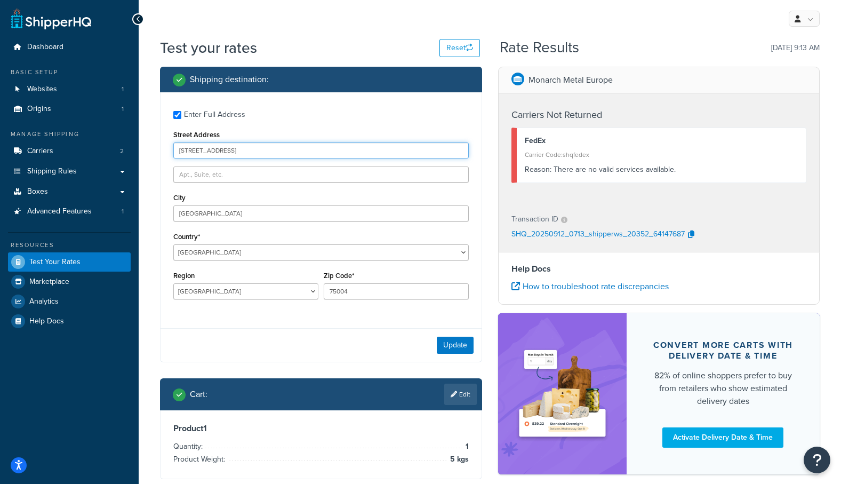
drag, startPoint x: 245, startPoint y: 150, endPoint x: 329, endPoint y: 155, distance: 83.9
click at [330, 153] on input "2 Rue de la Coutellerie, 75004 Paris, France" at bounding box center [321, 150] width 296 height 16
type input "2 Rue de la Coutellerie"
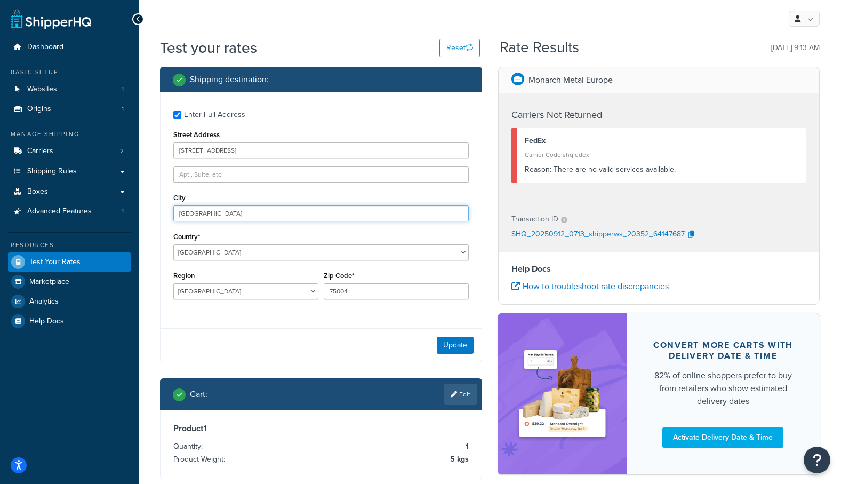
click at [178, 210] on input "València" at bounding box center [321, 213] width 296 height 16
click at [209, 215] on input "València" at bounding box center [321, 213] width 296 height 16
type input "Paris"
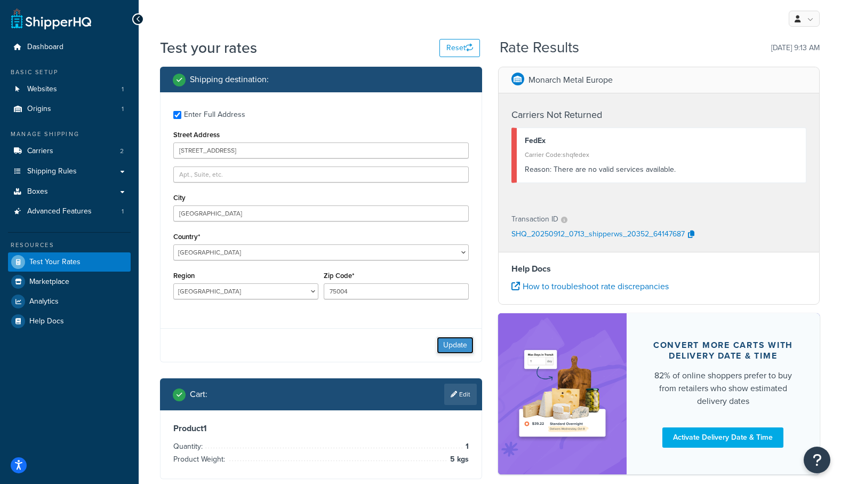
click at [464, 345] on button "Update" at bounding box center [455, 345] width 37 height 17
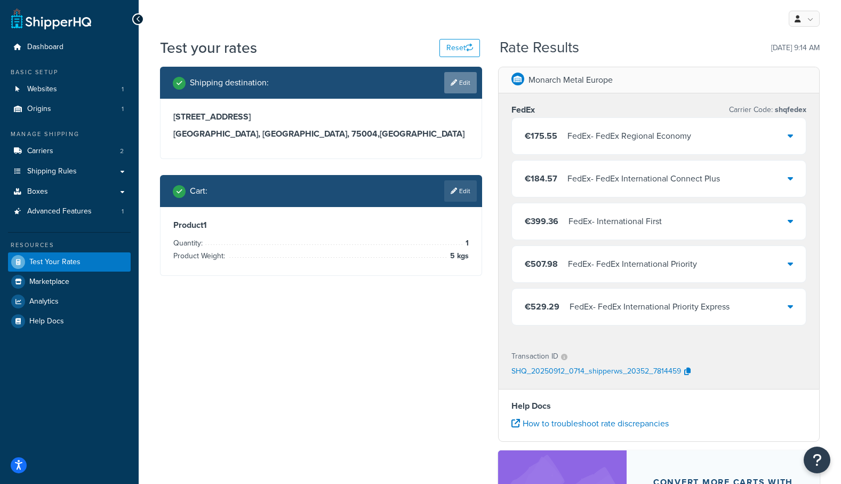
click at [464, 83] on link "Edit" at bounding box center [460, 82] width 33 height 21
select select "FR"
select select "75"
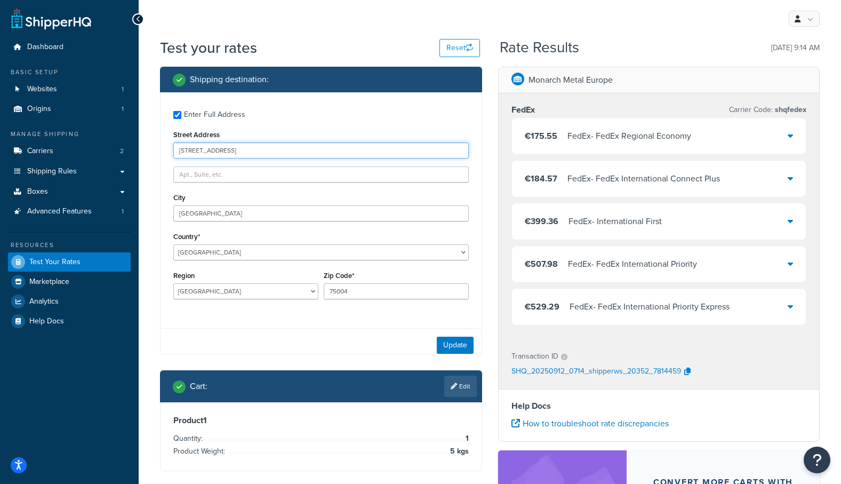
click at [278, 152] on input "2 Rue de la Coutellerie" at bounding box center [321, 150] width 296 height 16
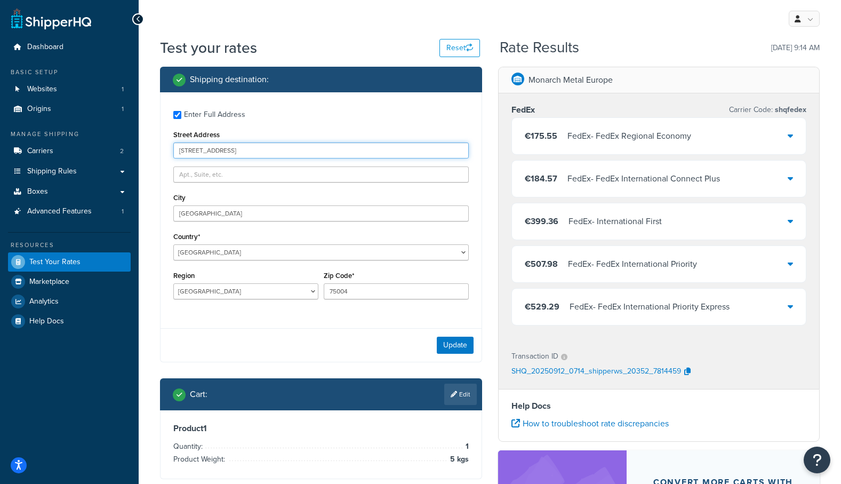
click at [278, 152] on input "2 Rue de la Coutellerie" at bounding box center [321, 150] width 296 height 16
paste input "Nieuwe Herengracht 18, 1018 DP Amsterdam, Netherlands"
drag, startPoint x: 248, startPoint y: 150, endPoint x: 269, endPoint y: 151, distance: 21.9
click at [269, 151] on input "Nieuwe Herengracht 18, 1018 DP Amsterdam, Netherlands" at bounding box center [321, 150] width 296 height 16
type input "Nieuwe Herengracht 18, 1018 DP Amsterdam, Netherlands"
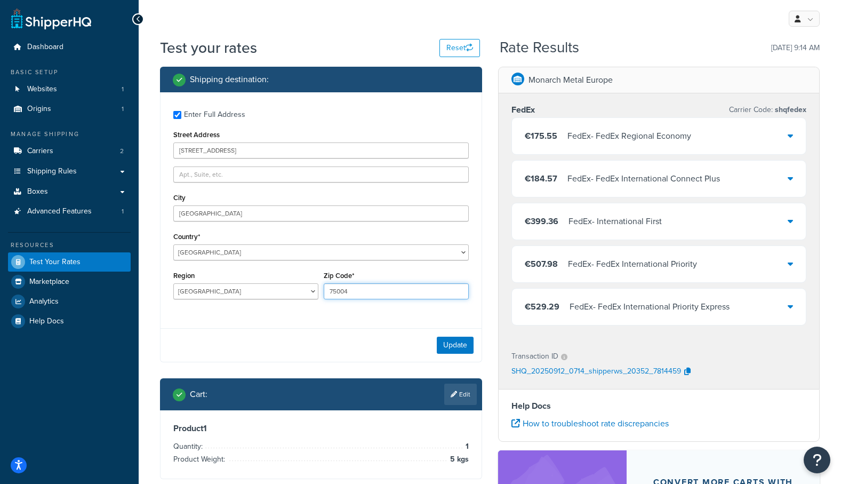
drag, startPoint x: 364, startPoint y: 292, endPoint x: 312, endPoint y: 293, distance: 52.3
click at [314, 293] on div "Region Ain Aisne Allier Alpes-de-Haute-Provence Alpes-Maritimes Ardèche Ardenne…" at bounding box center [321, 287] width 301 height 39
paste input "1018 DP"
type input "1018 DP"
click at [220, 289] on select "Ain Aisne Allier Alpes-de-Haute-Provence Alpes-Maritimes Ardèche Ardennes Arièg…" at bounding box center [245, 291] width 145 height 16
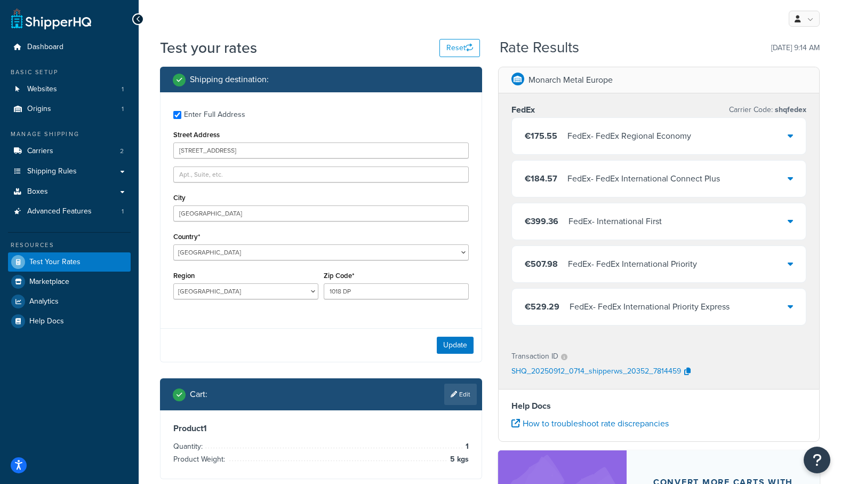
click at [334, 243] on div "Country* United States United Kingdom Afghanistan Åland Islands Albania Algeria…" at bounding box center [321, 244] width 296 height 31
click at [333, 249] on select "United States United Kingdom Afghanistan Åland Islands Albania Algeria American…" at bounding box center [321, 252] width 296 height 16
click at [232, 255] on select "United States United Kingdom Afghanistan Åland Islands Albania Algeria American…" at bounding box center [321, 252] width 296 height 16
select select "NL"
click at [173, 244] on select "United States United Kingdom Afghanistan Åland Islands Albania Algeria American…" at bounding box center [321, 252] width 296 height 16
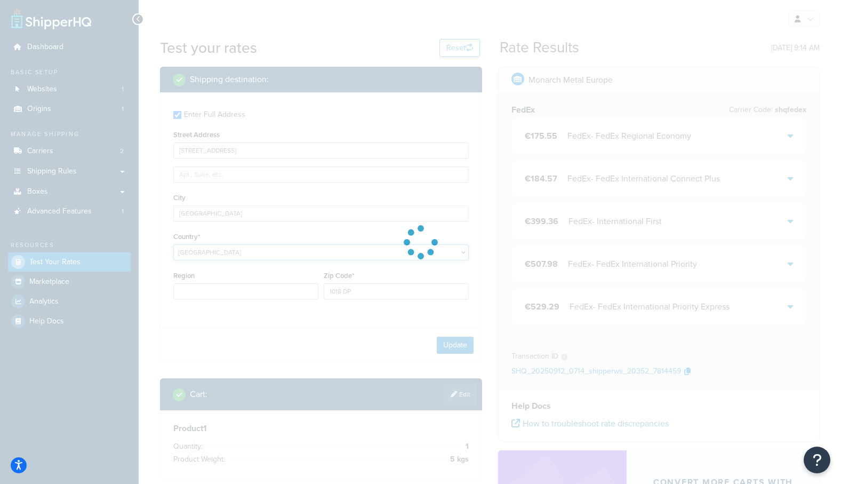
type input "75"
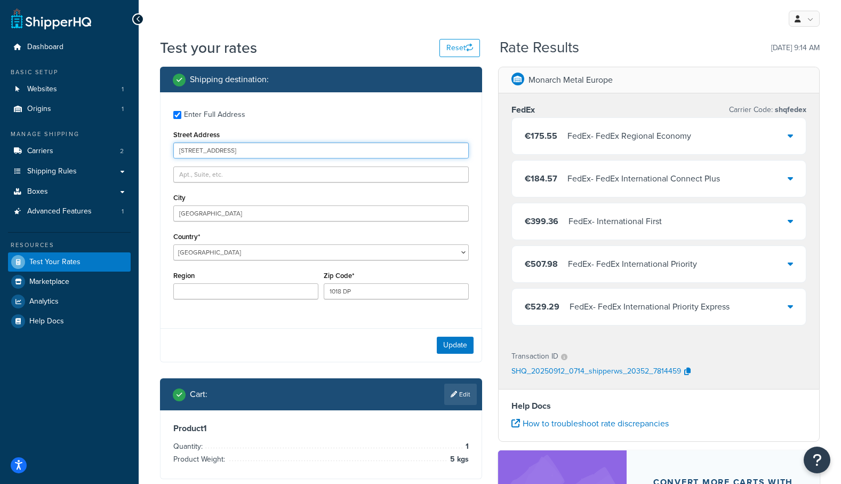
drag, startPoint x: 343, startPoint y: 150, endPoint x: 259, endPoint y: 147, distance: 83.8
click at [259, 147] on input "Nieuwe Herengracht 18, 1018 DP Amsterdam, Netherlands" at bounding box center [321, 150] width 296 height 16
drag, startPoint x: 246, startPoint y: 147, endPoint x: 349, endPoint y: 149, distance: 103.0
click at [349, 149] on input "Nieuwe Herengracht 18, 1018 DP Amsterdam, Netherlands" at bounding box center [321, 150] width 296 height 16
type input "Nieuwe Herengracht 18"
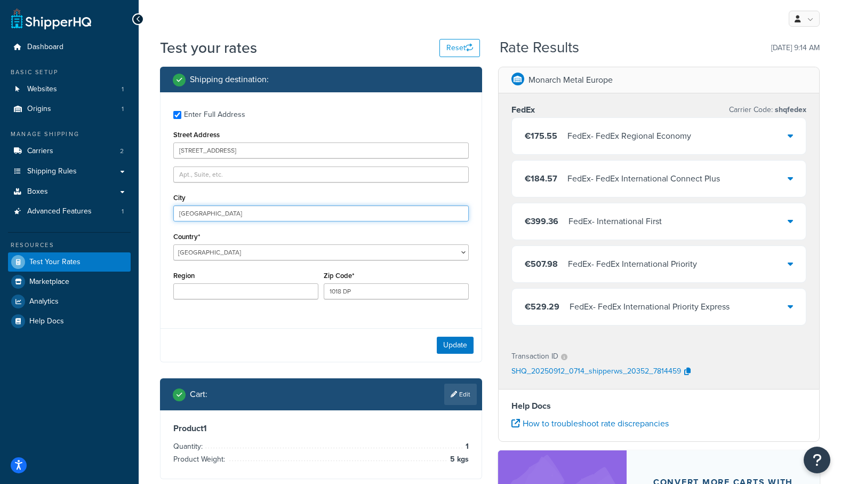
click at [234, 213] on input "Paris" at bounding box center [321, 213] width 296 height 16
type input "Amsterdam"
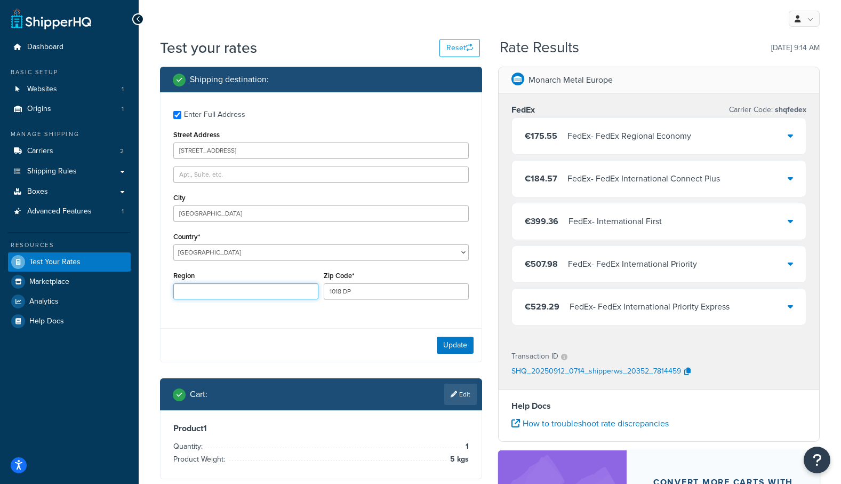
click at [269, 292] on input "Region" at bounding box center [245, 291] width 145 height 16
click at [273, 280] on div "Region" at bounding box center [245, 283] width 145 height 31
click at [445, 341] on button "Update" at bounding box center [455, 345] width 37 height 17
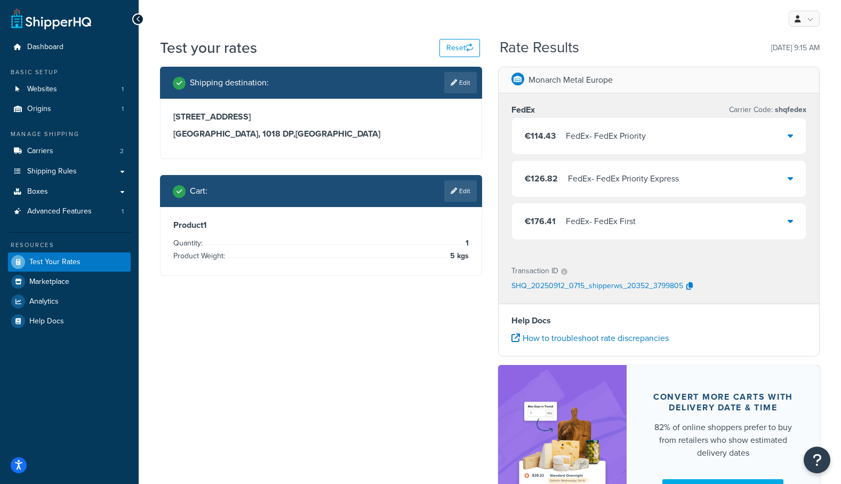
click at [585, 149] on div "€114.43 FedEx - FedEx Priority" at bounding box center [659, 136] width 295 height 36
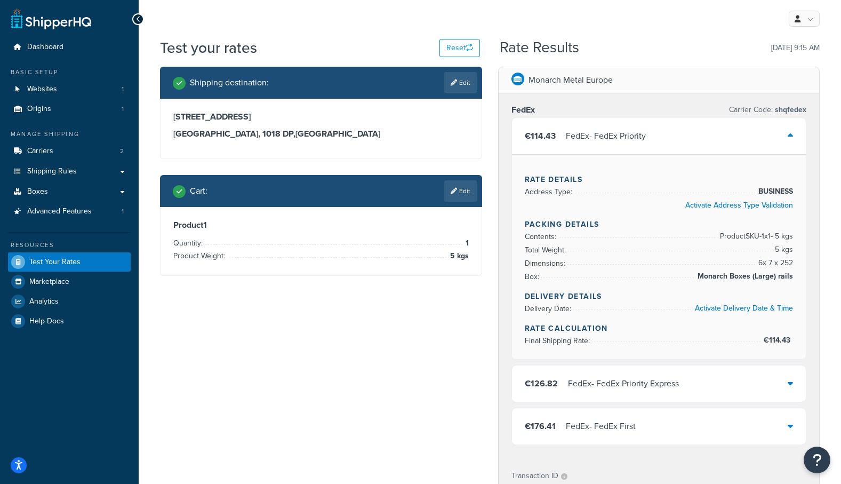
drag, startPoint x: 274, startPoint y: 115, endPoint x: 157, endPoint y: 118, distance: 116.4
click at [157, 118] on div "Shipping destination : Edit Nieuwe Herengracht 18 Amsterdam, 1018 DP , Netherla…" at bounding box center [321, 179] width 338 height 225
copy h3 "Nieuwe Herengracht 18"
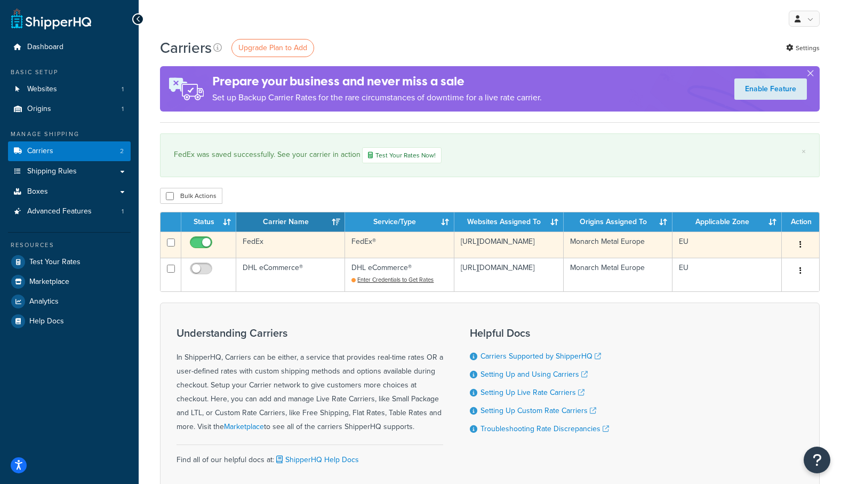
click at [368, 235] on td "FedEx®" at bounding box center [399, 245] width 109 height 26
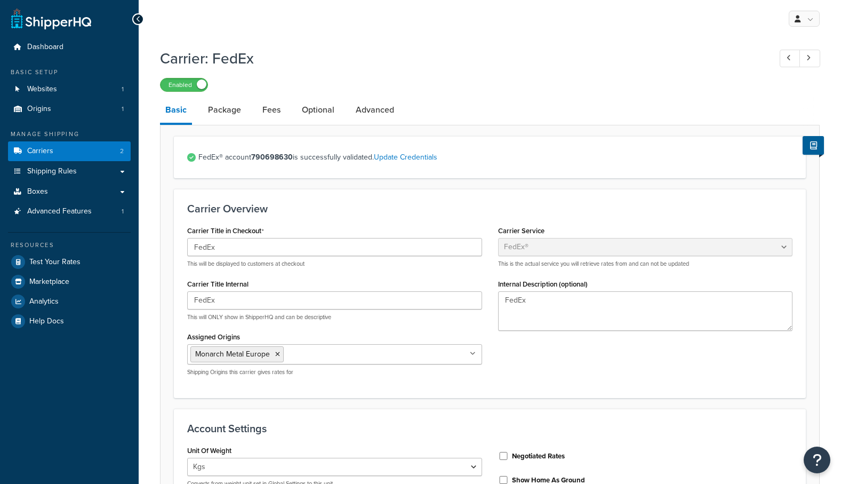
select select "fedEx"
select select "kg"
select select "CM"
select select "YOUR_PACKAGING"
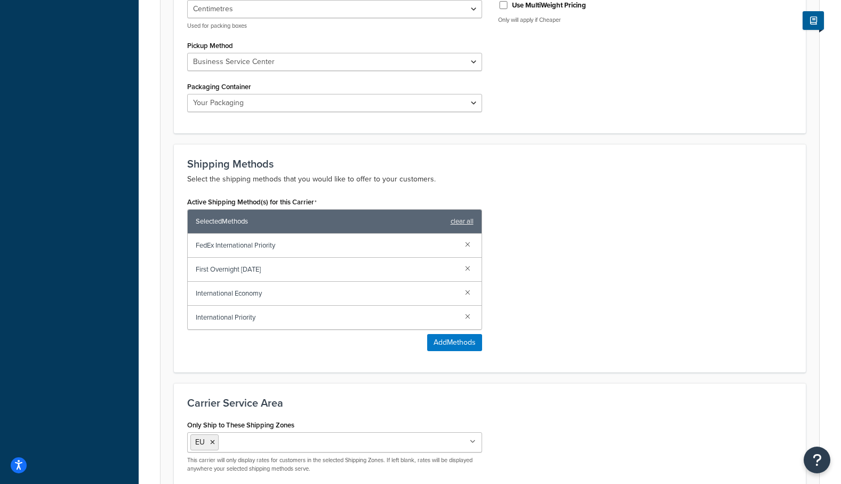
scroll to position [480, 0]
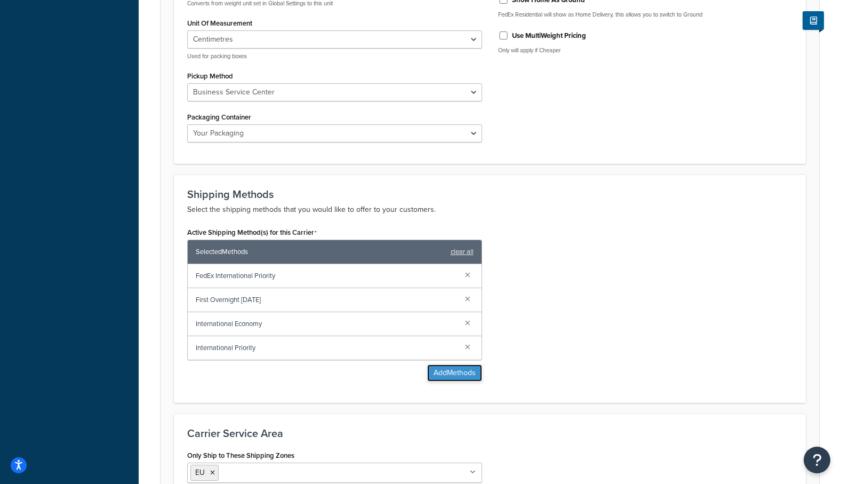
click at [459, 373] on button "Add Methods" at bounding box center [454, 372] width 55 height 17
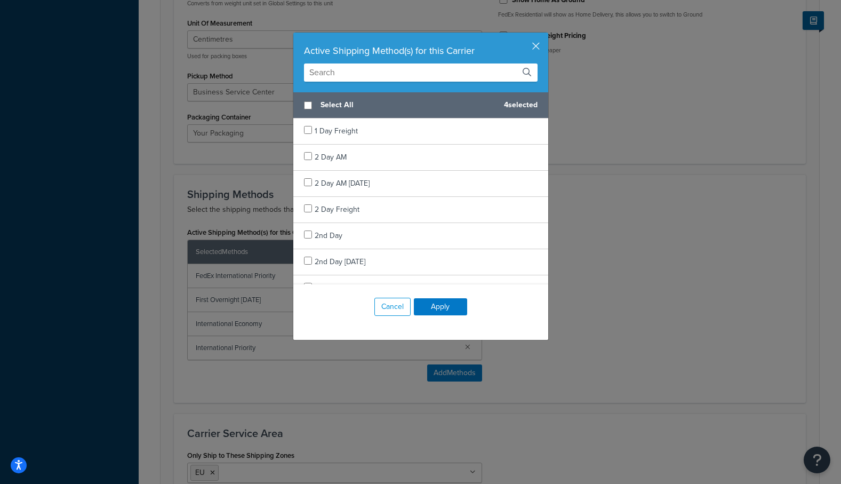
click at [330, 108] on span "Select All" at bounding box center [408, 105] width 175 height 15
checkbox input "true"
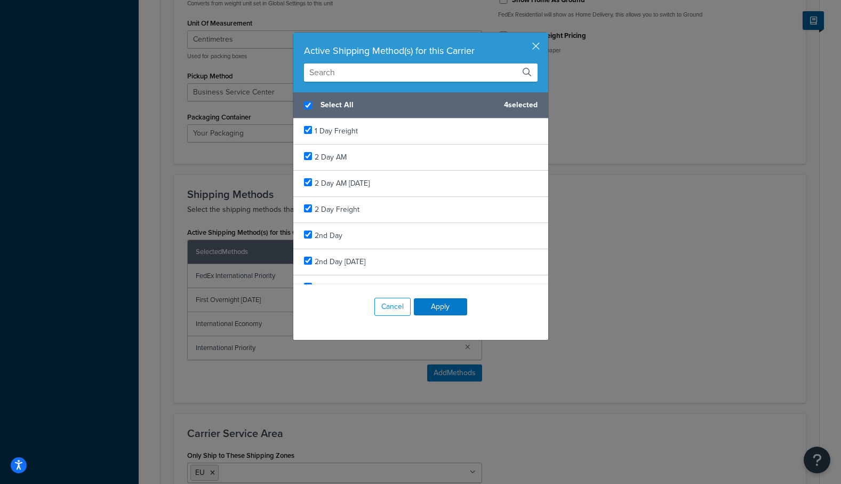
checkbox input "true"
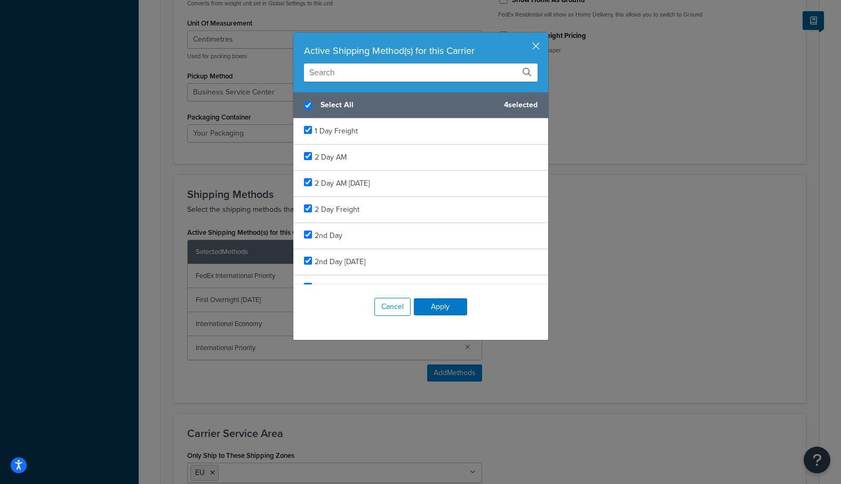
checkbox input "true"
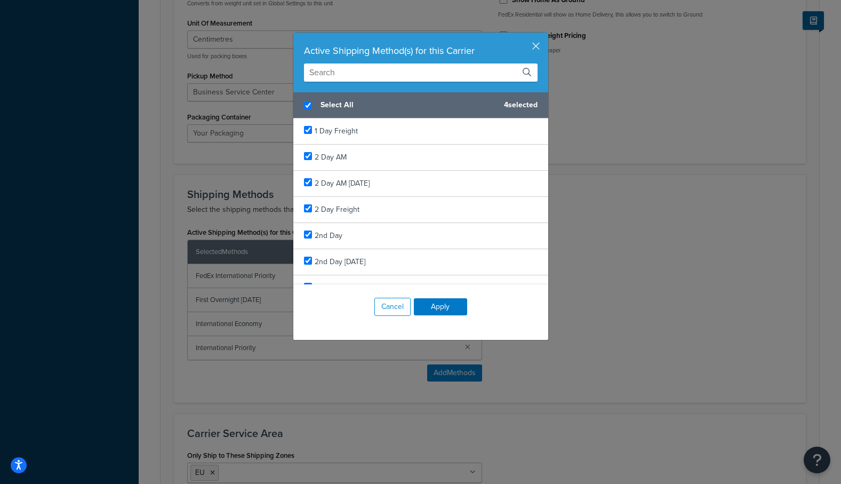
checkbox input "true"
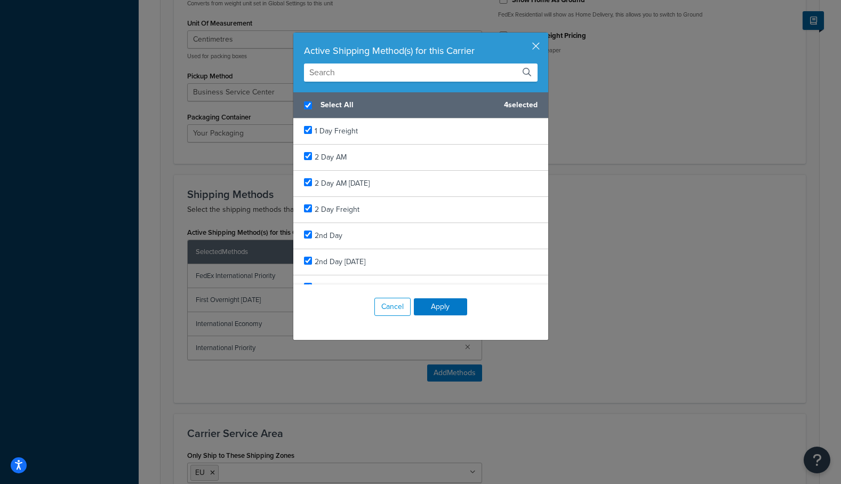
checkbox input "true"
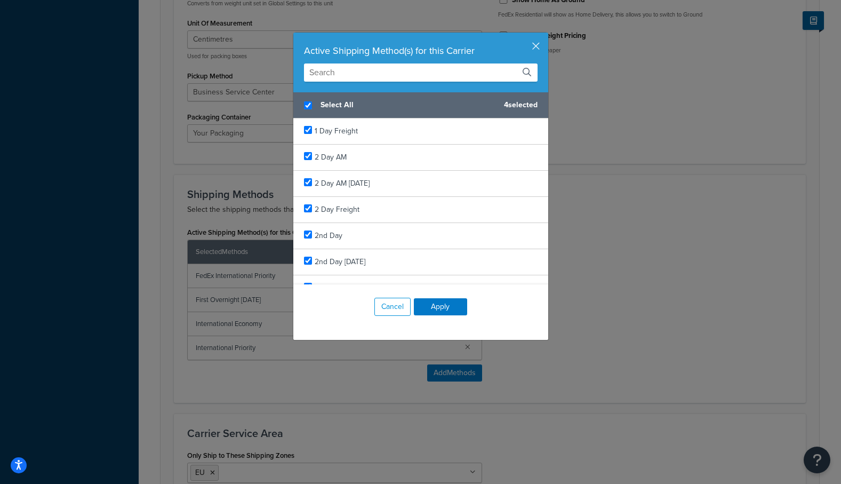
checkbox input "true"
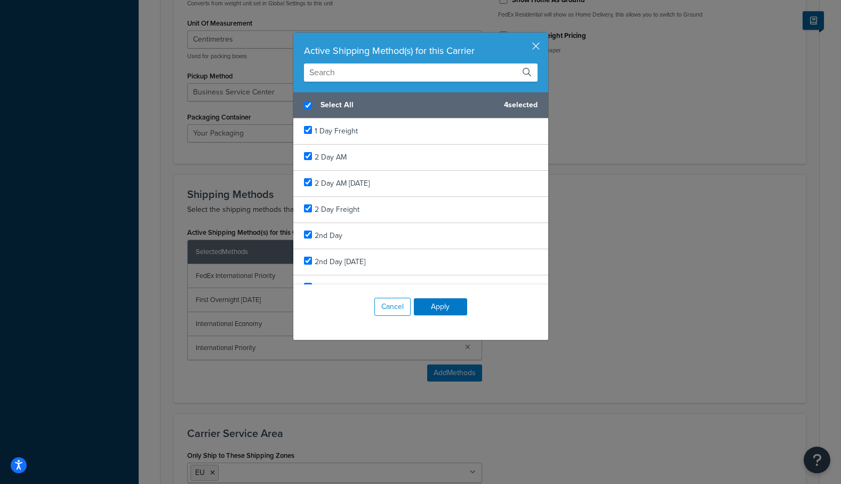
checkbox input "true"
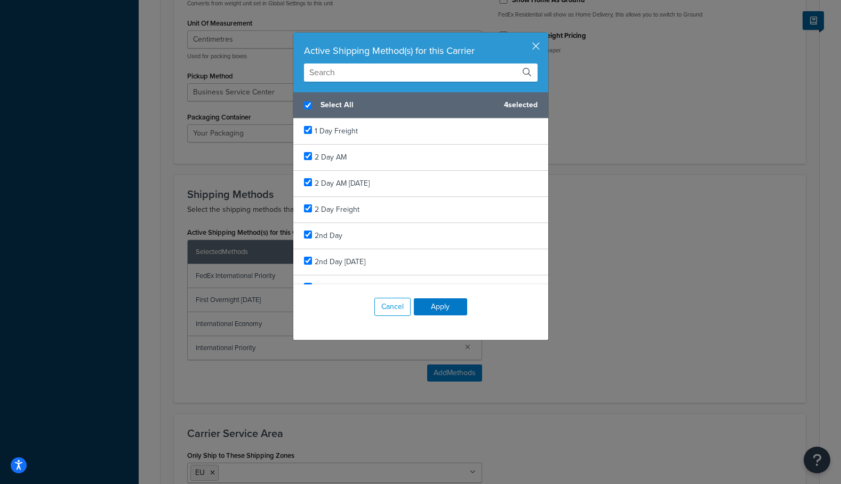
checkbox input "true"
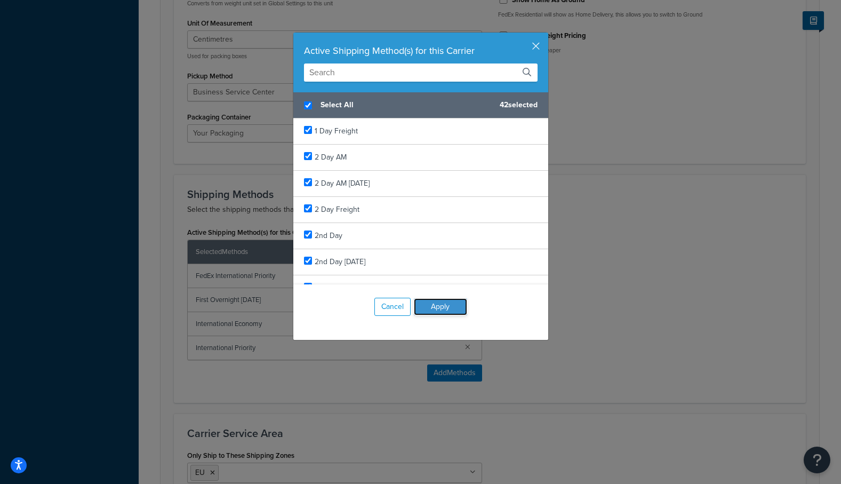
click at [434, 307] on button "Apply" at bounding box center [440, 306] width 53 height 17
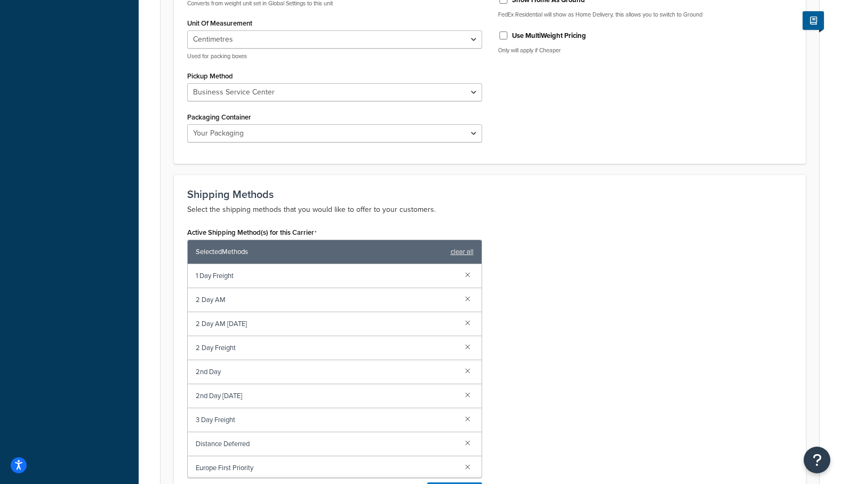
scroll to position [737, 0]
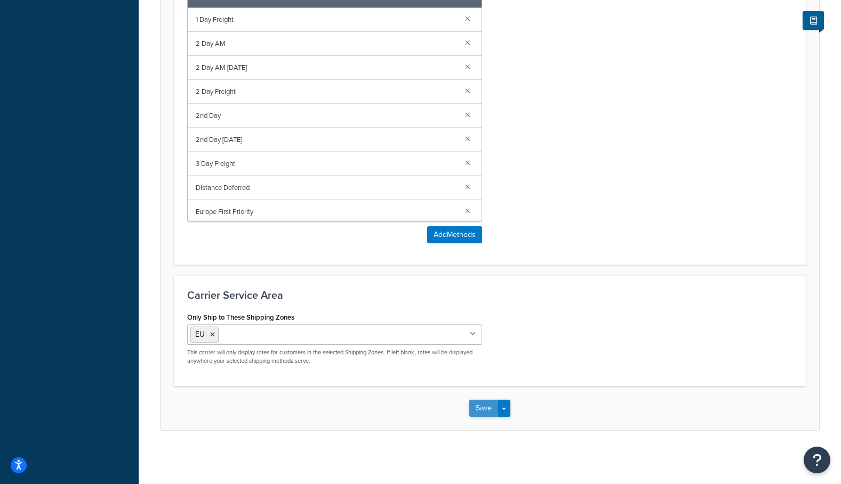
click at [483, 410] on button "Save" at bounding box center [483, 408] width 29 height 17
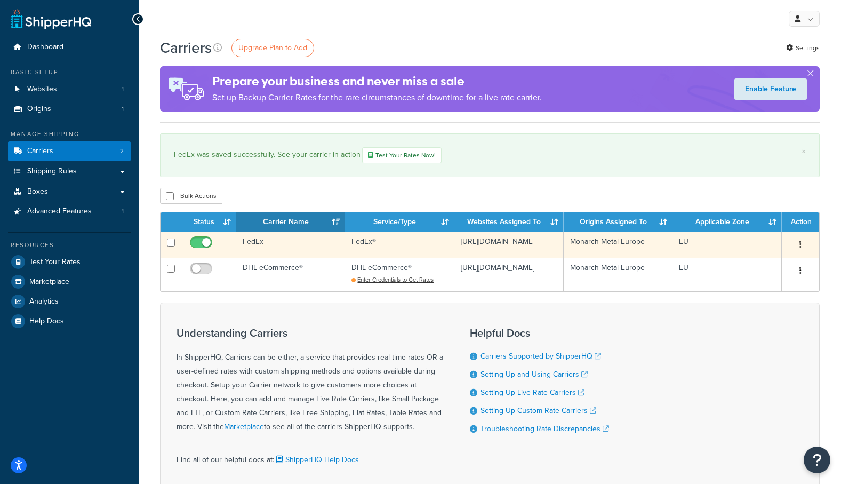
click at [400, 244] on td "FedEx®" at bounding box center [399, 245] width 109 height 26
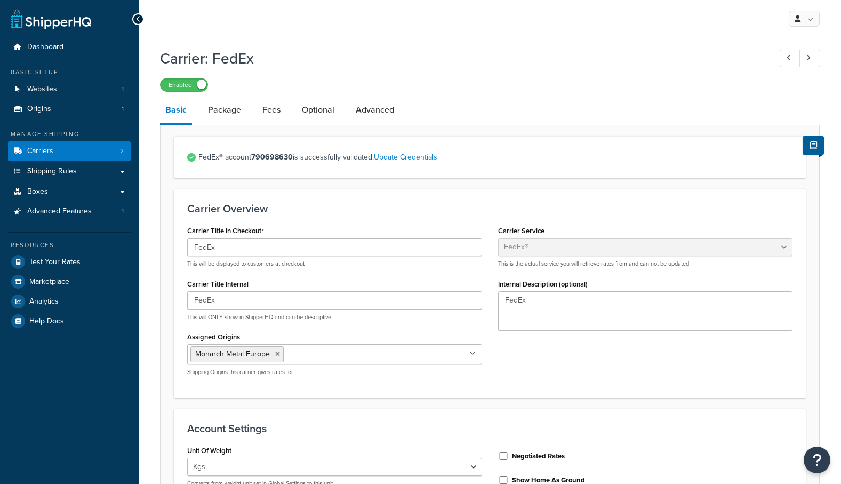
select select "fedEx"
select select "kg"
select select "CM"
select select "YOUR_PACKAGING"
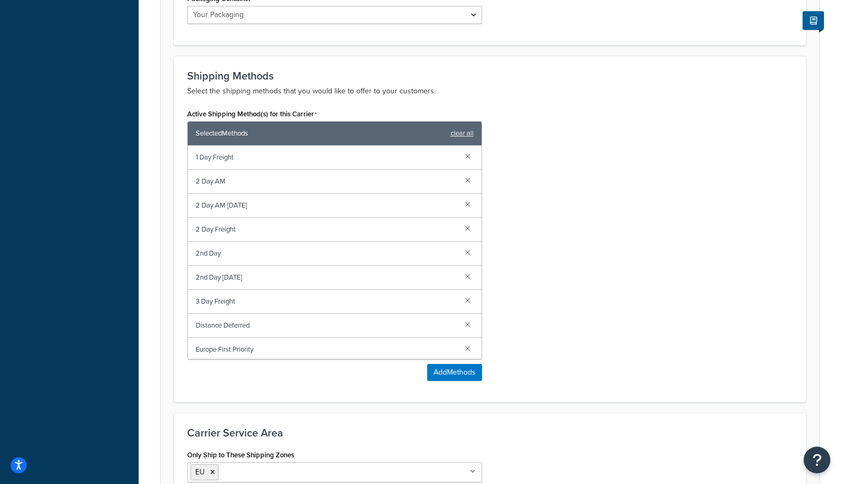
scroll to position [401, 0]
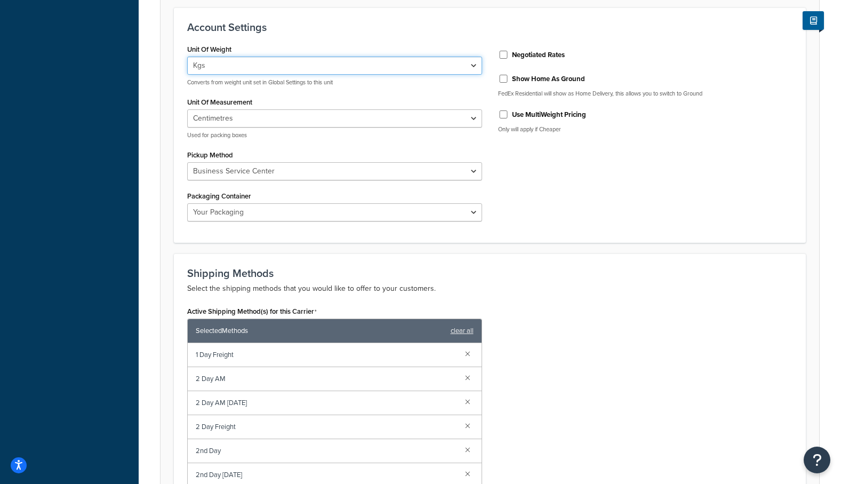
click at [290, 60] on select "Lbs Kgs Convert LBS to KG" at bounding box center [334, 66] width 295 height 18
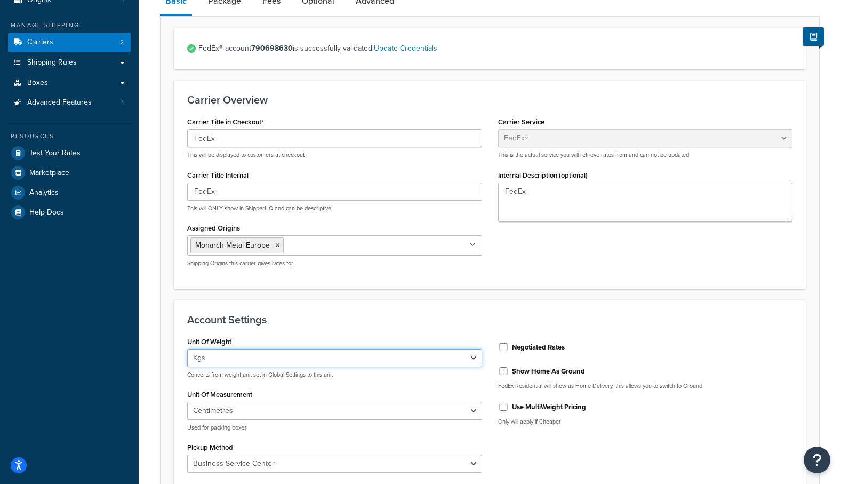
scroll to position [20, 0]
